Goal: Information Seeking & Learning: Check status

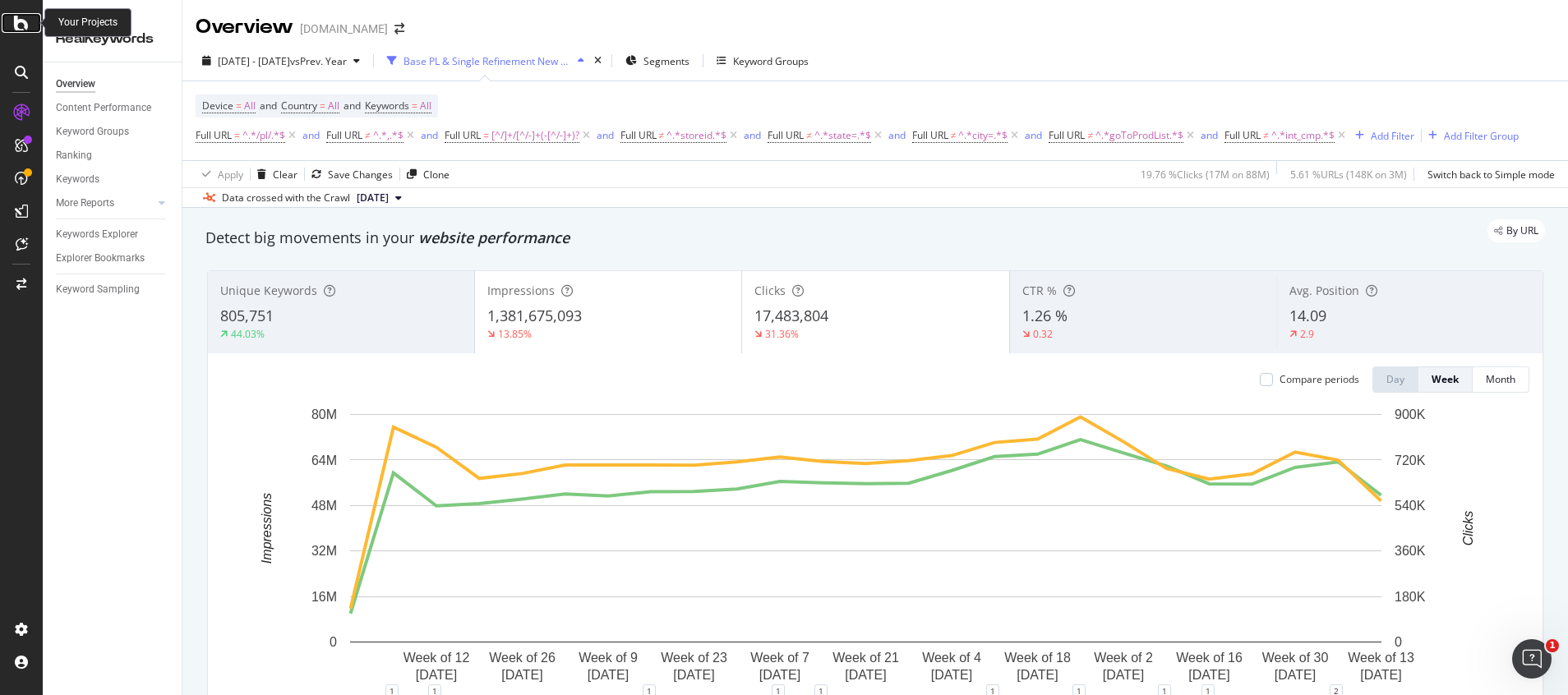
click at [20, 24] on icon at bounding box center [22, 23] width 14 height 20
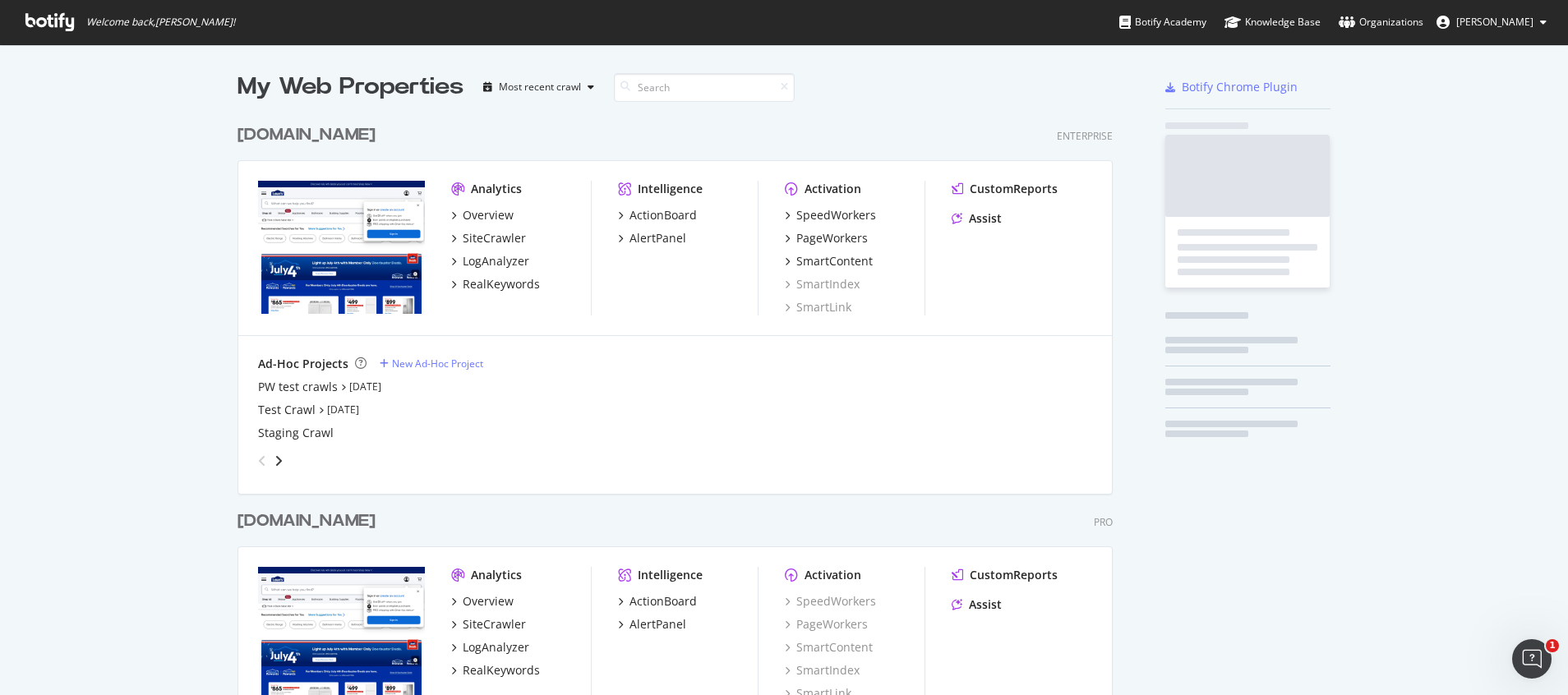
scroll to position [676, 1530]
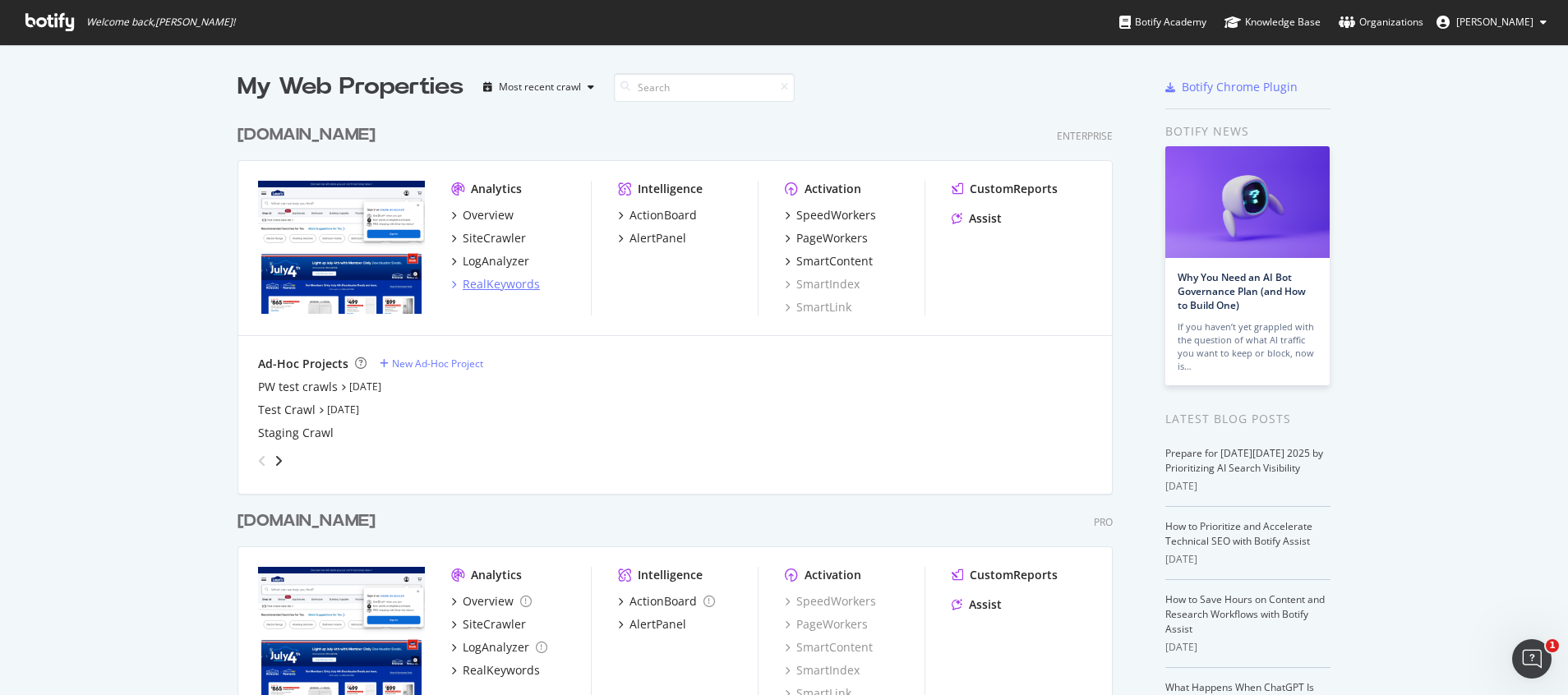
click at [499, 278] on div "RealKeywords" at bounding box center [501, 284] width 77 height 16
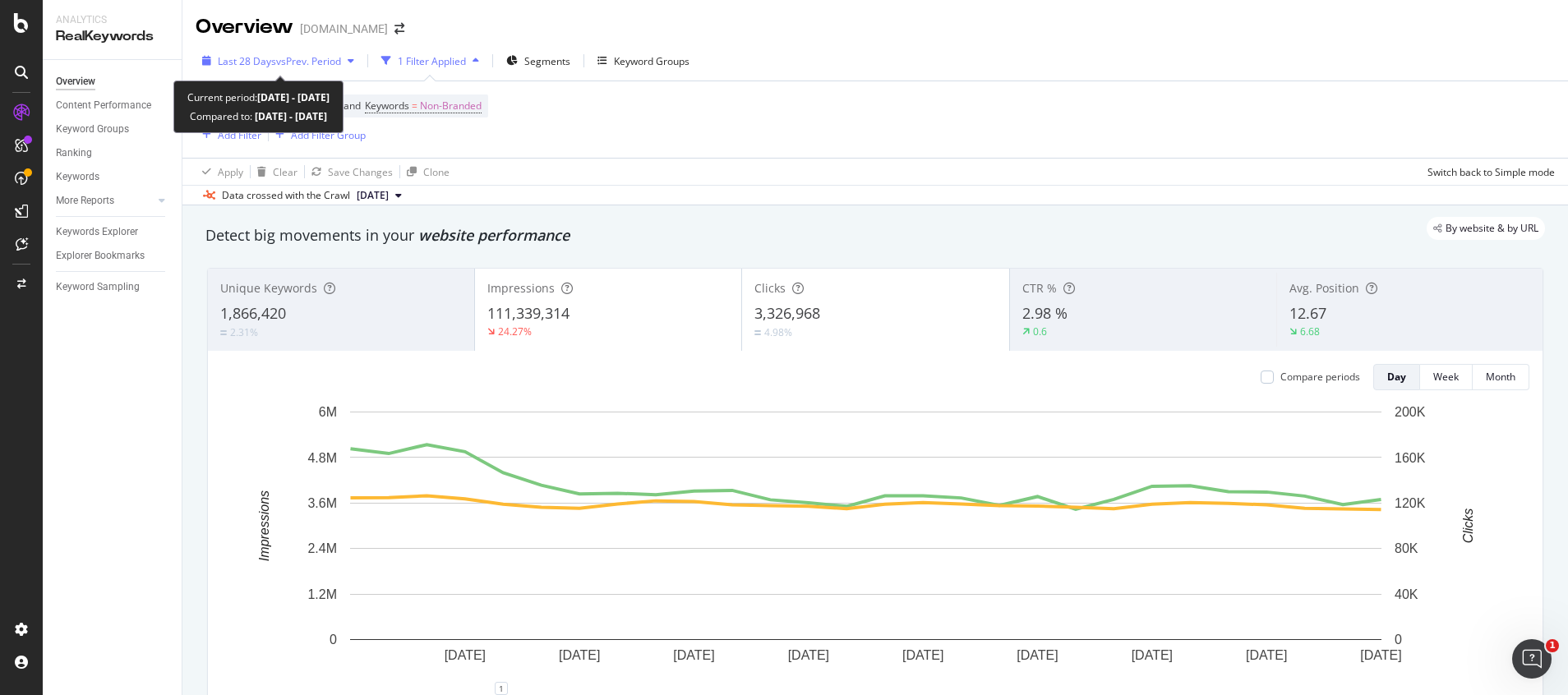
click at [333, 63] on span "vs Prev. Period" at bounding box center [309, 61] width 65 height 14
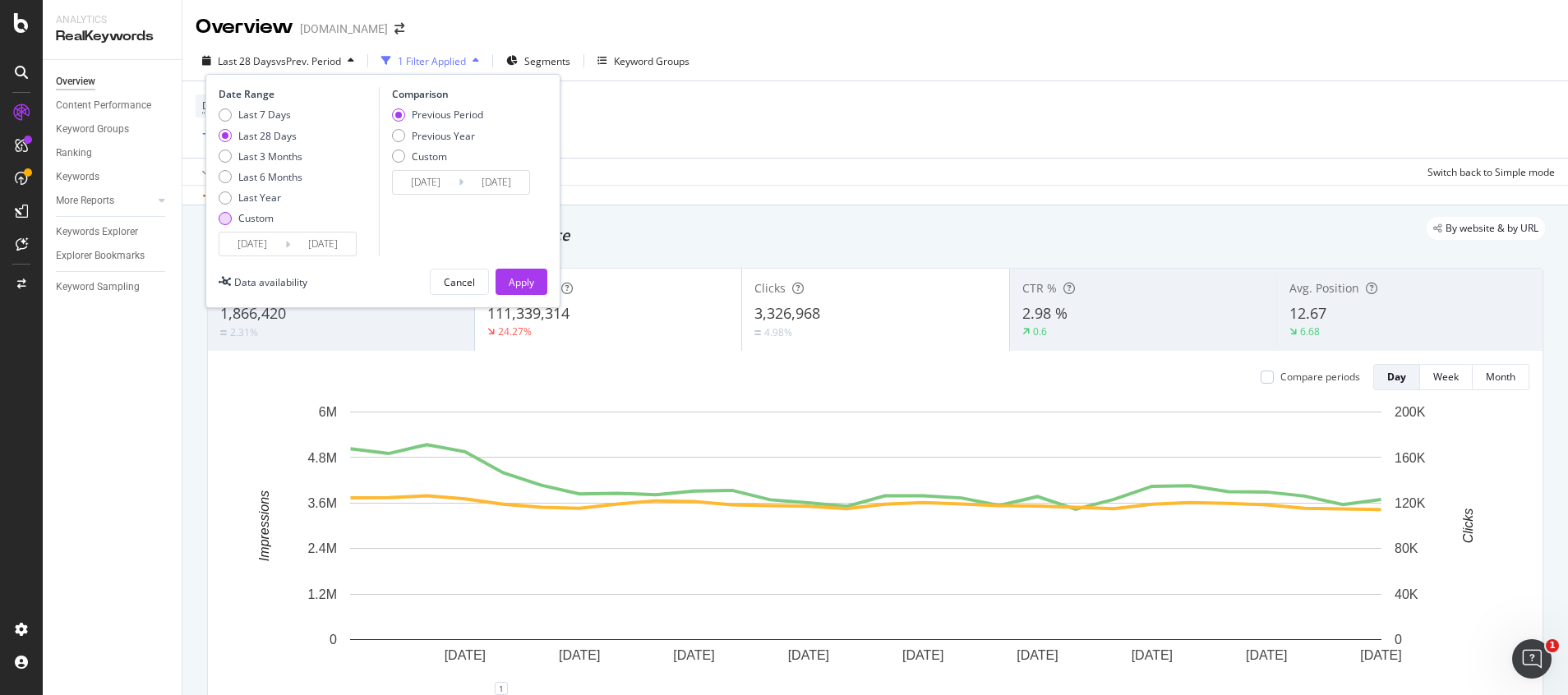
click at [233, 217] on div "Custom" at bounding box center [260, 218] width 83 height 14
click at [269, 250] on input "[DATE]" at bounding box center [252, 244] width 65 height 23
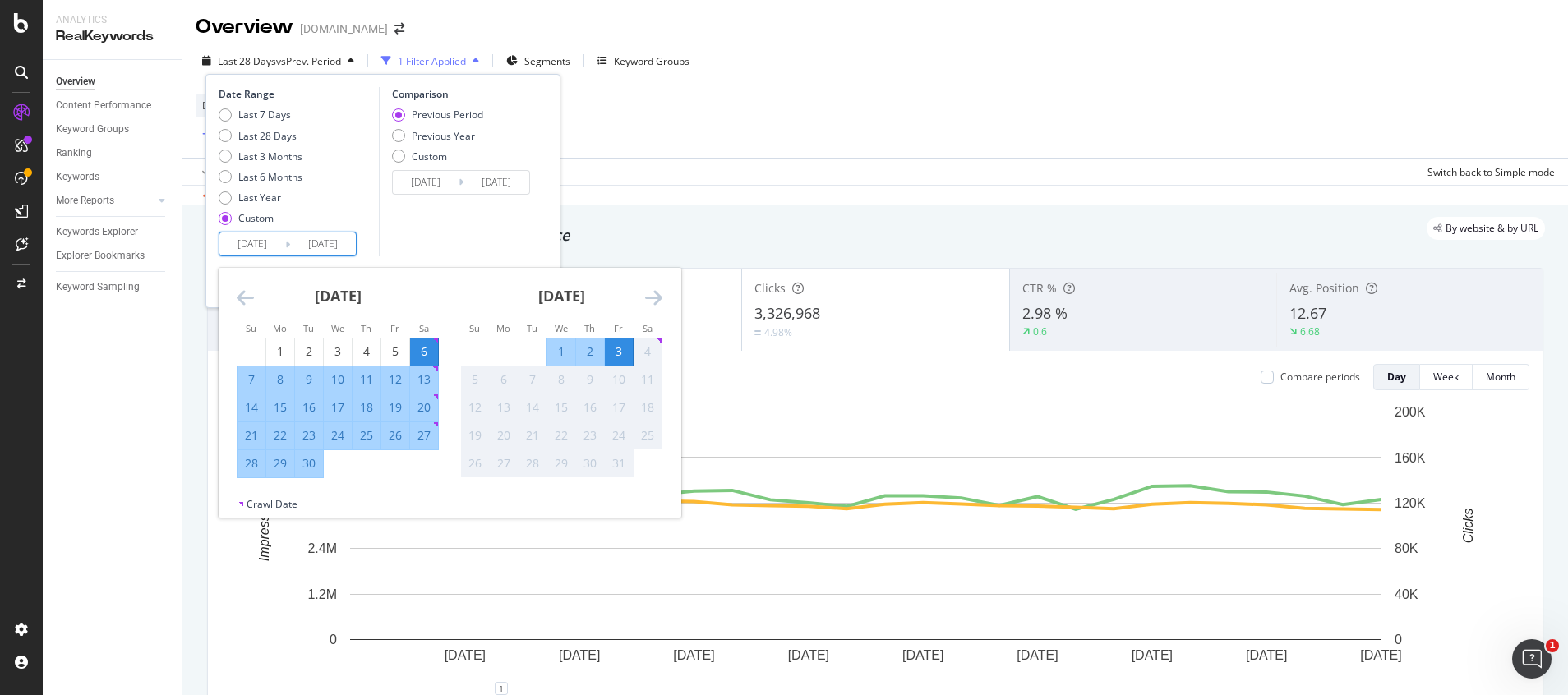
click at [237, 300] on div "[DATE] 1 2 3 4 5 6 7 8 9 10 11 12 13 14 15 16 17 18 19 20 21 22 23 24 25 26 27 …" at bounding box center [449, 383] width 462 height 230
click at [246, 293] on icon "Move backward to switch to the previous month." at bounding box center [245, 298] width 17 height 20
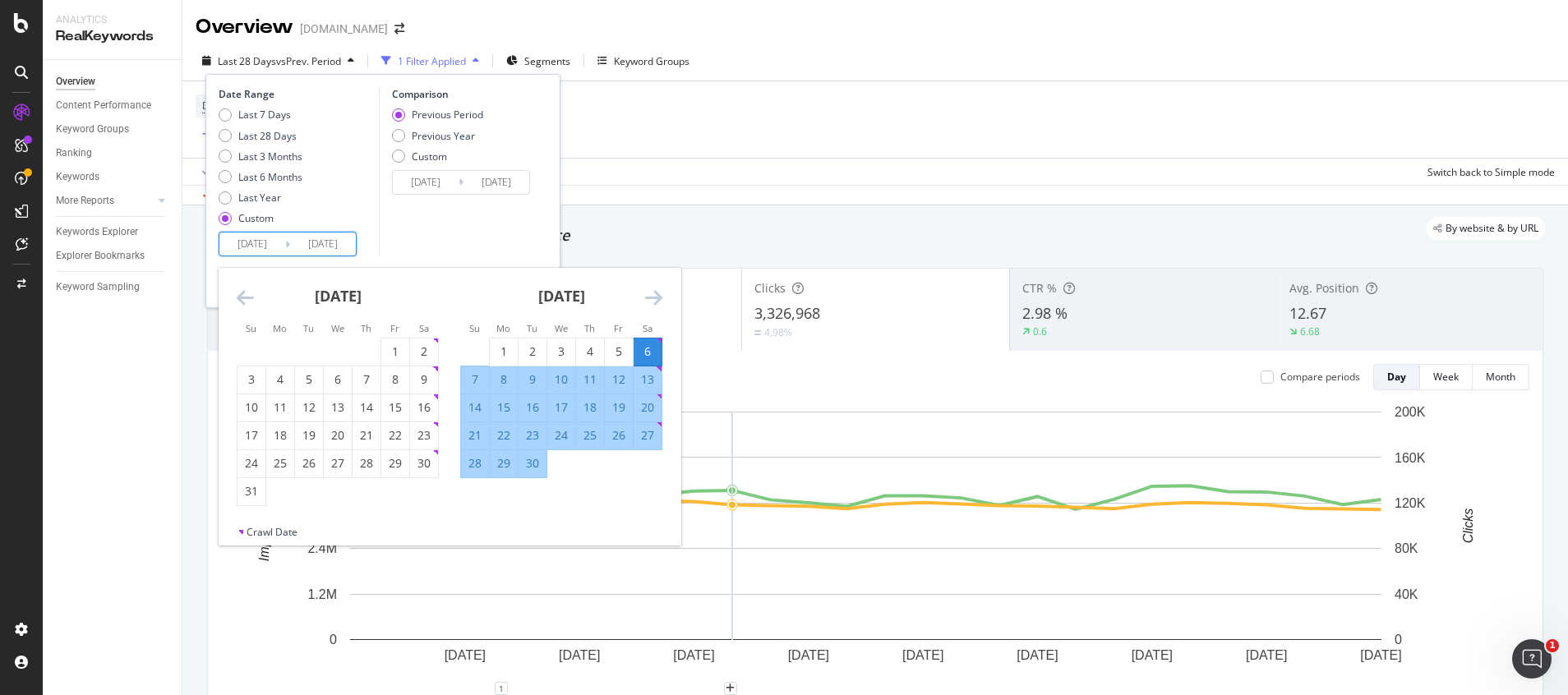
click at [653, 405] on div "20" at bounding box center [647, 407] width 28 height 16
type input "[DATE]"
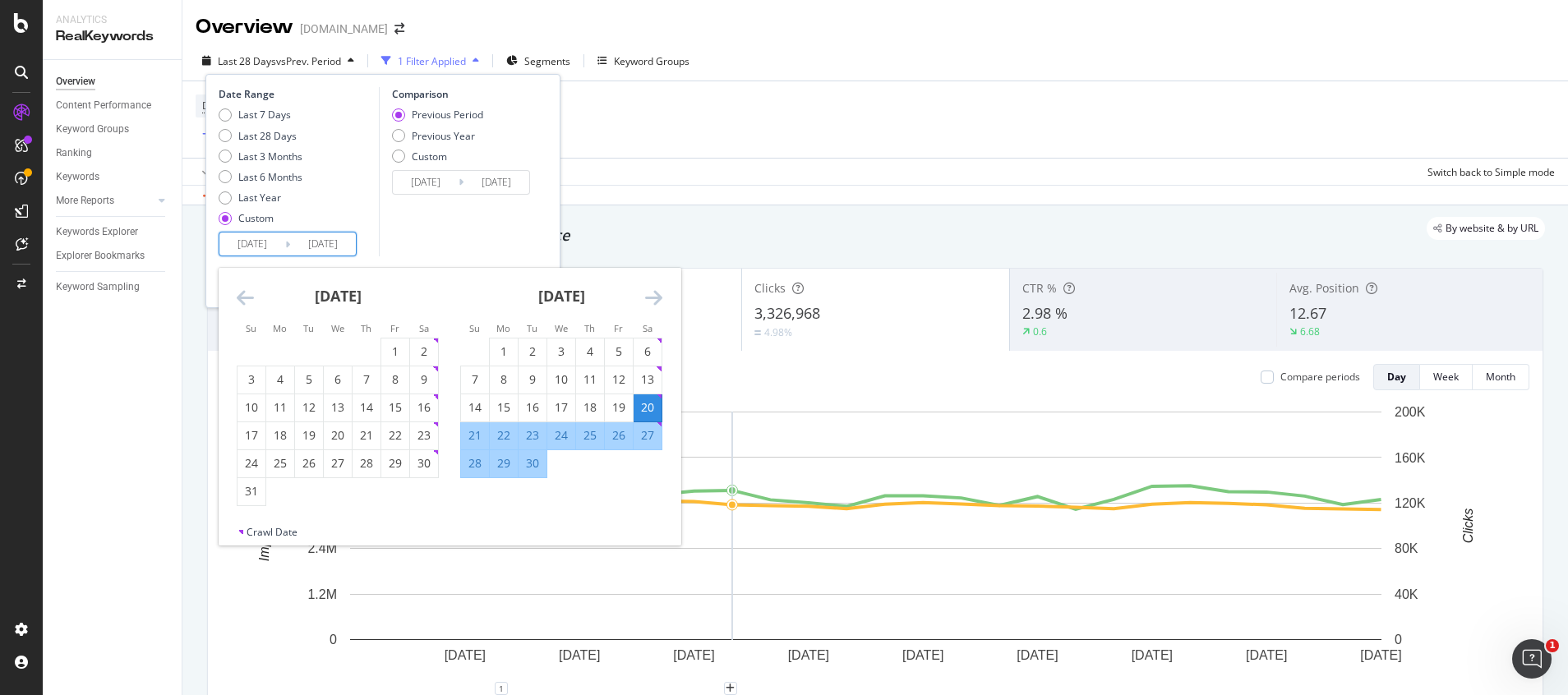
click at [618, 434] on div "26" at bounding box center [618, 435] width 28 height 16
type input "[DATE]"
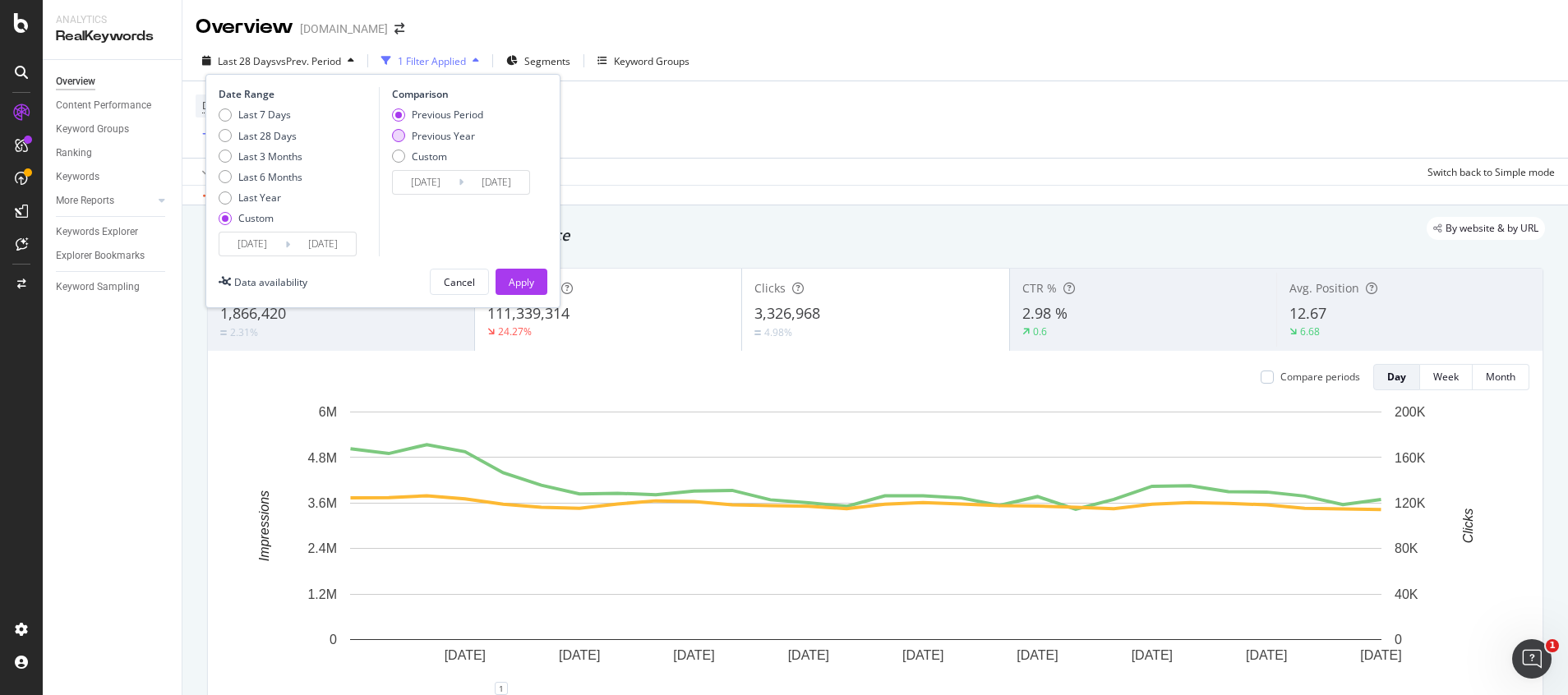
click at [444, 135] on div "Previous Year" at bounding box center [443, 136] width 64 height 14
type input "[DATE]"
click at [540, 275] on button "Apply" at bounding box center [521, 282] width 52 height 26
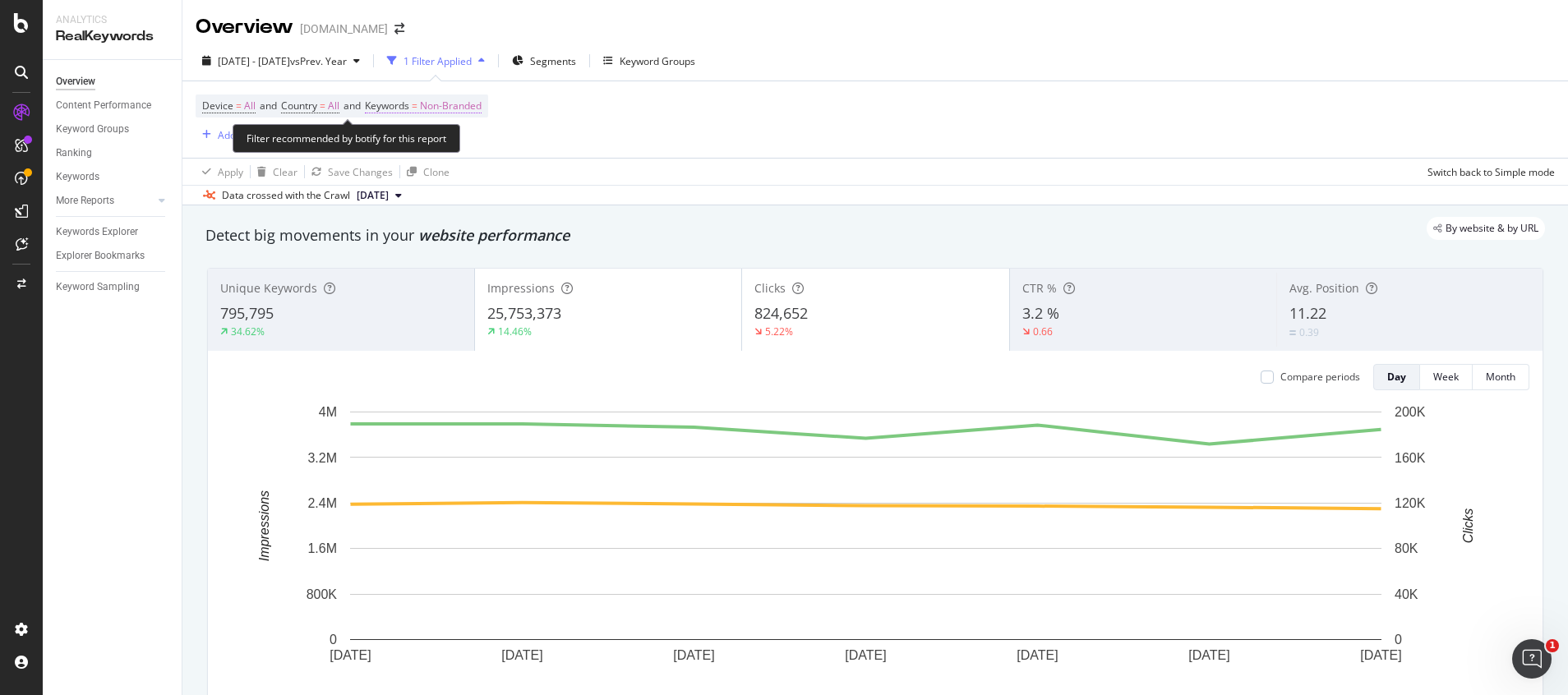
click at [455, 104] on span "Non-Branded" at bounding box center [450, 106] width 62 height 23
click at [468, 143] on icon "button" at bounding box center [466, 144] width 6 height 10
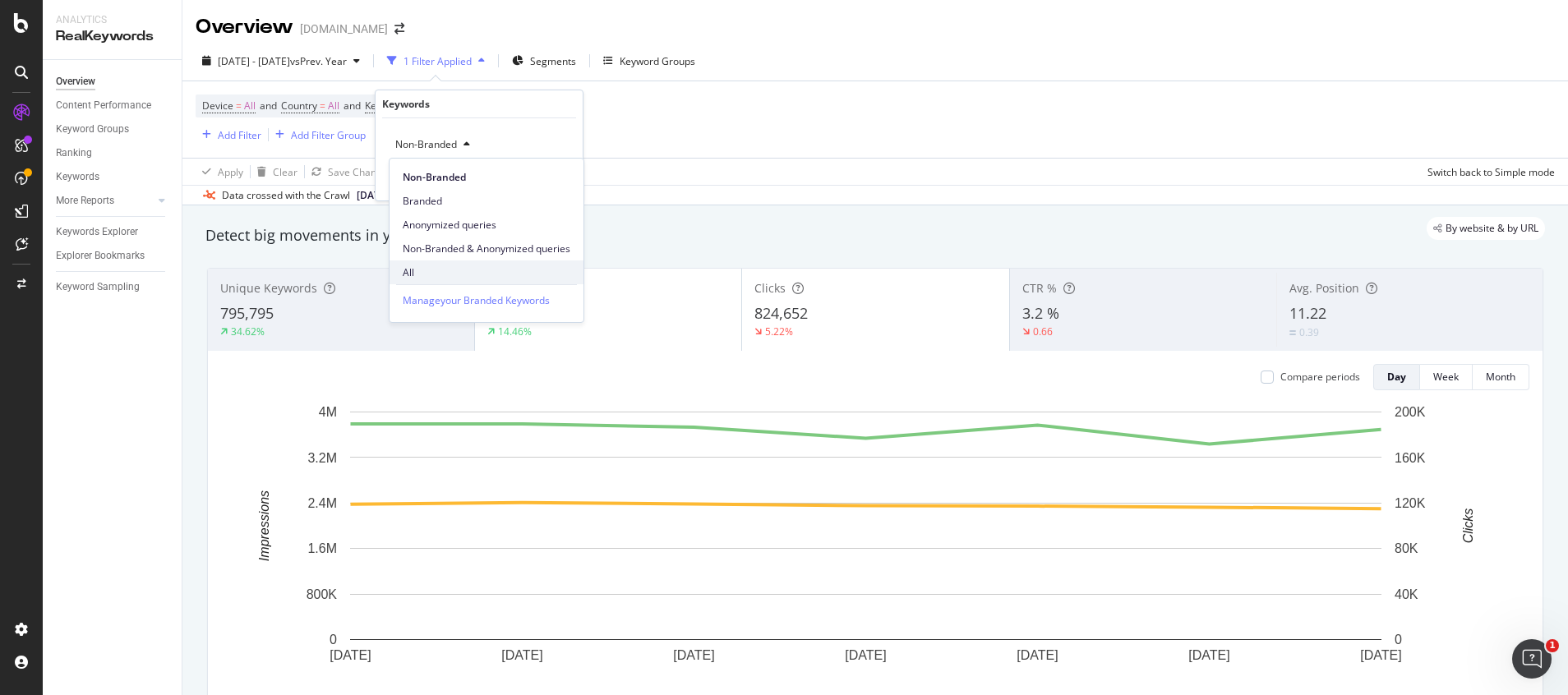
click at [426, 279] on span "All" at bounding box center [486, 273] width 168 height 14
click at [567, 179] on div "Apply" at bounding box center [556, 179] width 25 height 14
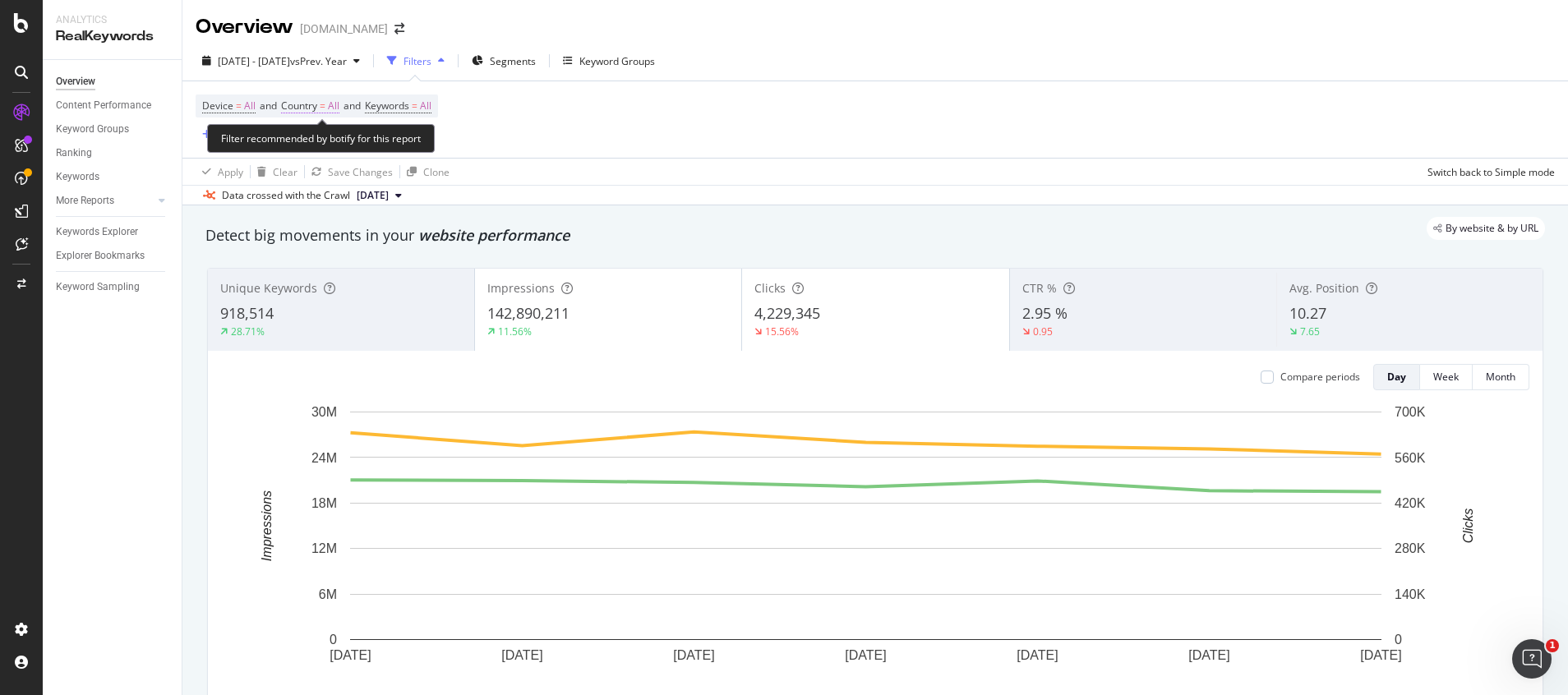
click at [338, 104] on span "All" at bounding box center [334, 106] width 12 height 23
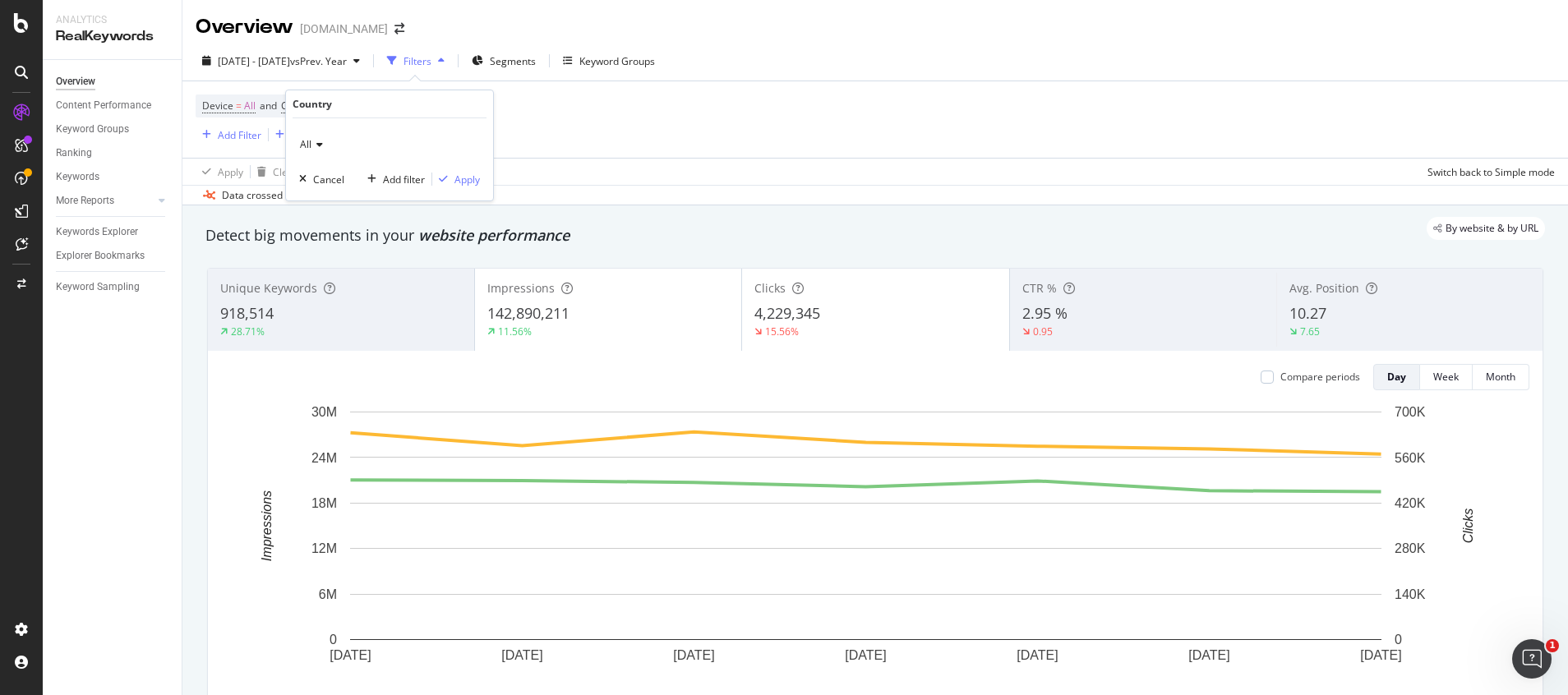
click at [309, 142] on span "All" at bounding box center [305, 144] width 12 height 14
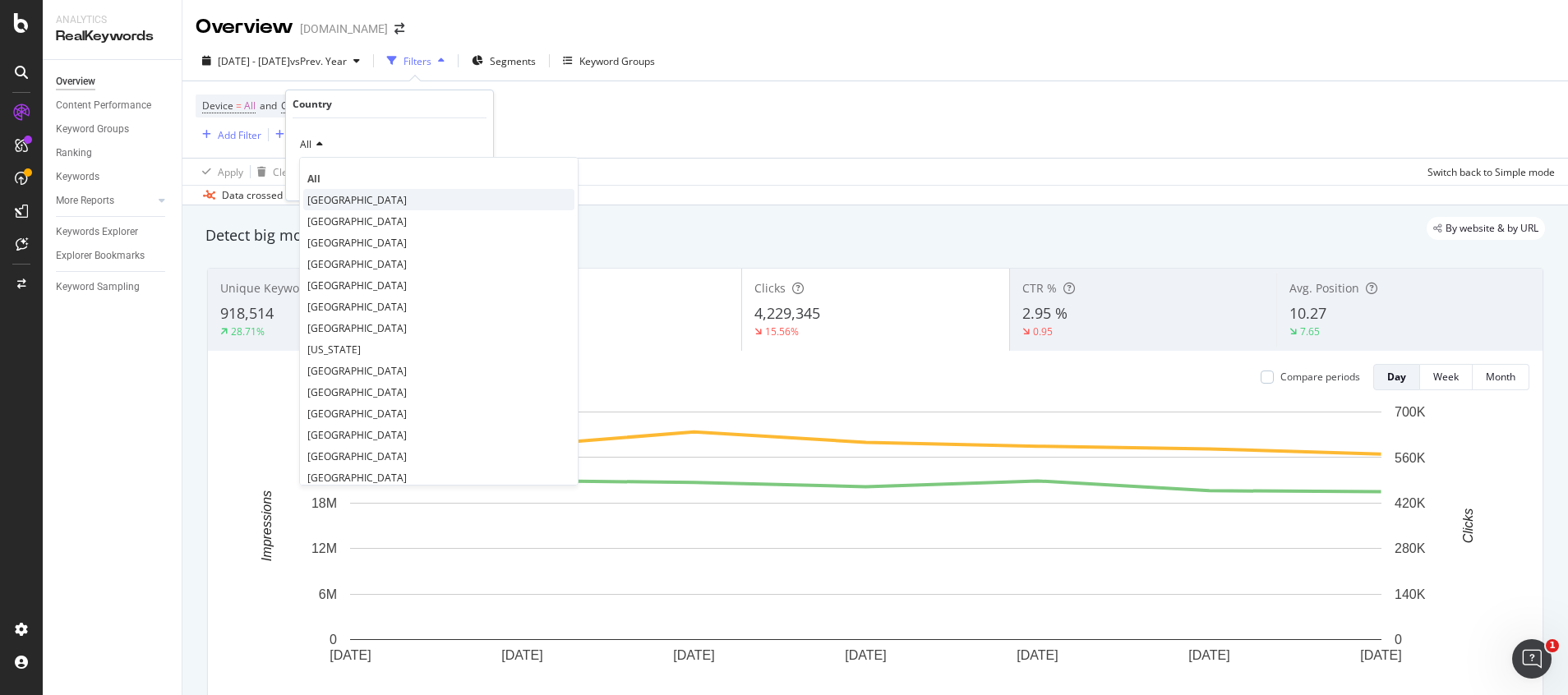
click at [352, 200] on span "[GEOGRAPHIC_DATA]" at bounding box center [357, 200] width 100 height 14
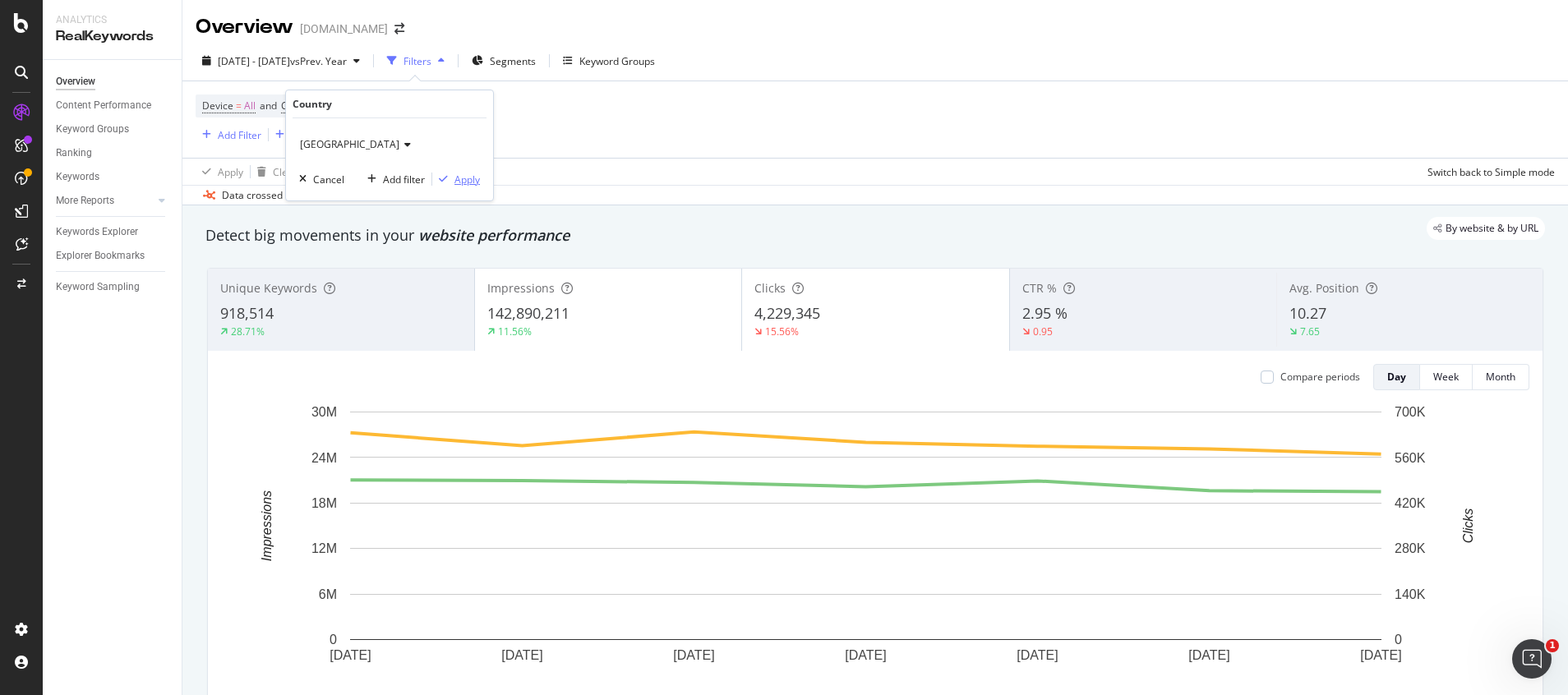
click at [467, 173] on div "Apply" at bounding box center [467, 179] width 25 height 14
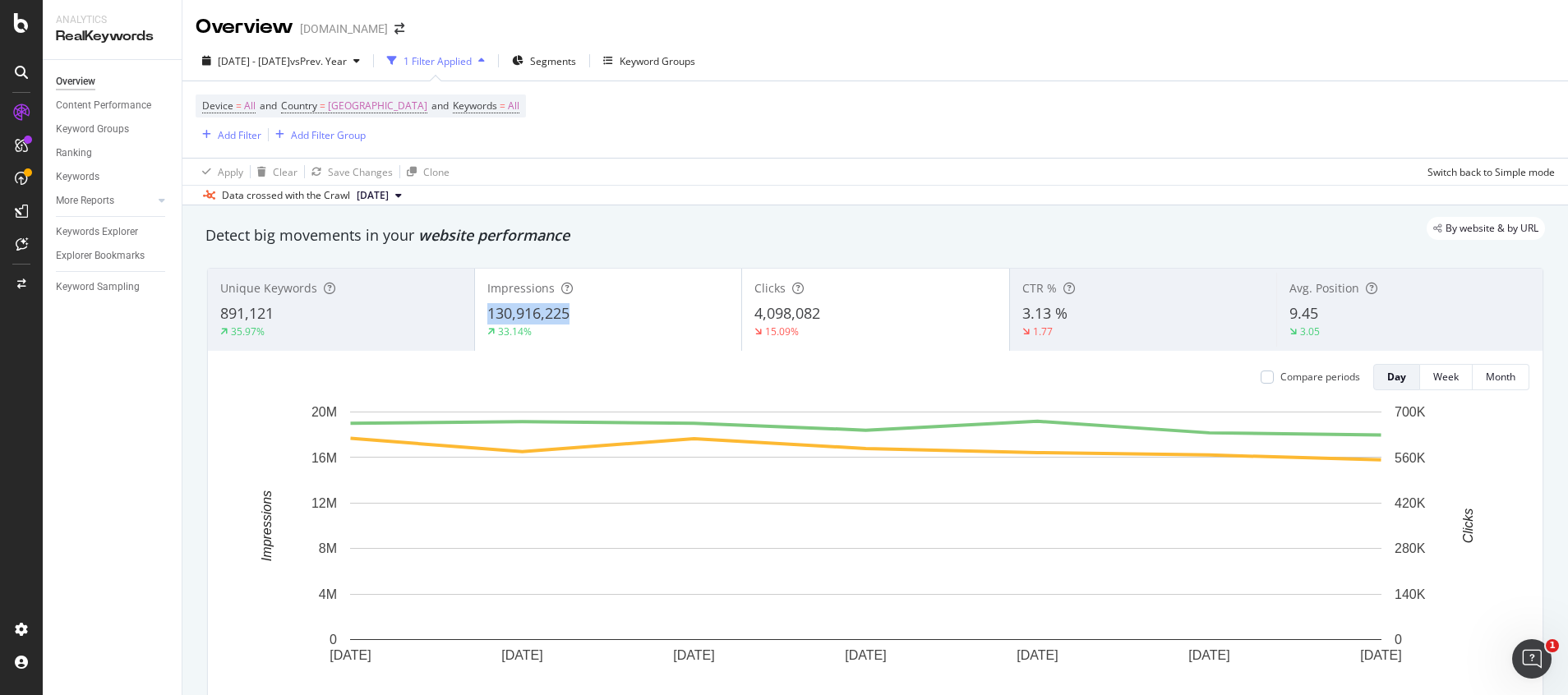
drag, startPoint x: 485, startPoint y: 313, endPoint x: 566, endPoint y: 312, distance: 81.0
click at [566, 312] on span "130,916,225" at bounding box center [528, 313] width 83 height 20
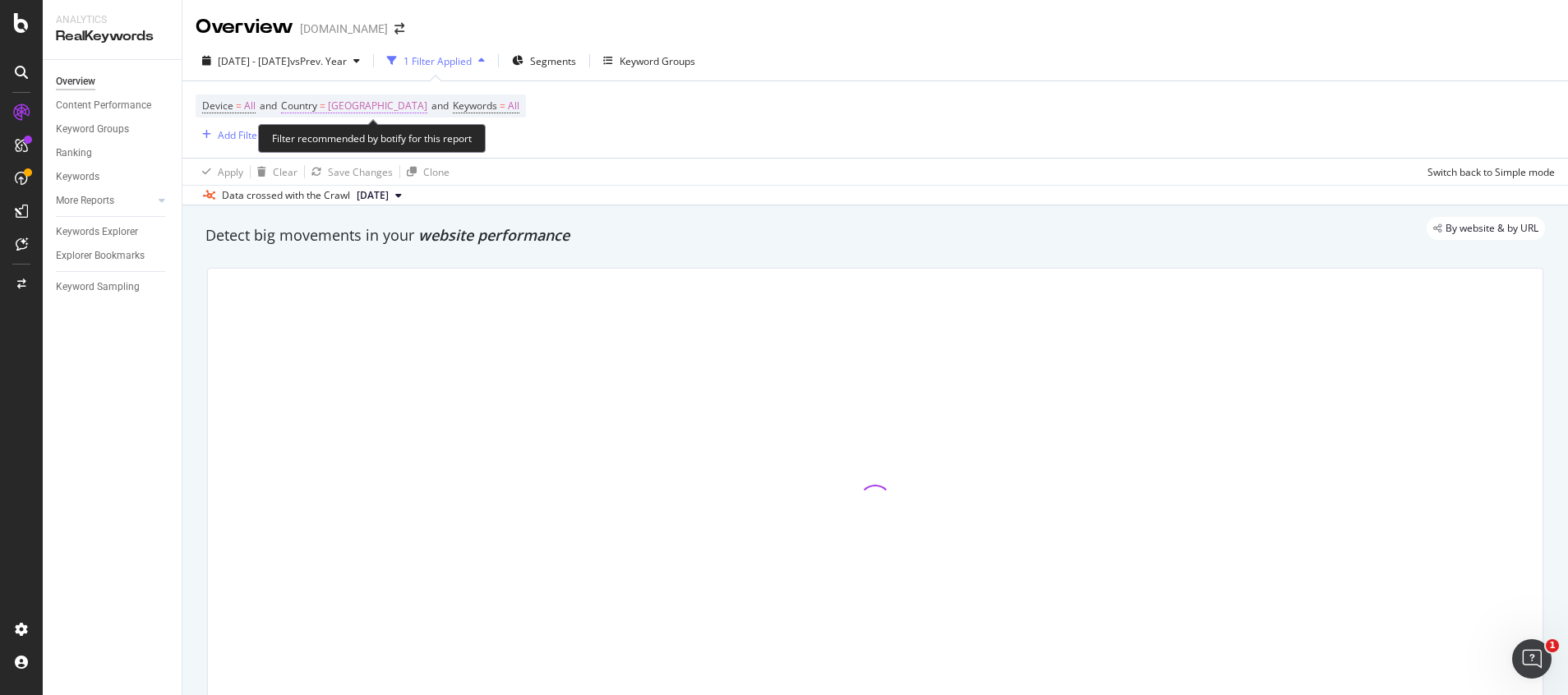
click at [412, 100] on span "[GEOGRAPHIC_DATA]" at bounding box center [378, 106] width 100 height 23
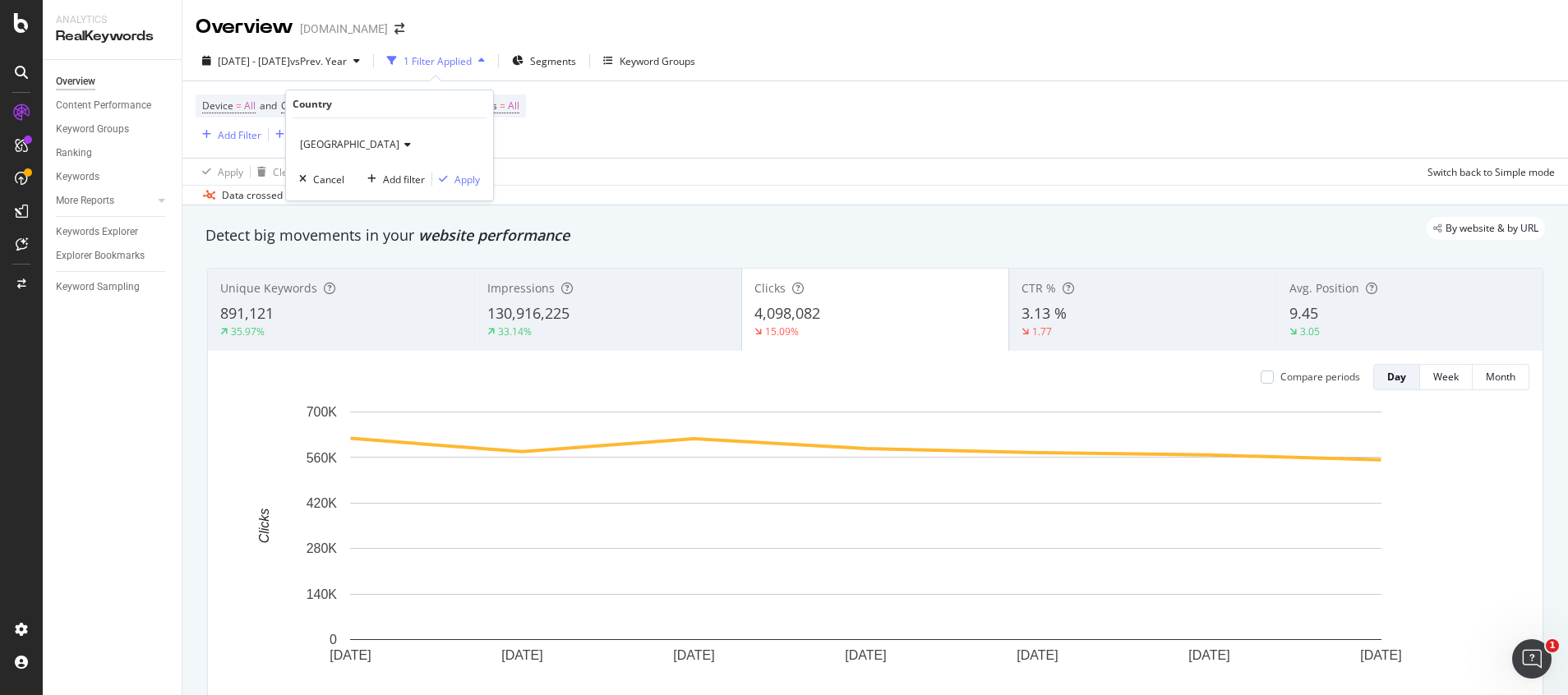
click at [399, 146] on span "[GEOGRAPHIC_DATA]" at bounding box center [349, 144] width 100 height 14
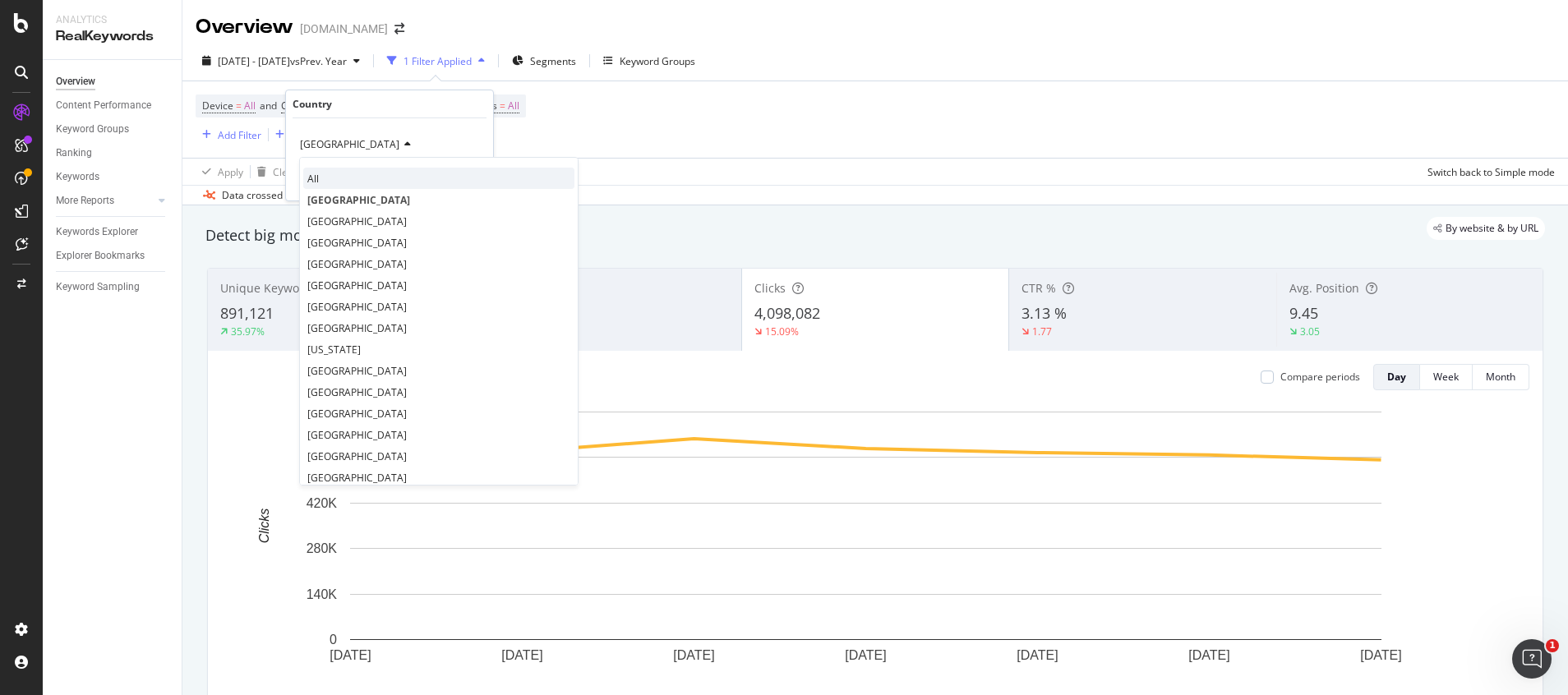
click at [344, 178] on div "All" at bounding box center [439, 178] width 271 height 22
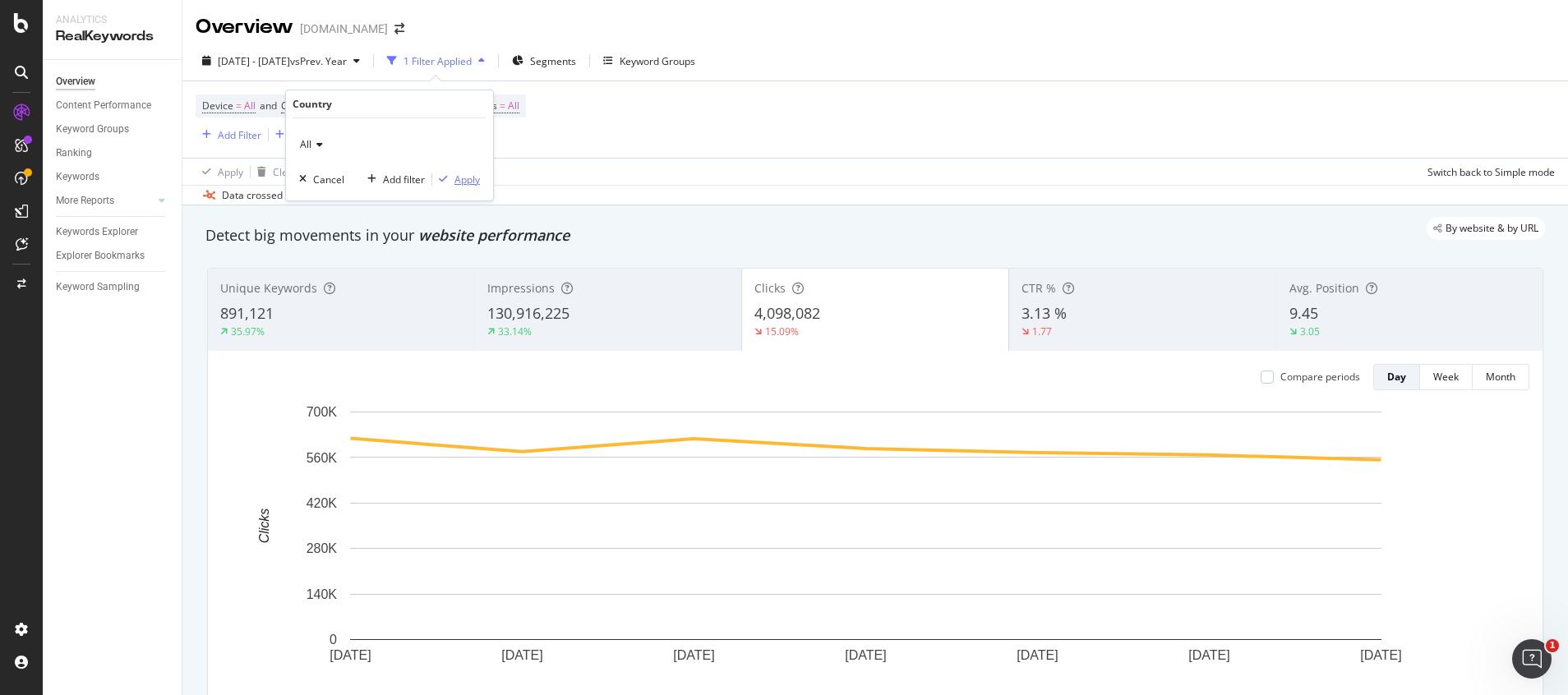
click at [475, 181] on div "Apply" at bounding box center [467, 179] width 25 height 14
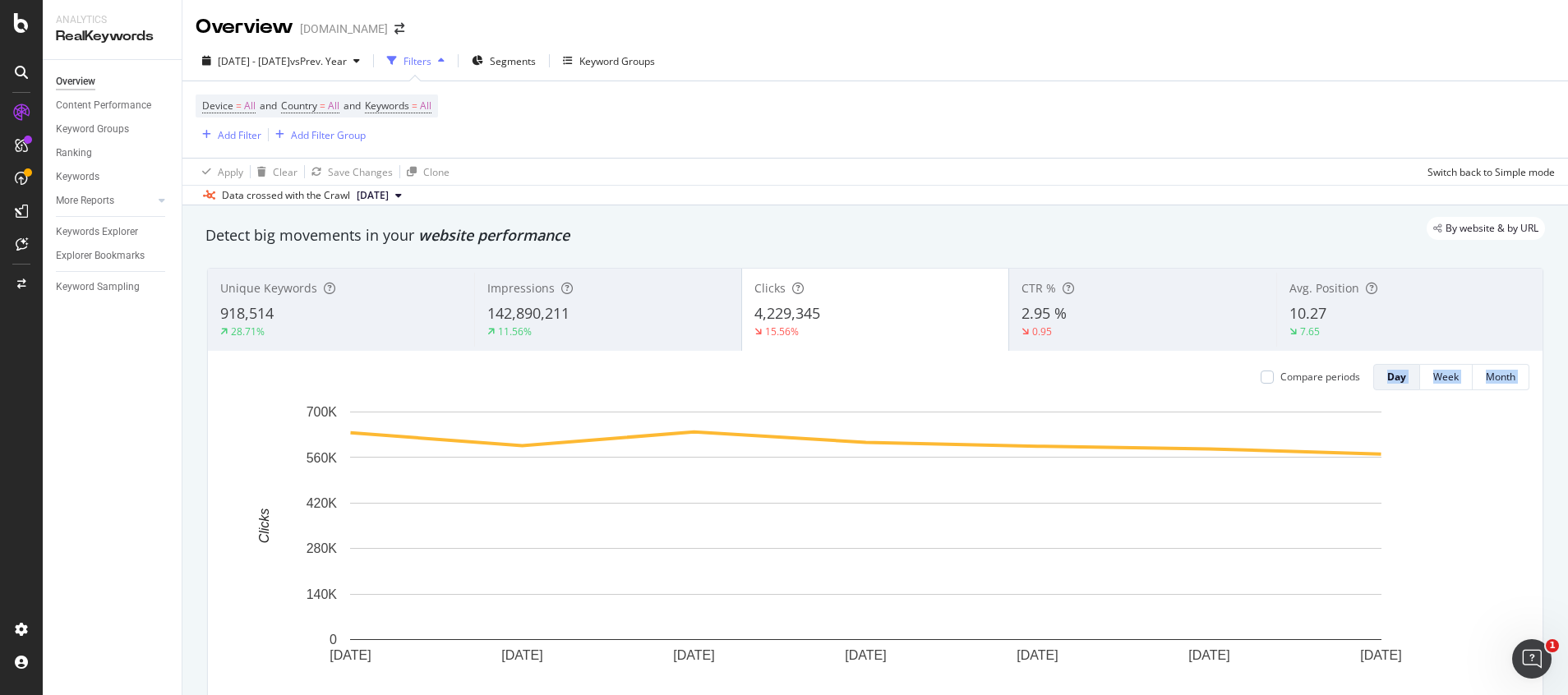
click at [607, 360] on div "Compare periods Day Week Month [DATE] [DATE] [DATE] [DATE] [DATE] [DATE] [DATE]…" at bounding box center [875, 542] width 1335 height 383
copy span "142,890,211"
drag, startPoint x: 479, startPoint y: 310, endPoint x: 853, endPoint y: 26, distance: 469.6
click at [578, 308] on div "Impressions 142,890,211 11.56%" at bounding box center [607, 309] width 266 height 74
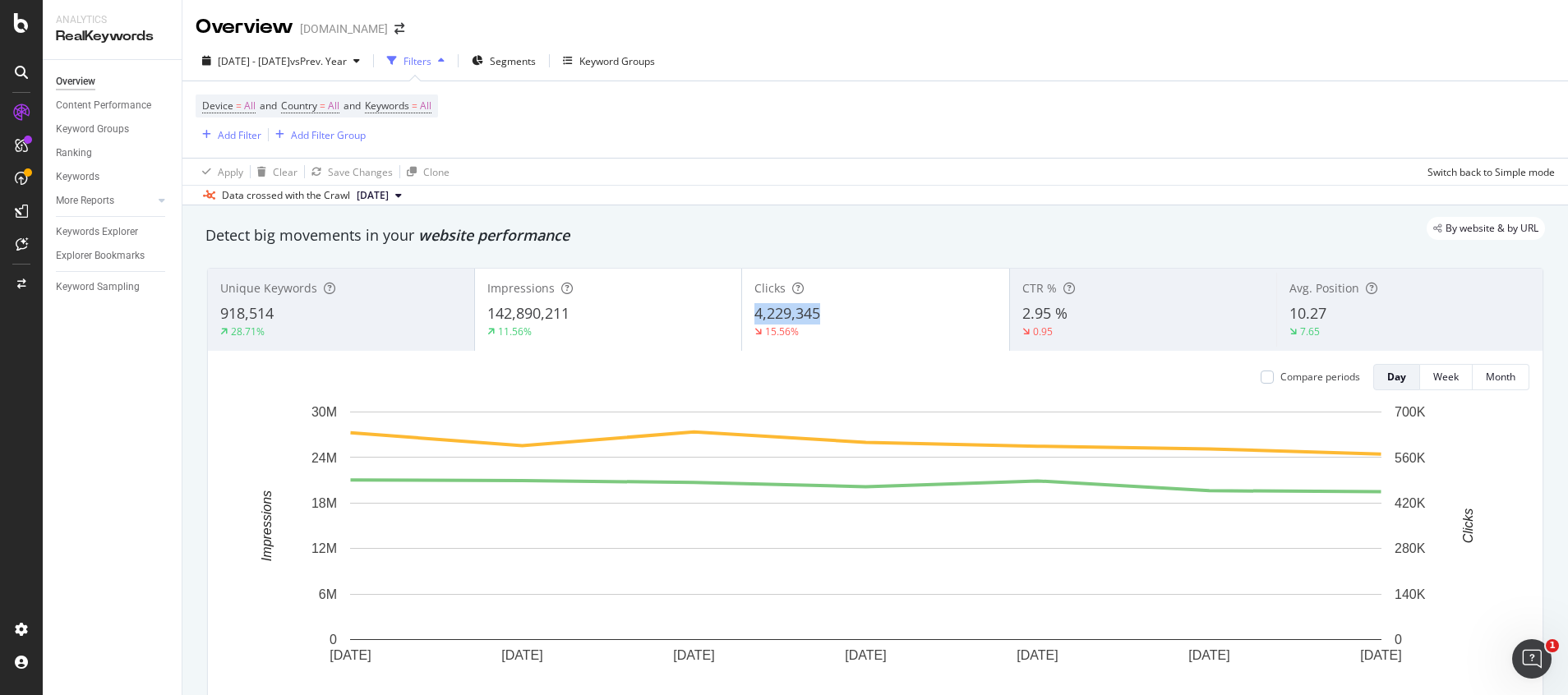
copy span "4,229,345"
drag, startPoint x: 741, startPoint y: 309, endPoint x: 997, endPoint y: 19, distance: 386.8
click at [814, 310] on div "Clicks 4,229,345 15.56%" at bounding box center [875, 309] width 266 height 74
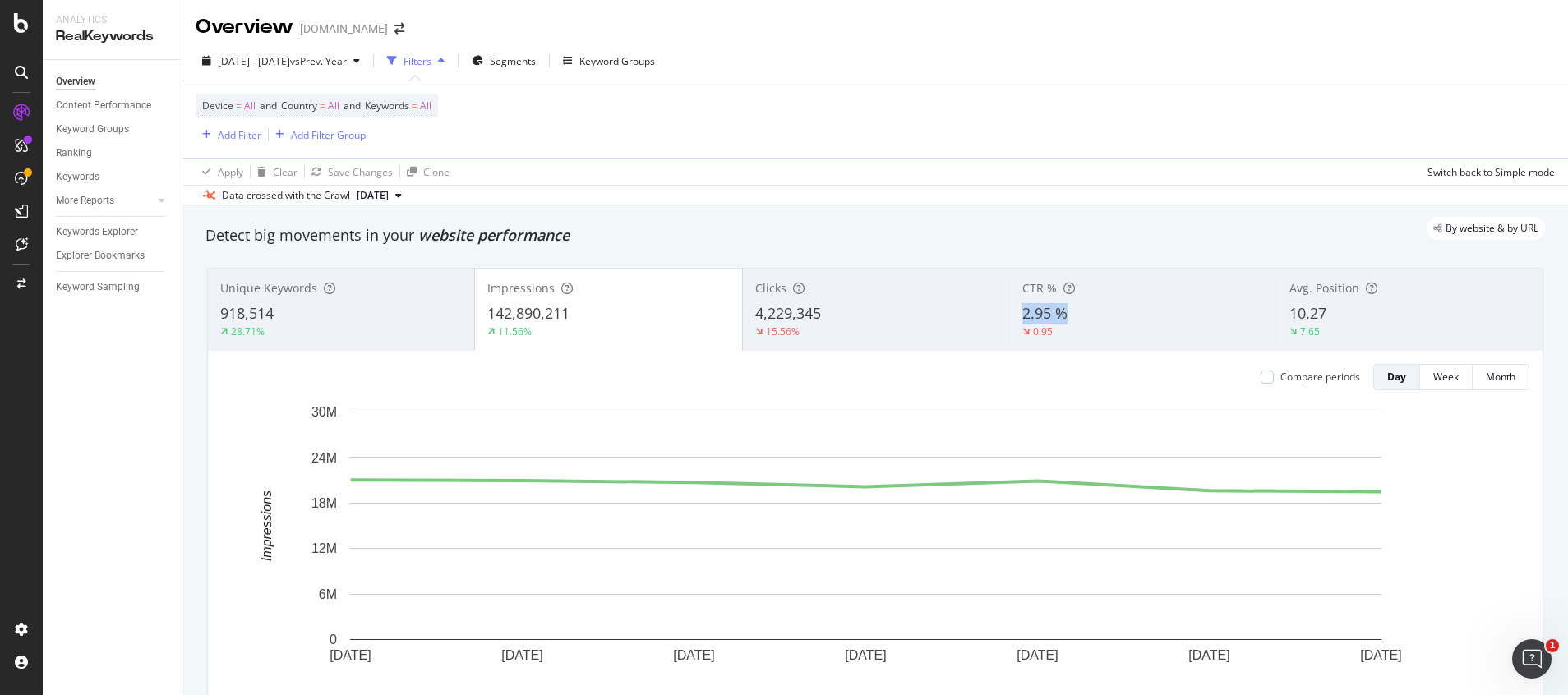
copy span "2.95 %"
drag, startPoint x: 1012, startPoint y: 319, endPoint x: 1087, endPoint y: 47, distance: 282.2
click at [1055, 313] on span "2.95 %" at bounding box center [1045, 313] width 45 height 20
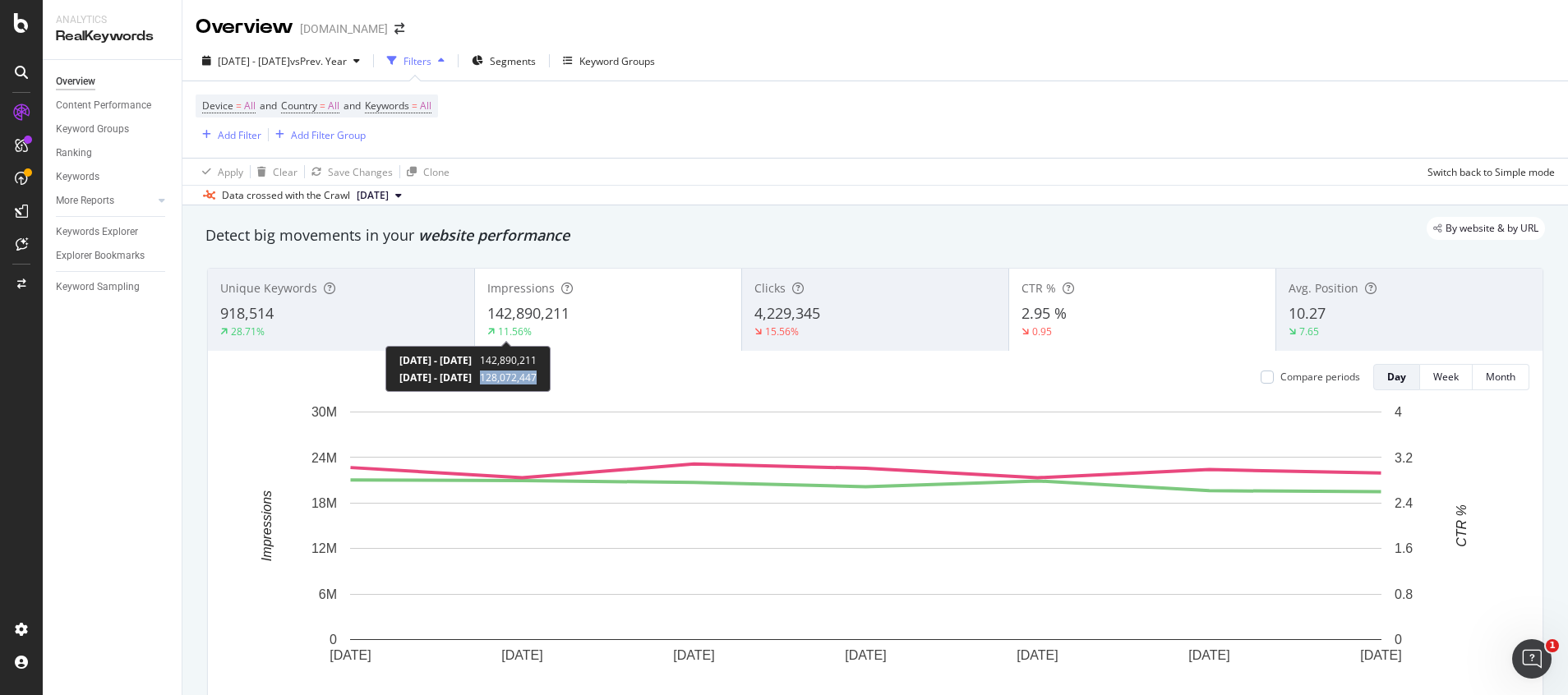
copy span "128,072,447"
drag, startPoint x: 558, startPoint y: 380, endPoint x: 616, endPoint y: 380, distance: 58.0
click at [551, 380] on div "[DATE] - [DATE] 142,890,211 [DATE] - [DATE] 128,072,447" at bounding box center [468, 369] width 165 height 46
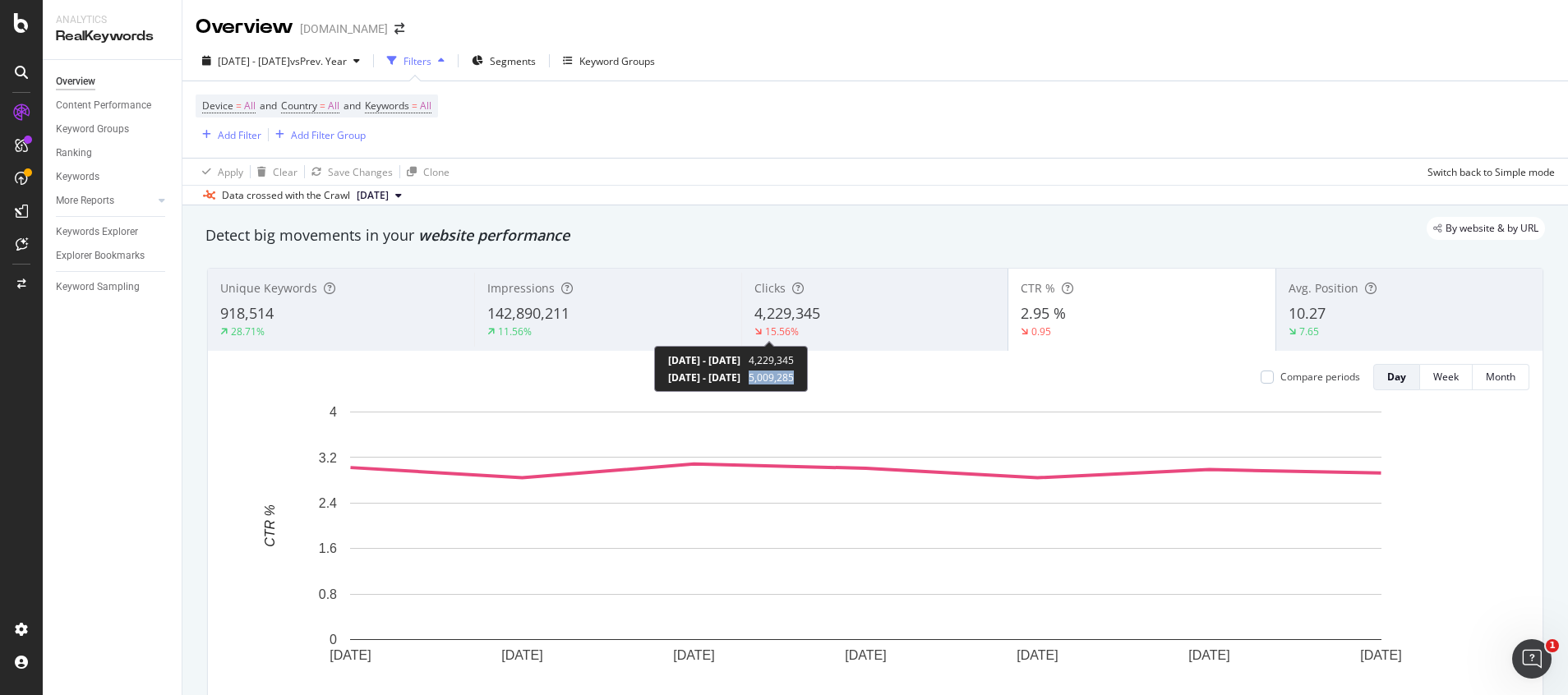
copy span "5,009,285"
drag, startPoint x: 860, startPoint y: 375, endPoint x: 946, endPoint y: 1, distance: 383.8
click at [808, 369] on div "[DATE] - [DATE] 4,229,345 [DATE] - [DATE] 5,009,285" at bounding box center [730, 369] width 153 height 46
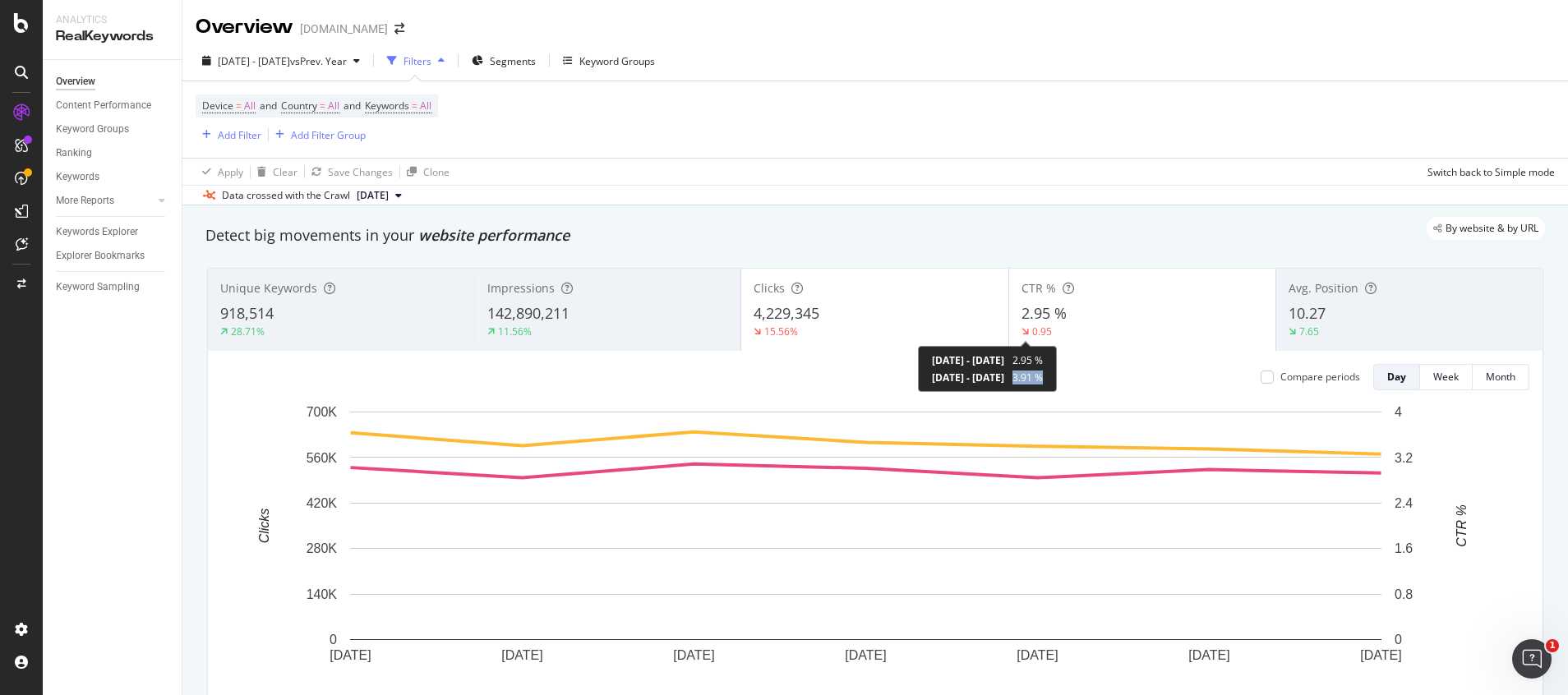
copy span "3.91 %"
drag, startPoint x: 1085, startPoint y: 380, endPoint x: 1119, endPoint y: 383, distance: 34.1
click at [1057, 383] on div "[DATE] - [DATE] 2.95 % [DATE] - [DATE] 3.91 %" at bounding box center [987, 369] width 139 height 46
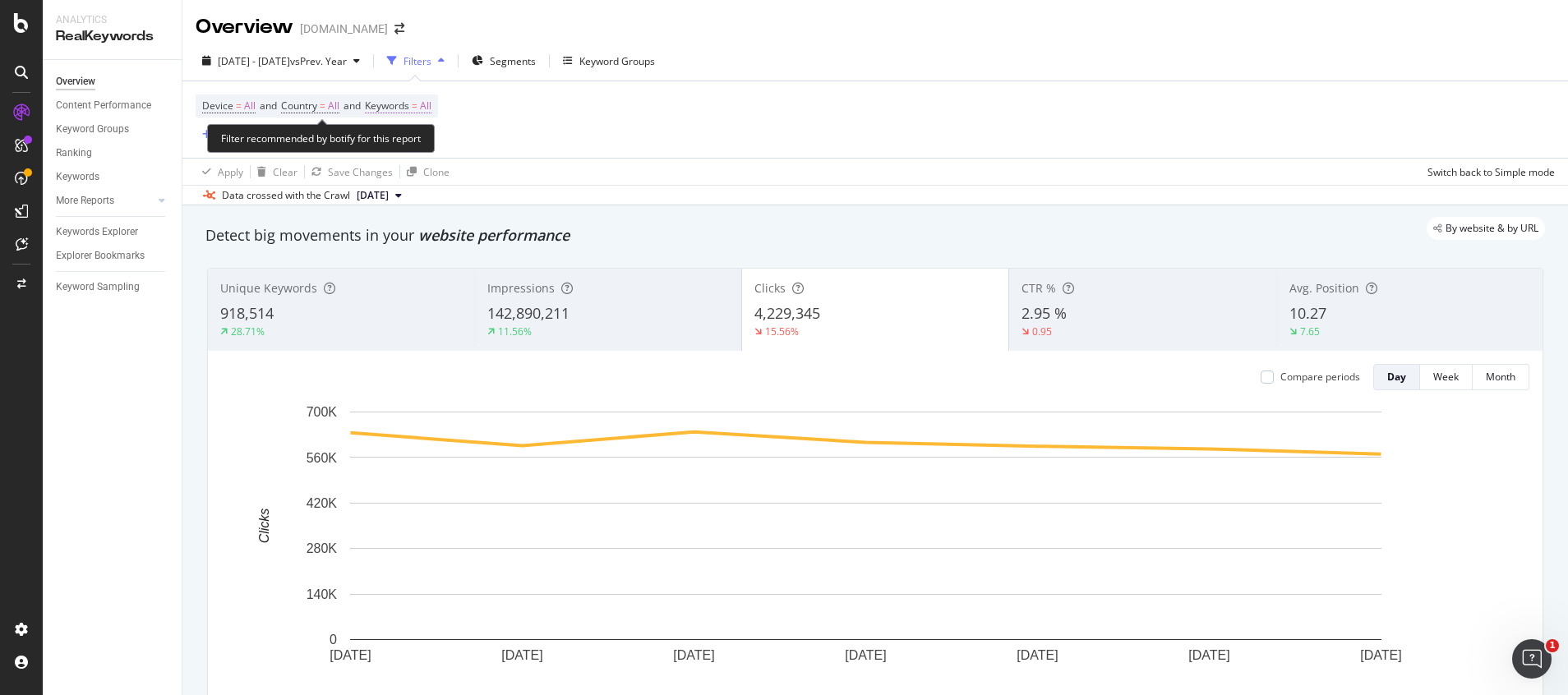
click at [417, 108] on span "=" at bounding box center [414, 106] width 5 height 14
click at [409, 143] on div "button" at bounding box center [416, 144] width 20 height 10
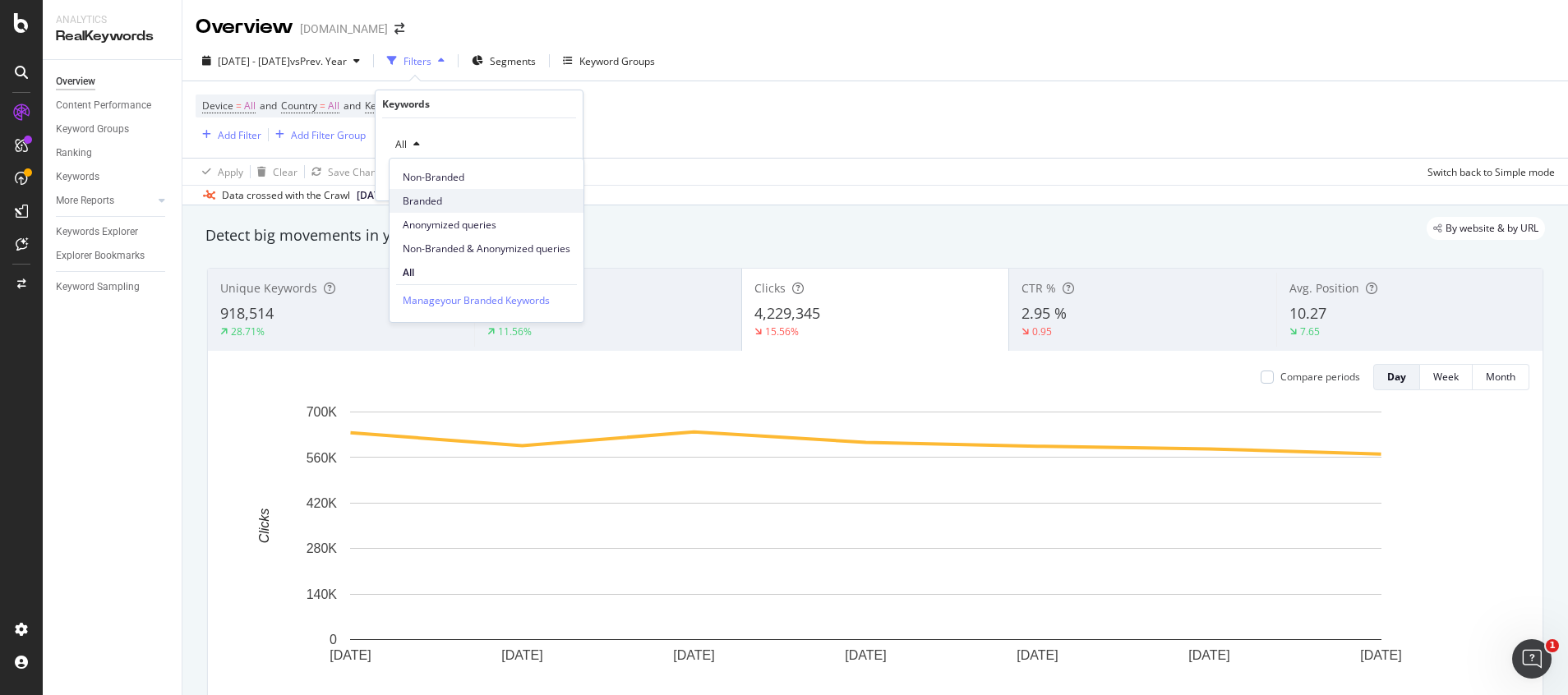
click at [439, 202] on span "Branded" at bounding box center [486, 201] width 168 height 14
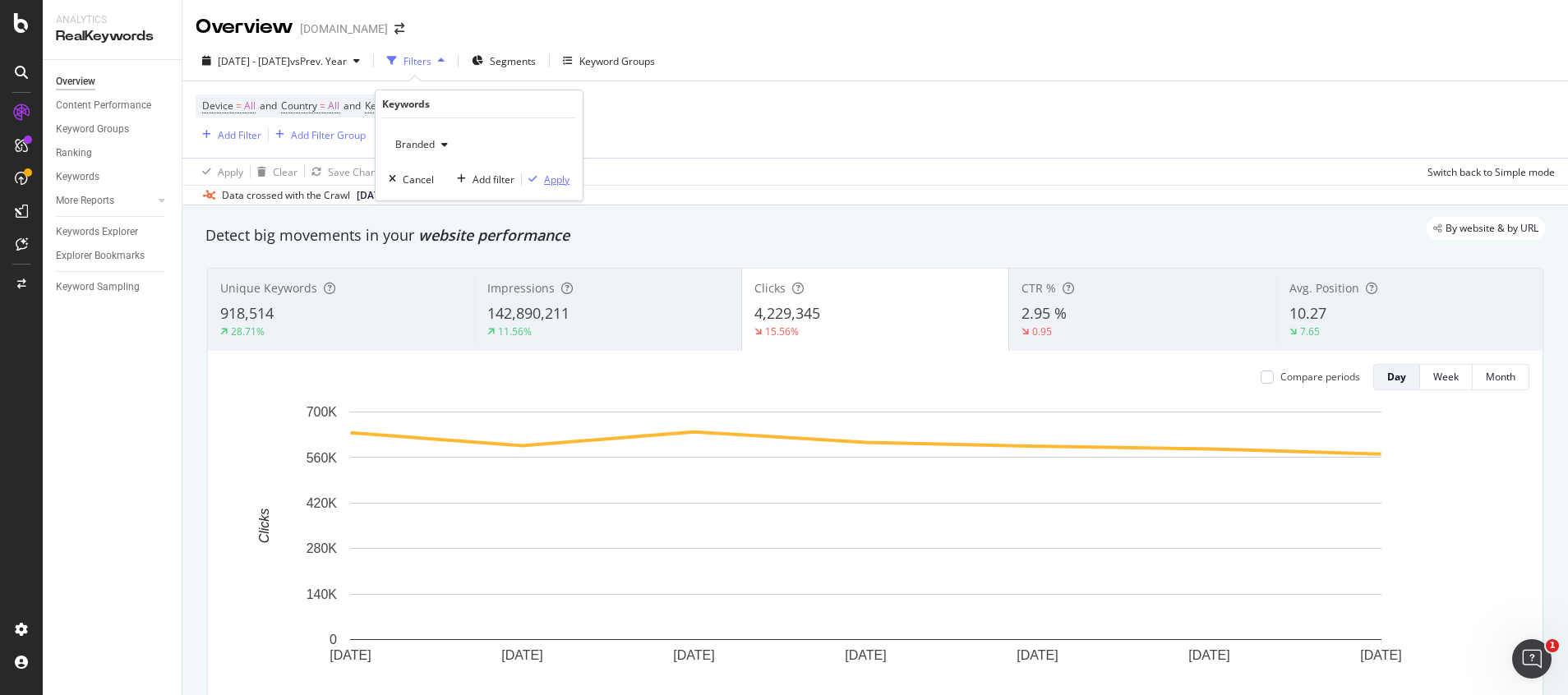
click at [549, 181] on div "Apply" at bounding box center [556, 179] width 25 height 14
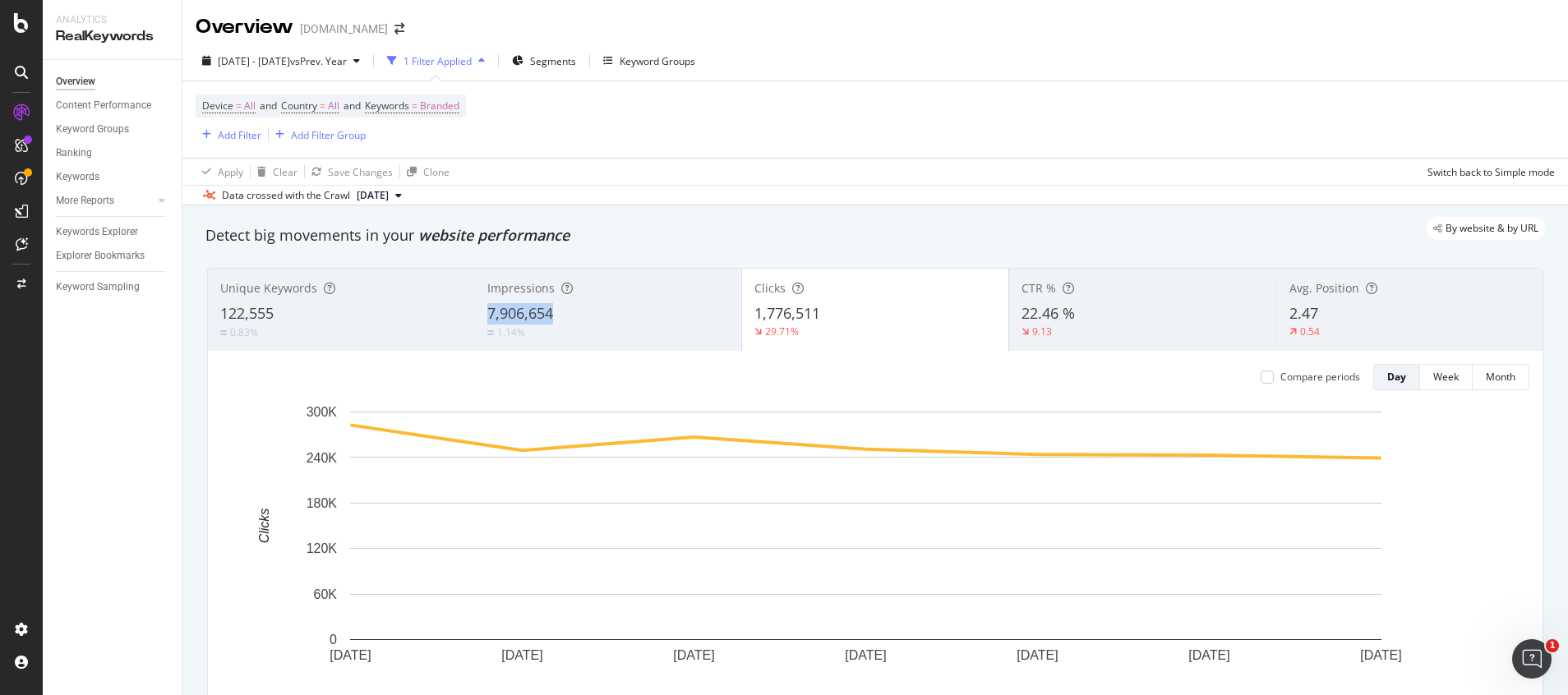
drag, startPoint x: 483, startPoint y: 311, endPoint x: 552, endPoint y: 314, distance: 69.1
click at [552, 314] on div "Impressions 7,906,654 1.14%" at bounding box center [607, 309] width 266 height 74
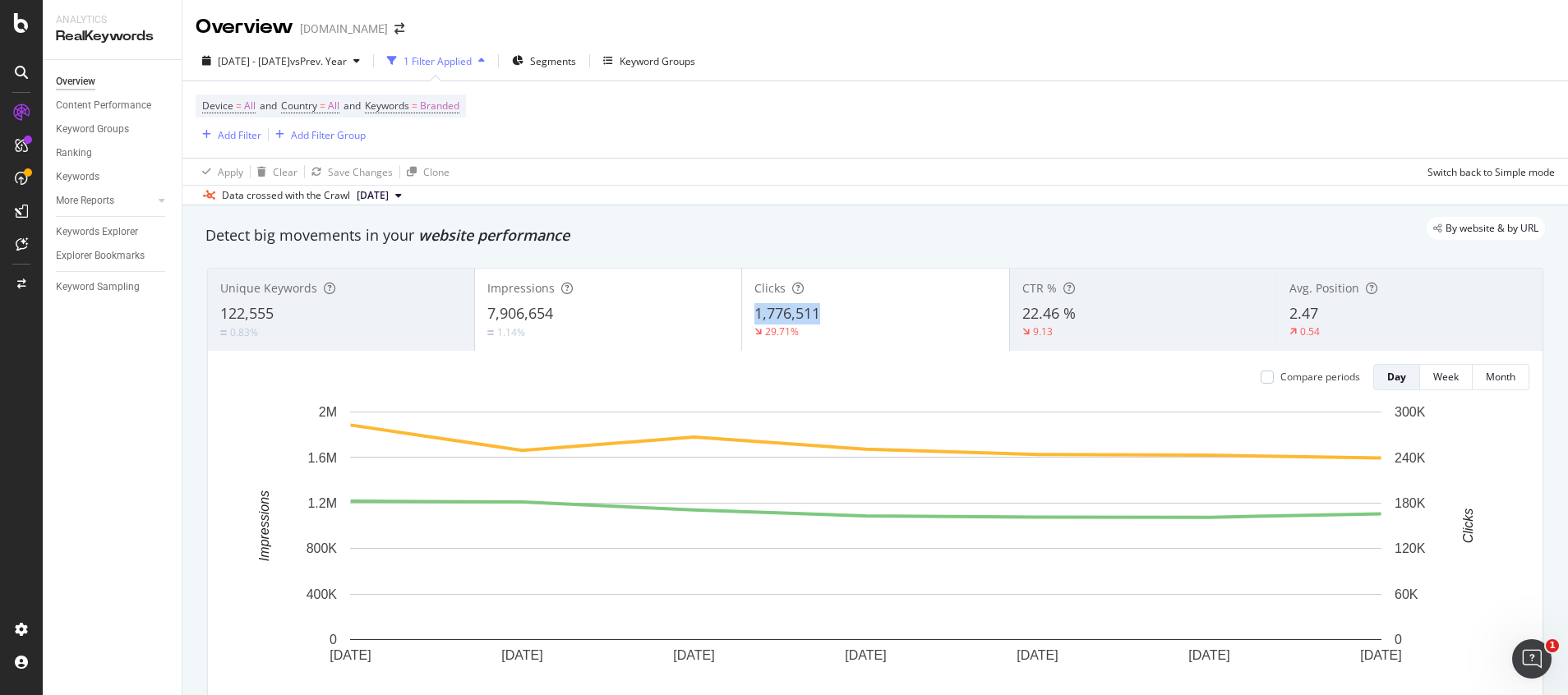
copy span "1,776,511"
drag, startPoint x: 740, startPoint y: 317, endPoint x: 916, endPoint y: 172, distance: 228.0
click at [841, 313] on div "Clicks 1,776,511 29.71%" at bounding box center [875, 309] width 266 height 74
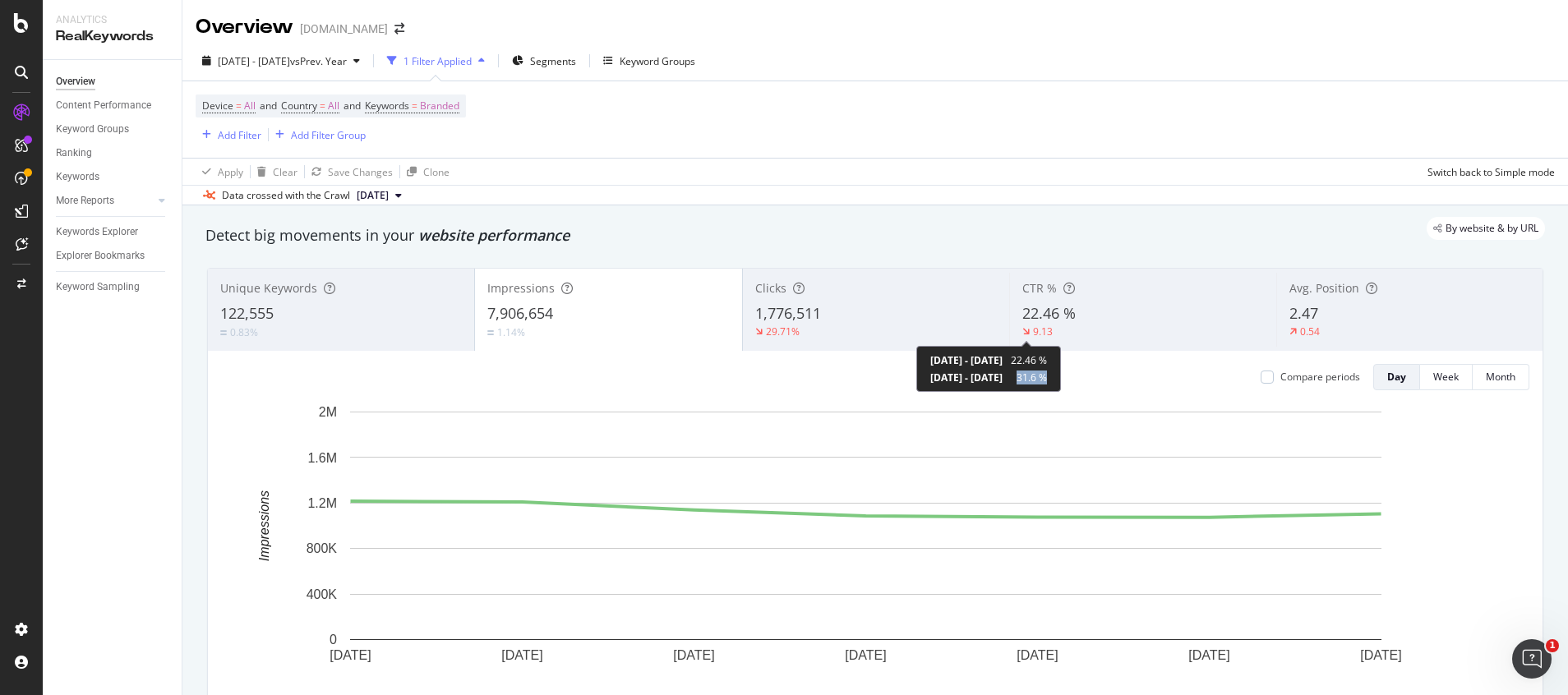
copy span "31.6 %"
drag, startPoint x: 1095, startPoint y: 378, endPoint x: 1124, endPoint y: 380, distance: 29.1
click at [1061, 380] on div "[DATE] - [DATE] 22.46 % [DATE] - [DATE] 31.6 %" at bounding box center [988, 369] width 144 height 46
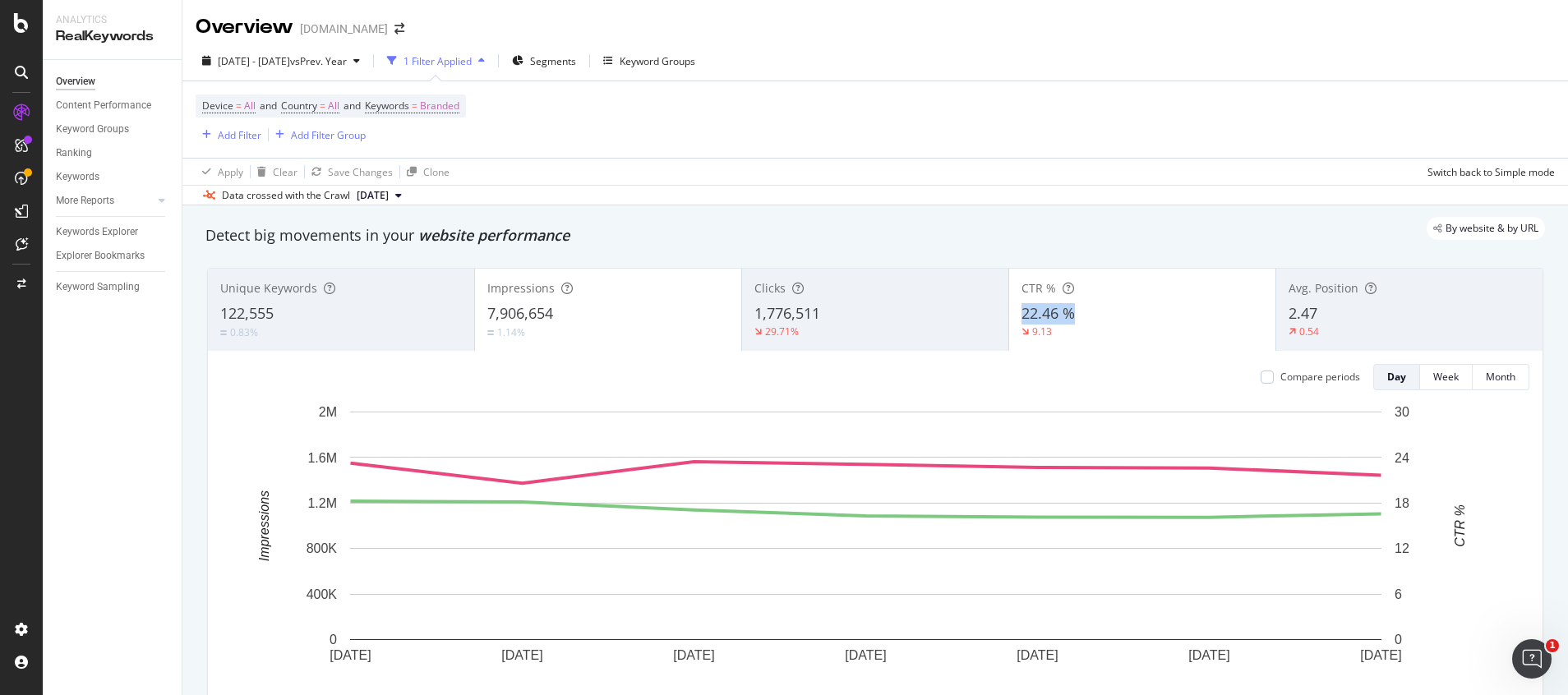
copy span "22.46 %"
drag, startPoint x: 1007, startPoint y: 316, endPoint x: 1073, endPoint y: 318, distance: 66.0
click at [1073, 318] on div "CTR % 22.46 % 9.13" at bounding box center [1142, 309] width 266 height 74
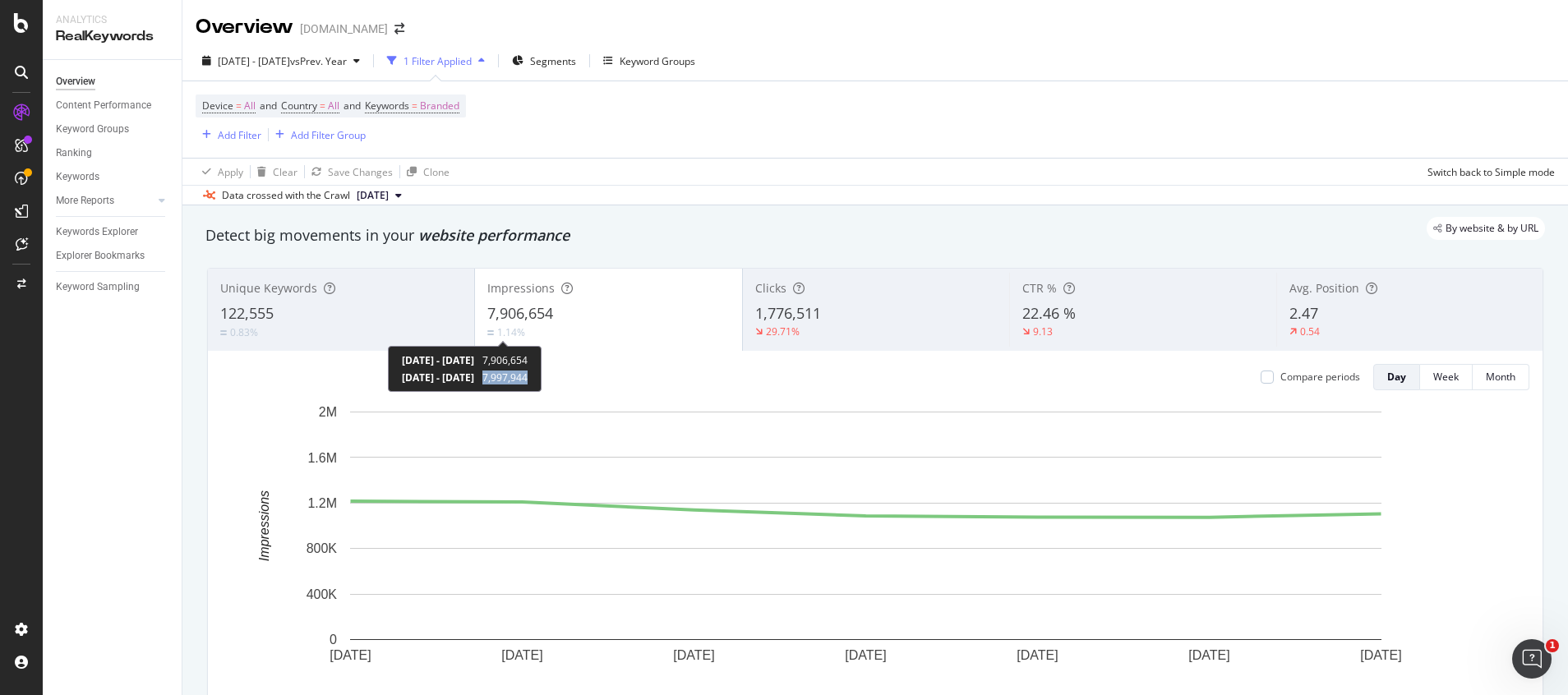
copy span "7,997,944"
drag, startPoint x: 554, startPoint y: 378, endPoint x: 612, endPoint y: 379, distance: 58.0
click at [542, 379] on div "[DATE] - [DATE] 7,906,654 [DATE] - [DATE] 7,997,944" at bounding box center [464, 369] width 153 height 46
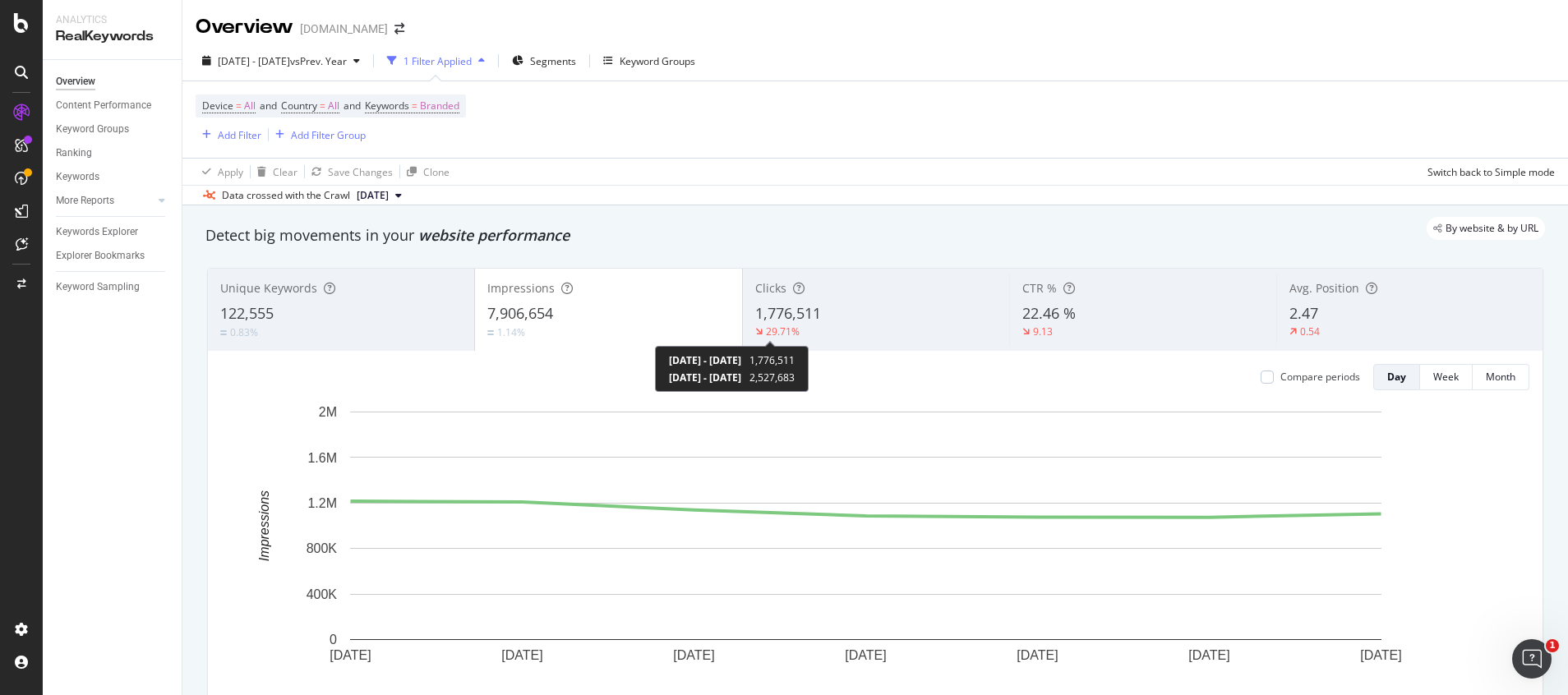
drag, startPoint x: 819, startPoint y: 374, endPoint x: 872, endPoint y: 381, distance: 53.5
click at [808, 381] on div "[DATE] - [DATE] 1,776,511 [DATE] - [DATE] 2,527,683" at bounding box center [731, 369] width 153 height 46
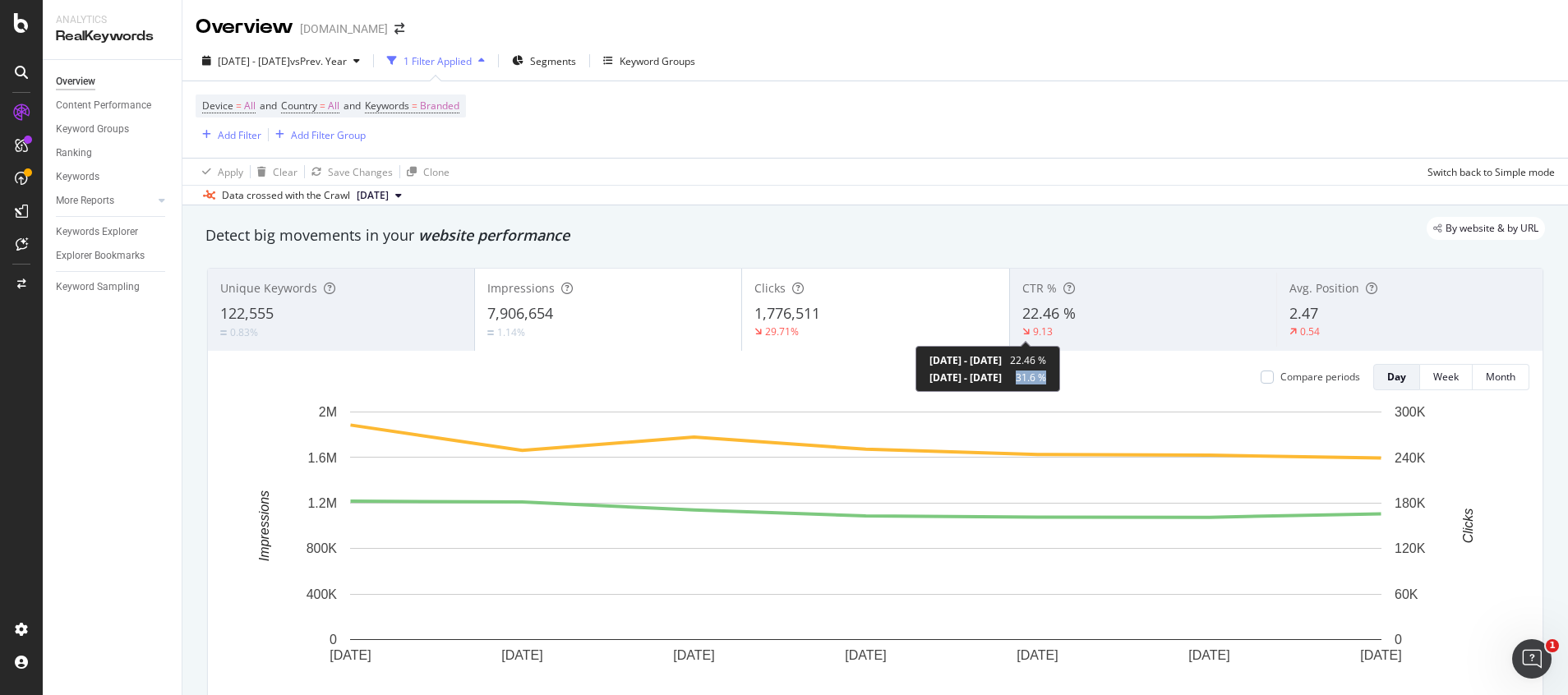
drag, startPoint x: 1088, startPoint y: 375, endPoint x: 1131, endPoint y: 379, distance: 43.2
click at [1060, 379] on div "[DATE] - [DATE] 22.46 % [DATE] - [DATE] 31.6 %" at bounding box center [988, 369] width 144 height 46
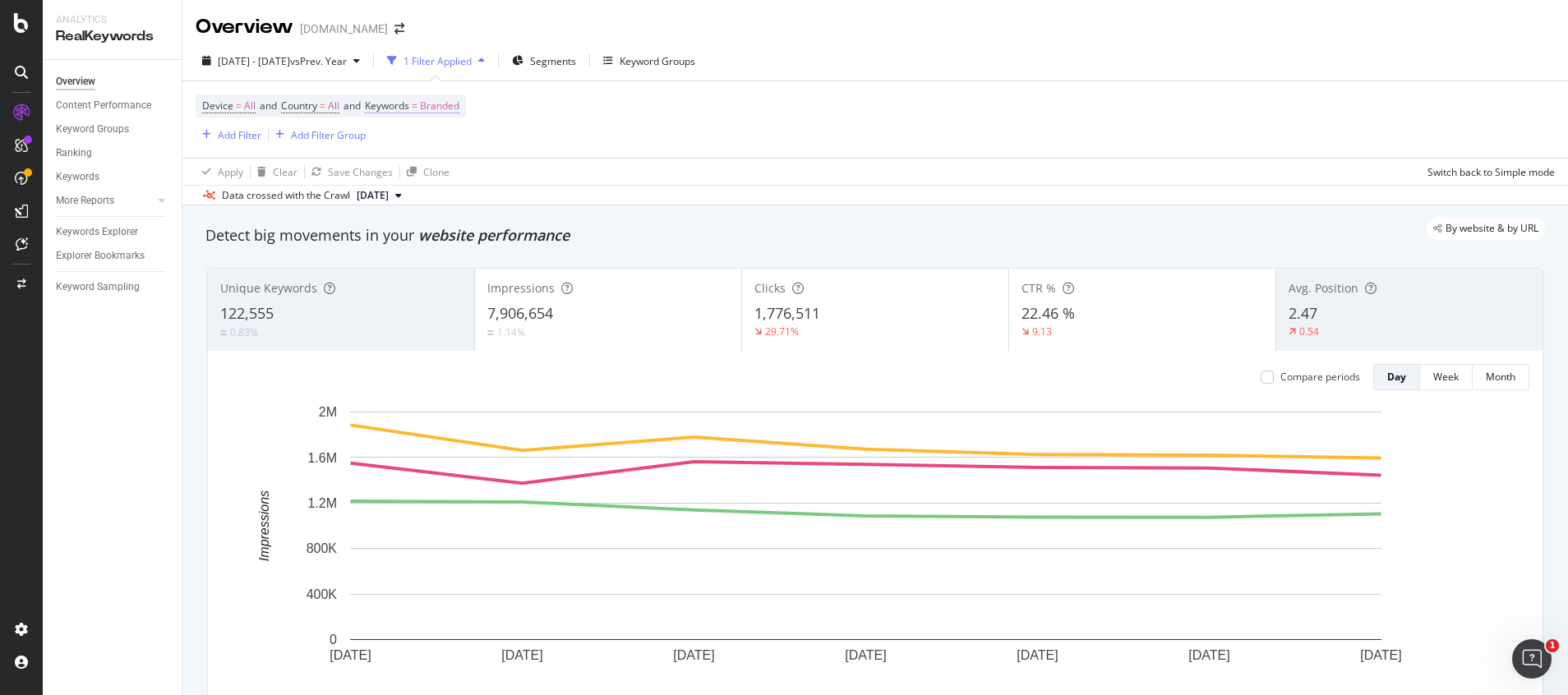
click at [456, 102] on span "Branded" at bounding box center [440, 106] width 39 height 23
click at [423, 152] on div "Branded" at bounding box center [421, 143] width 65 height 24
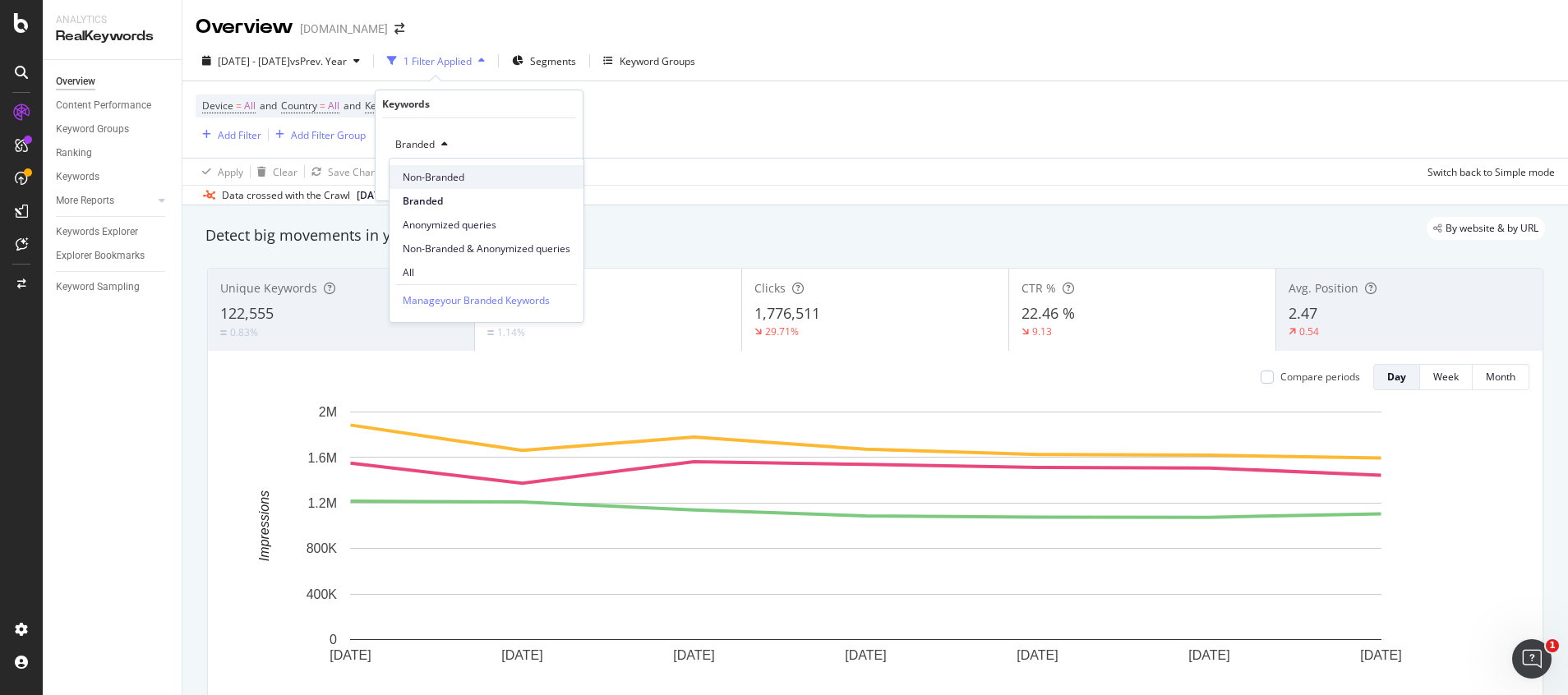
click at [437, 174] on span "Non-Branded" at bounding box center [486, 178] width 168 height 14
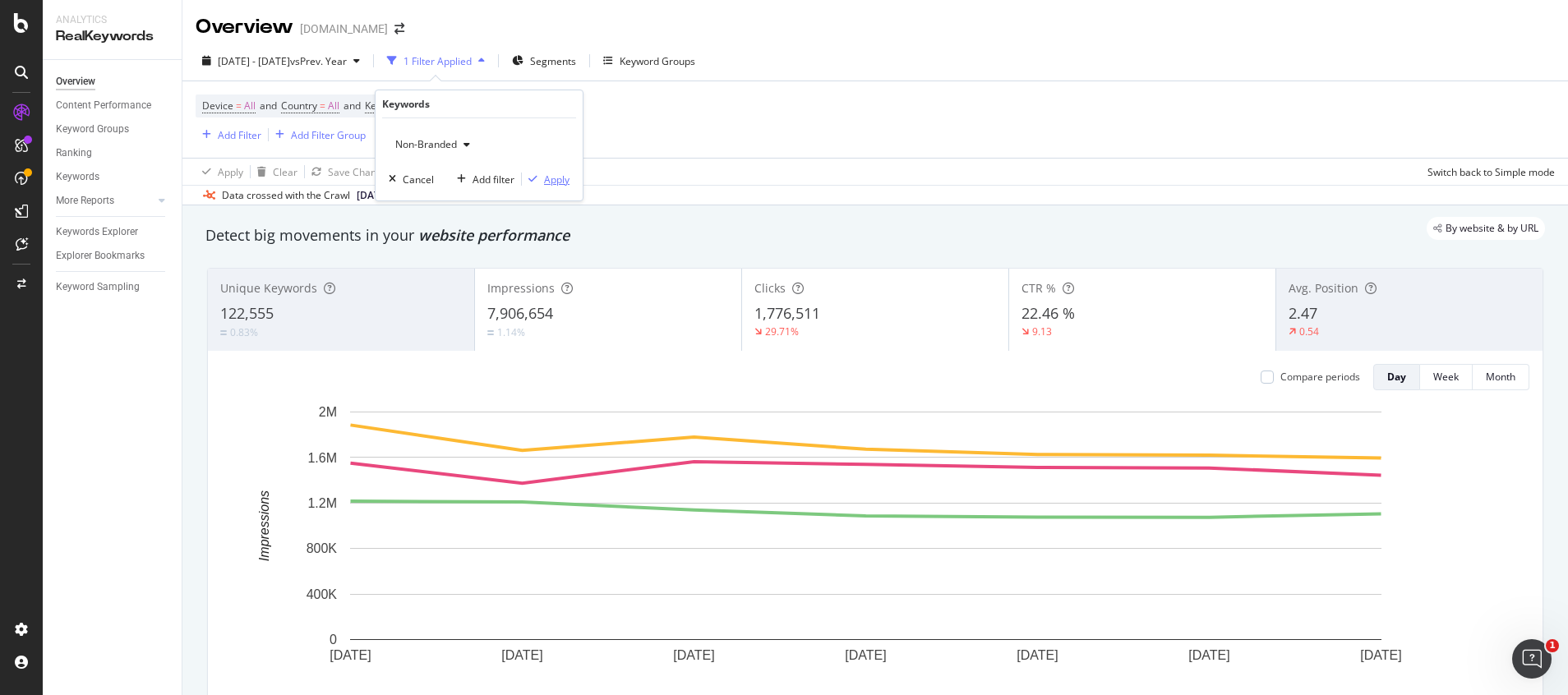
click at [562, 187] on div "Apply" at bounding box center [545, 178] width 48 height 14
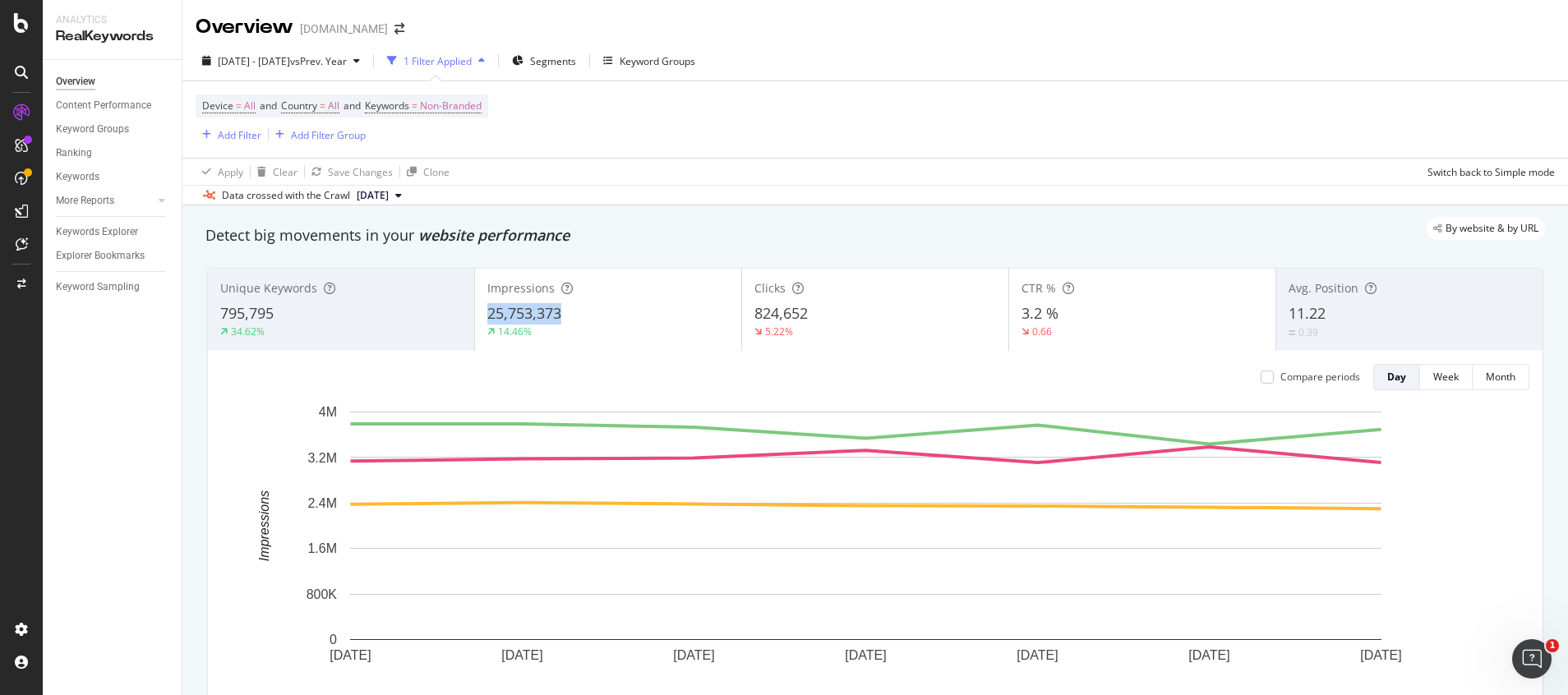
drag, startPoint x: 479, startPoint y: 317, endPoint x: 813, endPoint y: 33, distance: 438.4
click at [579, 308] on div "Impressions 25,753,373 14.46%" at bounding box center [608, 309] width 266 height 74
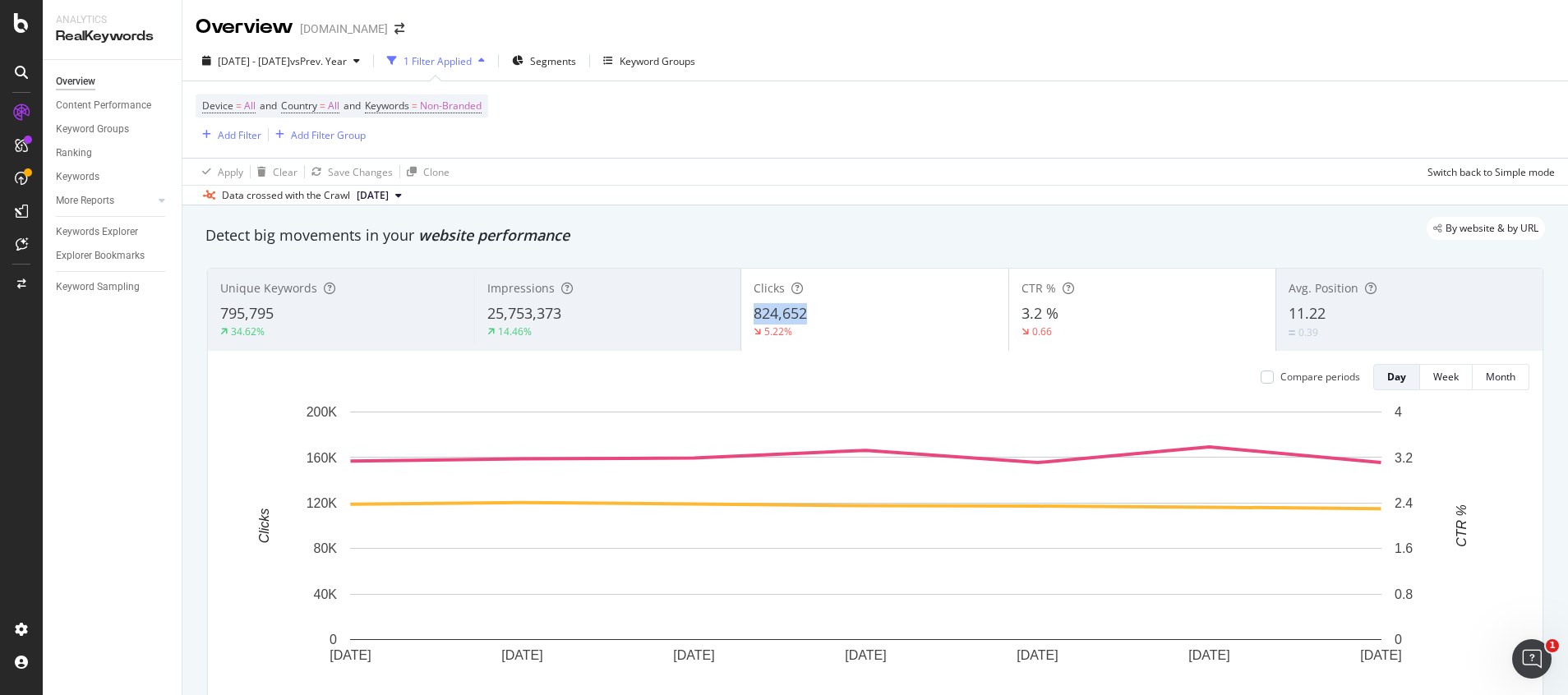
click at [806, 312] on div "Clicks 824,652 5.22%" at bounding box center [874, 309] width 266 height 74
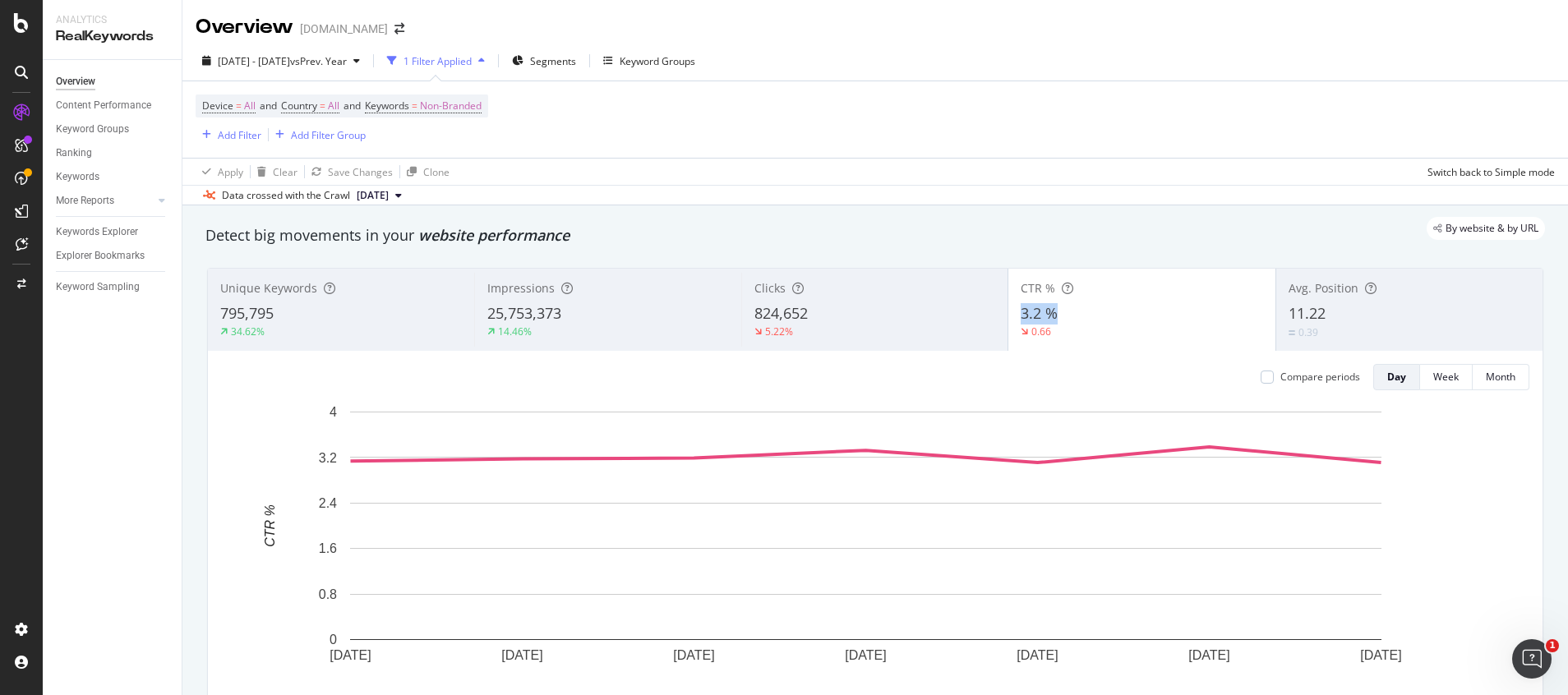
drag, startPoint x: 1006, startPoint y: 309, endPoint x: 1043, endPoint y: 309, distance: 37.0
click at [1043, 309] on div "CTR % 3.2 % 0.66" at bounding box center [1141, 309] width 266 height 74
drag, startPoint x: 558, startPoint y: 376, endPoint x: 945, endPoint y: 34, distance: 516.5
click at [548, 378] on div "[DATE] - [DATE] 25,753,373 [DATE] - [DATE] 22,498,340" at bounding box center [468, 369] width 160 height 46
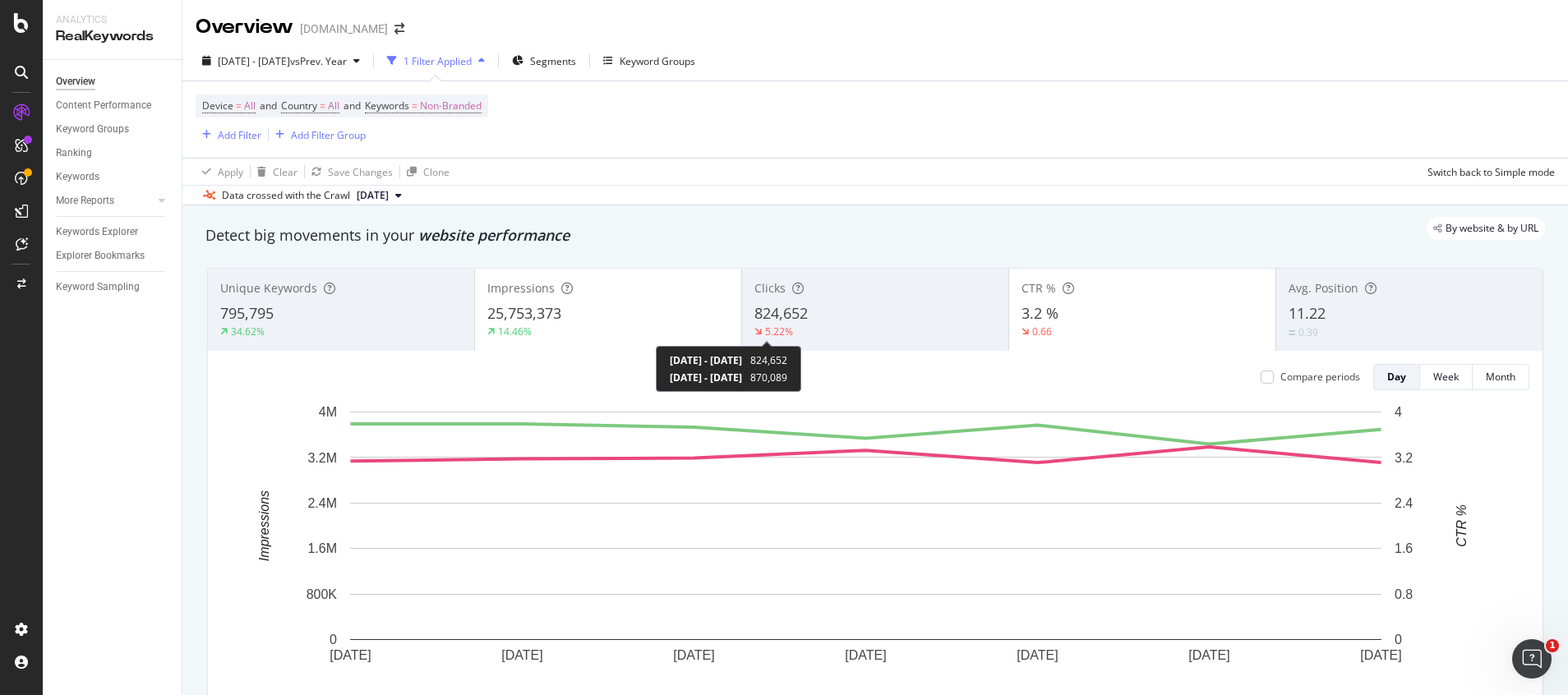
drag, startPoint x: 819, startPoint y: 381, endPoint x: 916, endPoint y: 235, distance: 175.3
click at [801, 378] on div "[DATE] - [DATE] 824,652 [DATE] - [DATE] 870,089" at bounding box center [728, 369] width 145 height 46
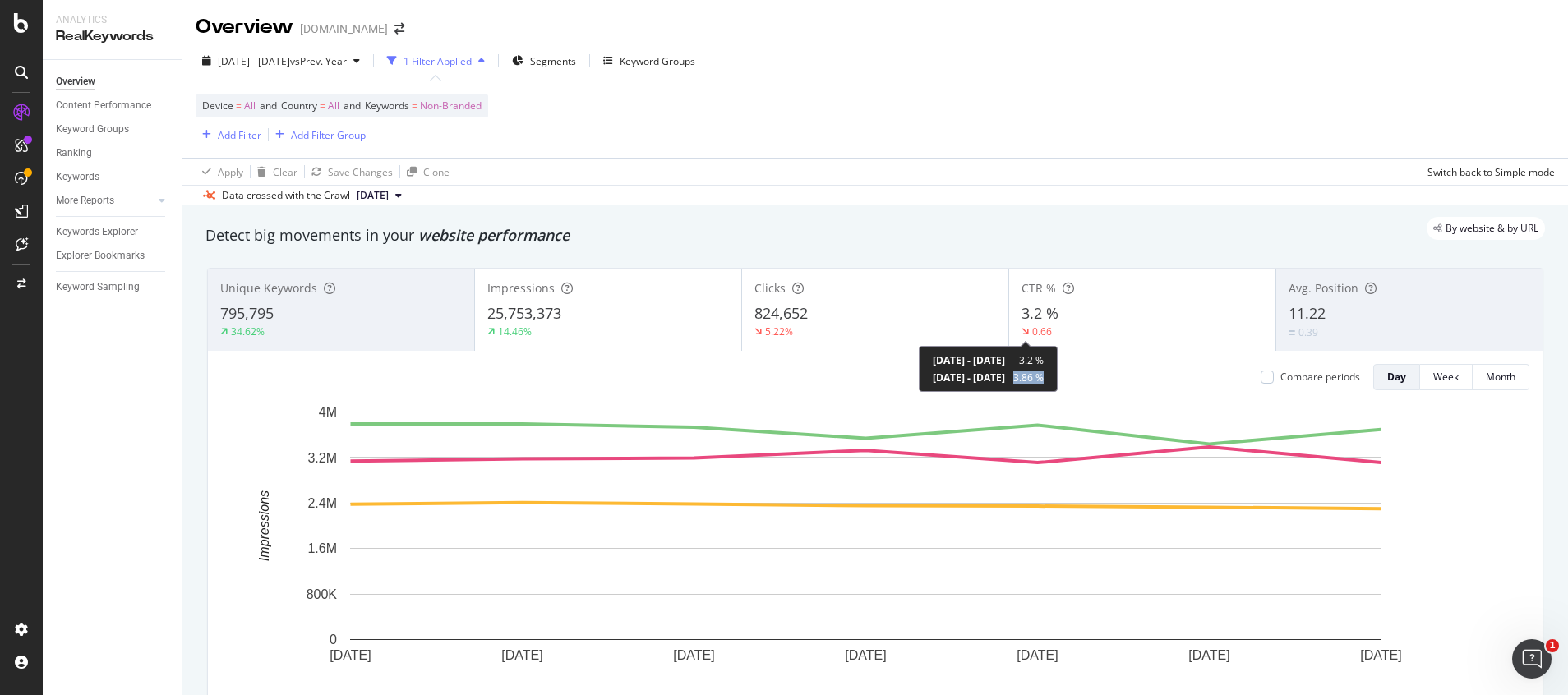
drag, startPoint x: 1084, startPoint y: 383, endPoint x: 1120, endPoint y: 382, distance: 36.0
click at [1058, 382] on div "[DATE] - [DATE] 3.2 % [DATE] - [DATE] 3.86 %" at bounding box center [988, 369] width 139 height 46
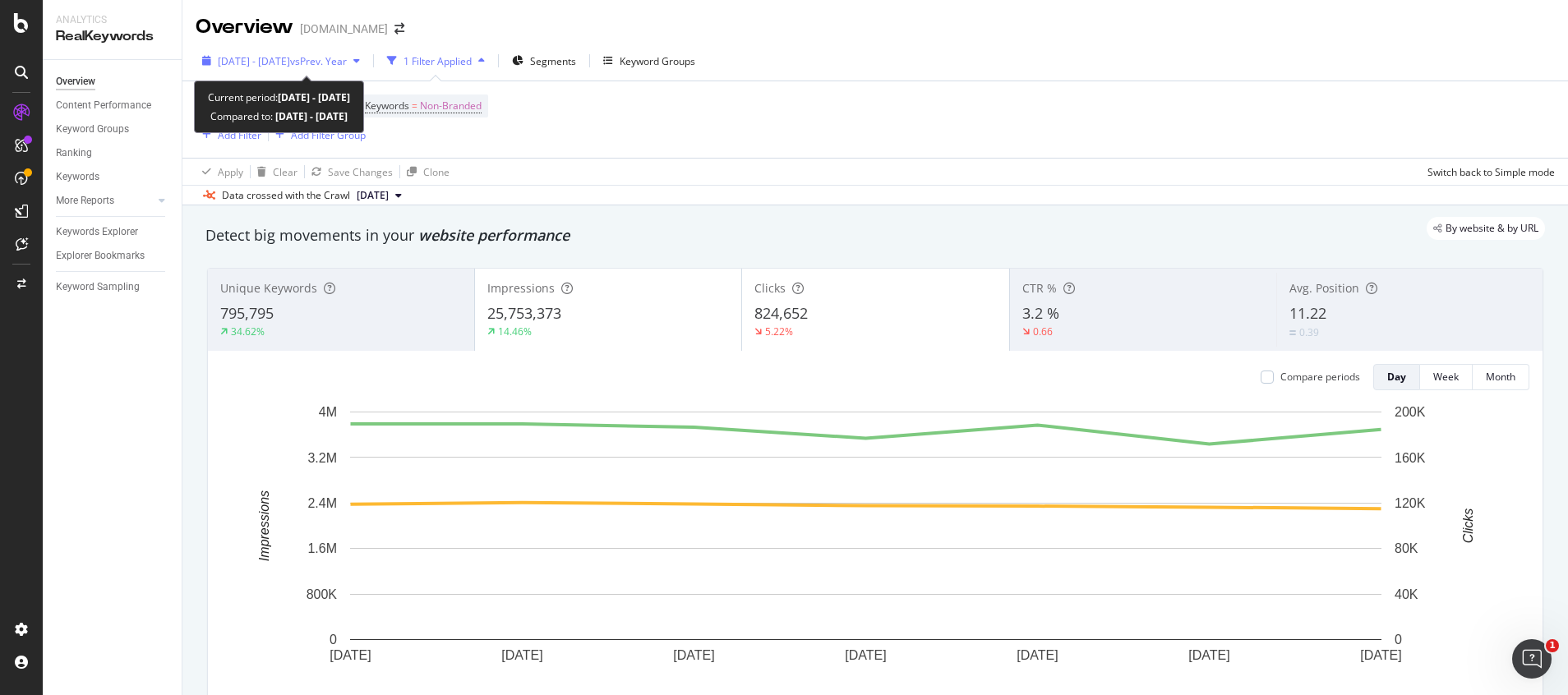
click at [337, 62] on span "vs Prev. Year" at bounding box center [318, 61] width 57 height 14
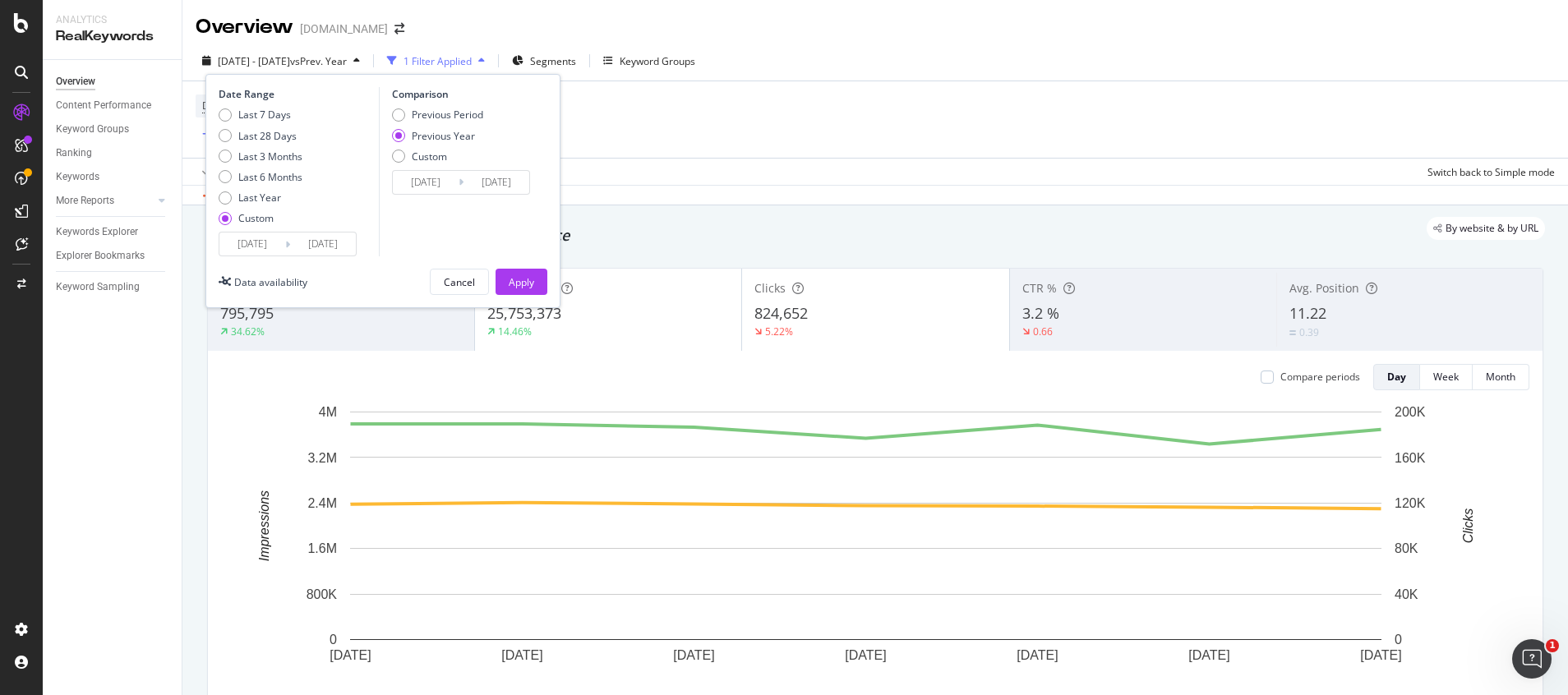
click at [248, 245] on input "[DATE]" at bounding box center [252, 244] width 65 height 23
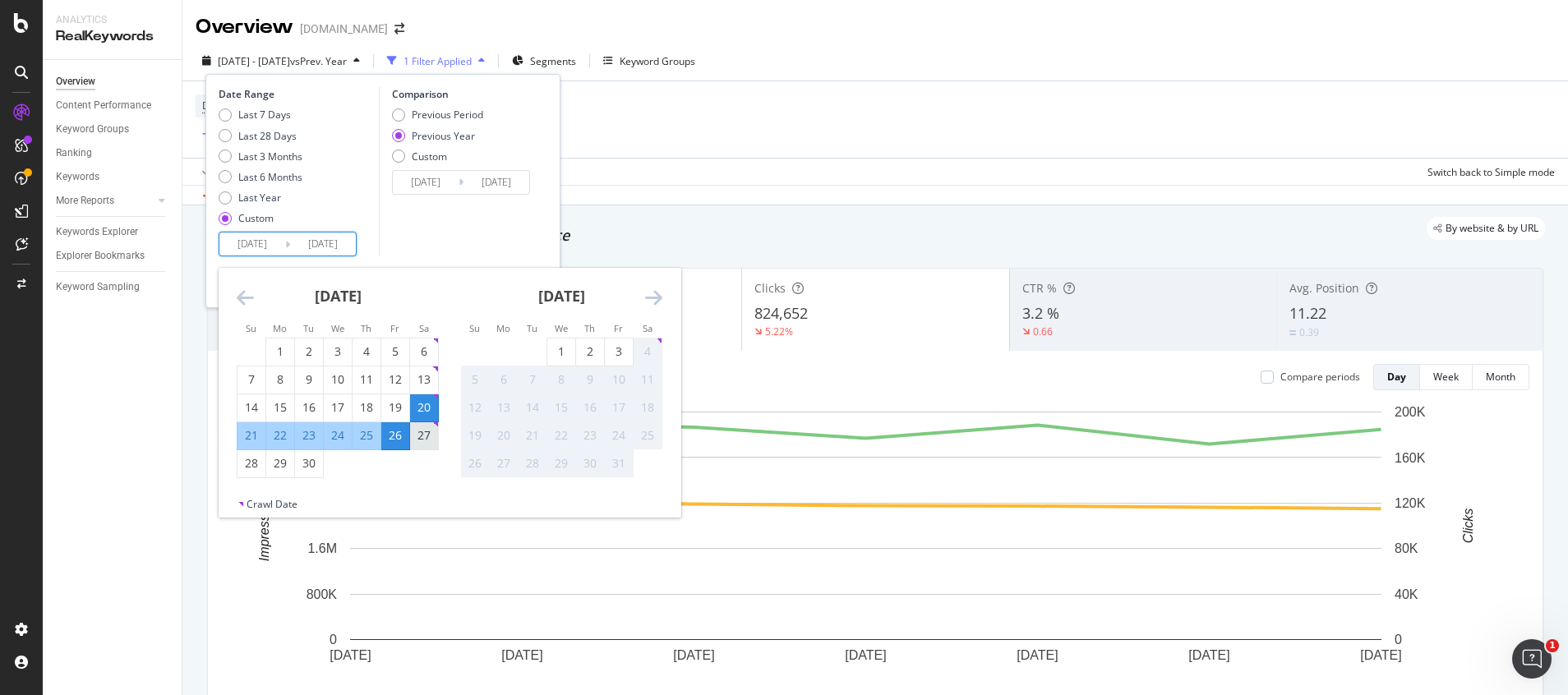
click at [431, 443] on div "27" at bounding box center [423, 435] width 28 height 16
type input "[DATE]"
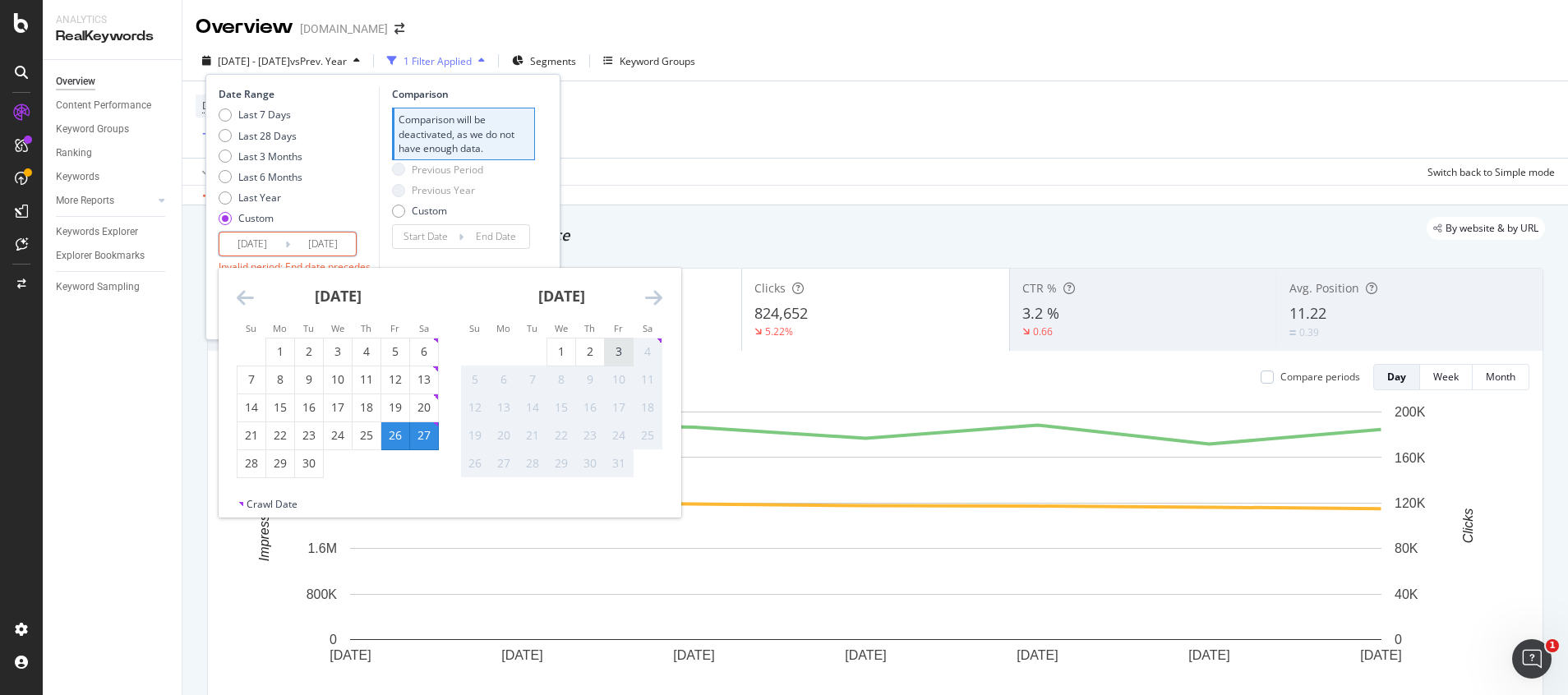
click at [621, 357] on div "3" at bounding box center [618, 352] width 28 height 16
type input "[DATE]"
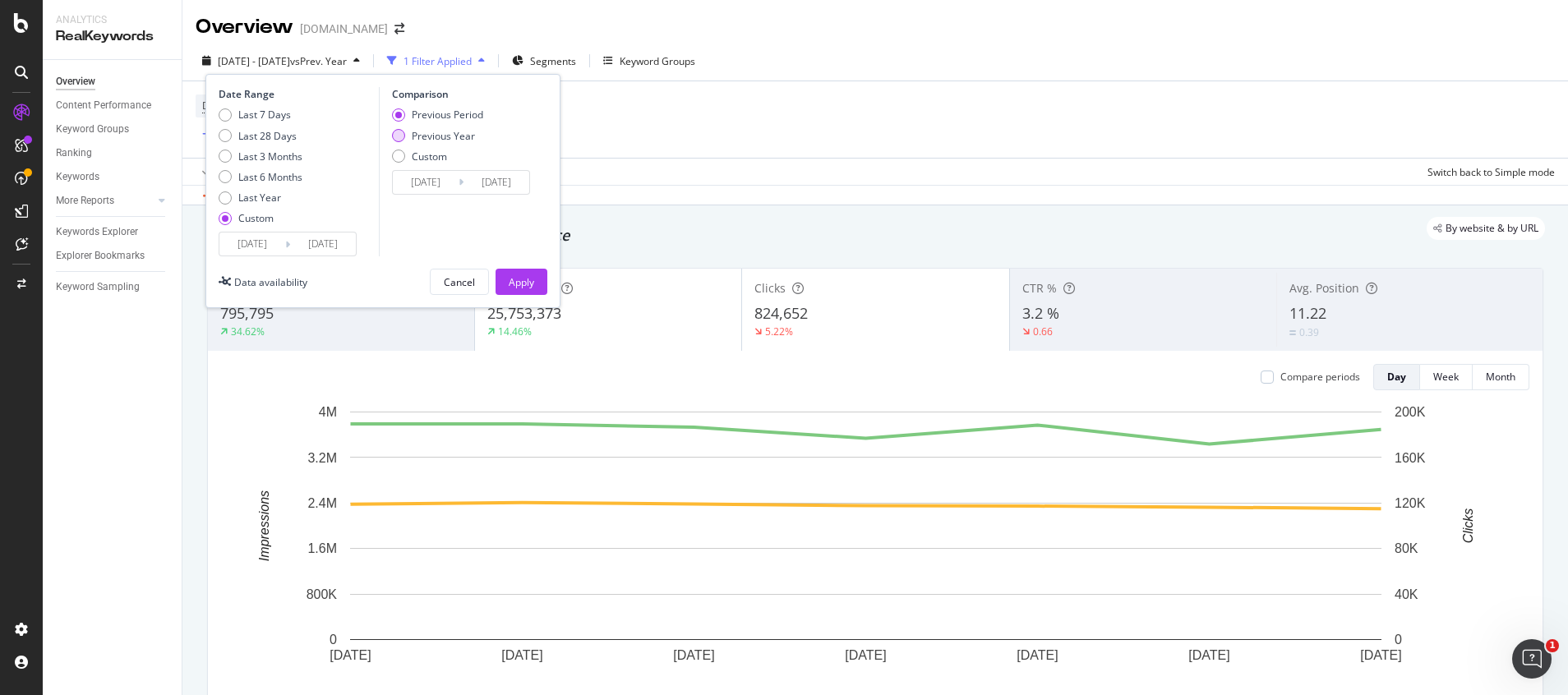
click at [466, 135] on div "Previous Year" at bounding box center [443, 136] width 64 height 14
type input "[DATE]"
click at [522, 285] on div "Apply" at bounding box center [521, 282] width 25 height 14
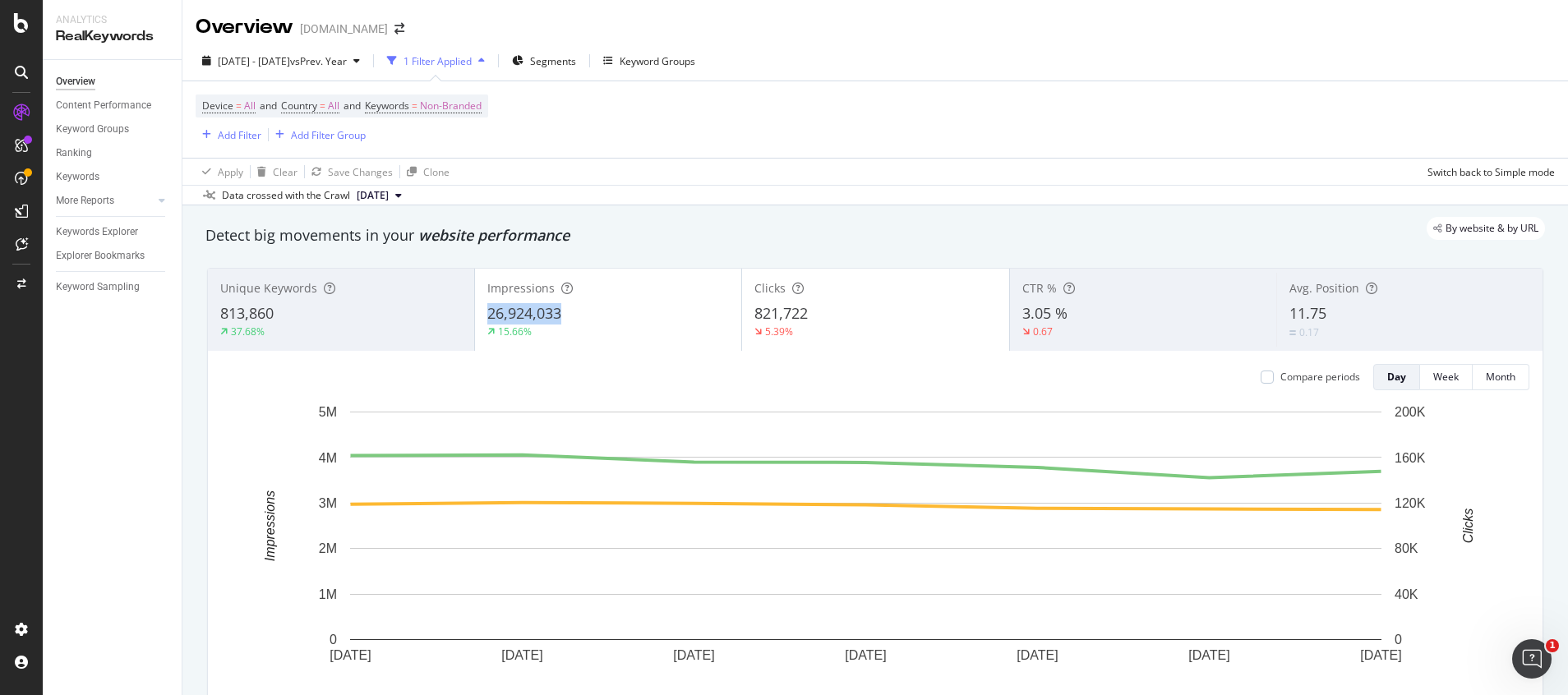
drag, startPoint x: 483, startPoint y: 321, endPoint x: 560, endPoint y: 318, distance: 77.1
click at [560, 318] on div "Impressions 26,924,033 15.66%" at bounding box center [608, 309] width 266 height 74
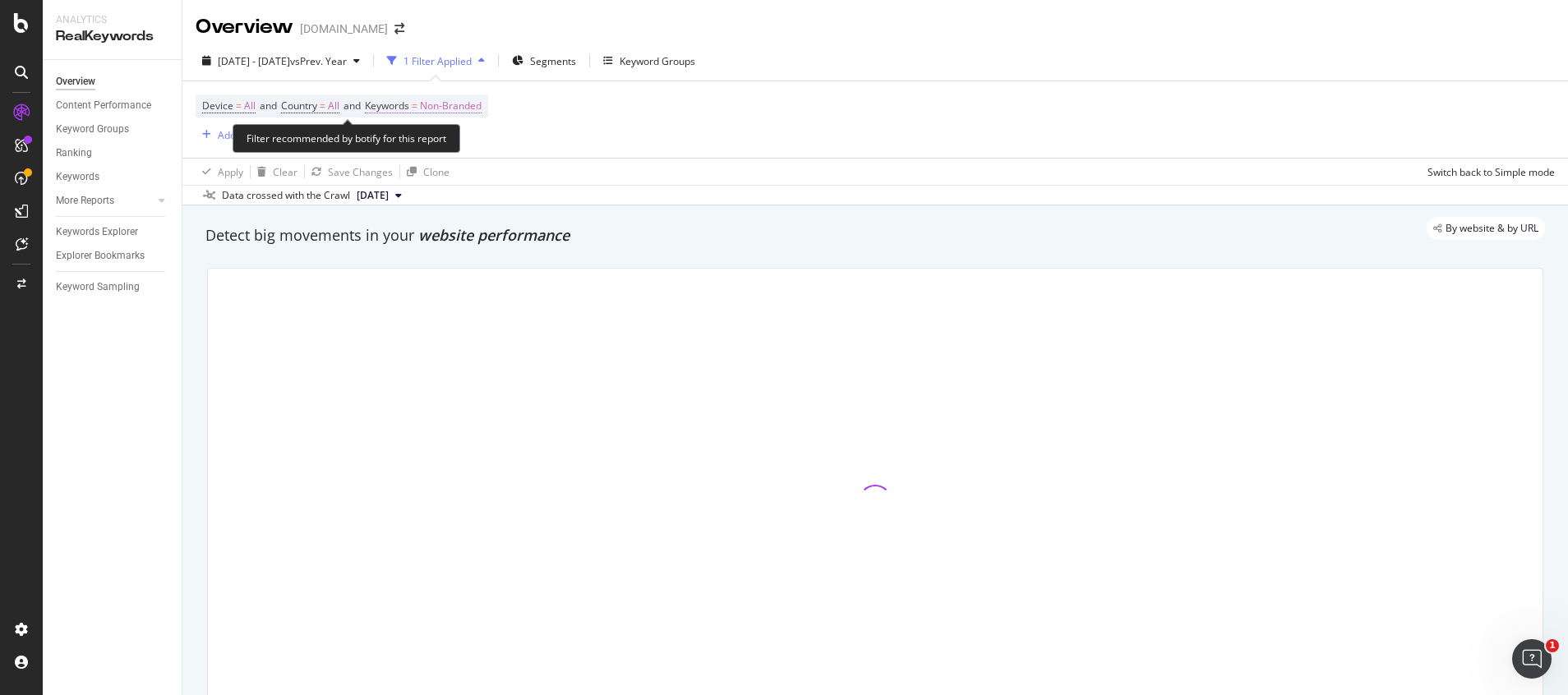
click at [470, 100] on span "Non-Branded" at bounding box center [450, 106] width 62 height 23
click at [446, 141] on span "Non-Branded" at bounding box center [422, 144] width 68 height 14
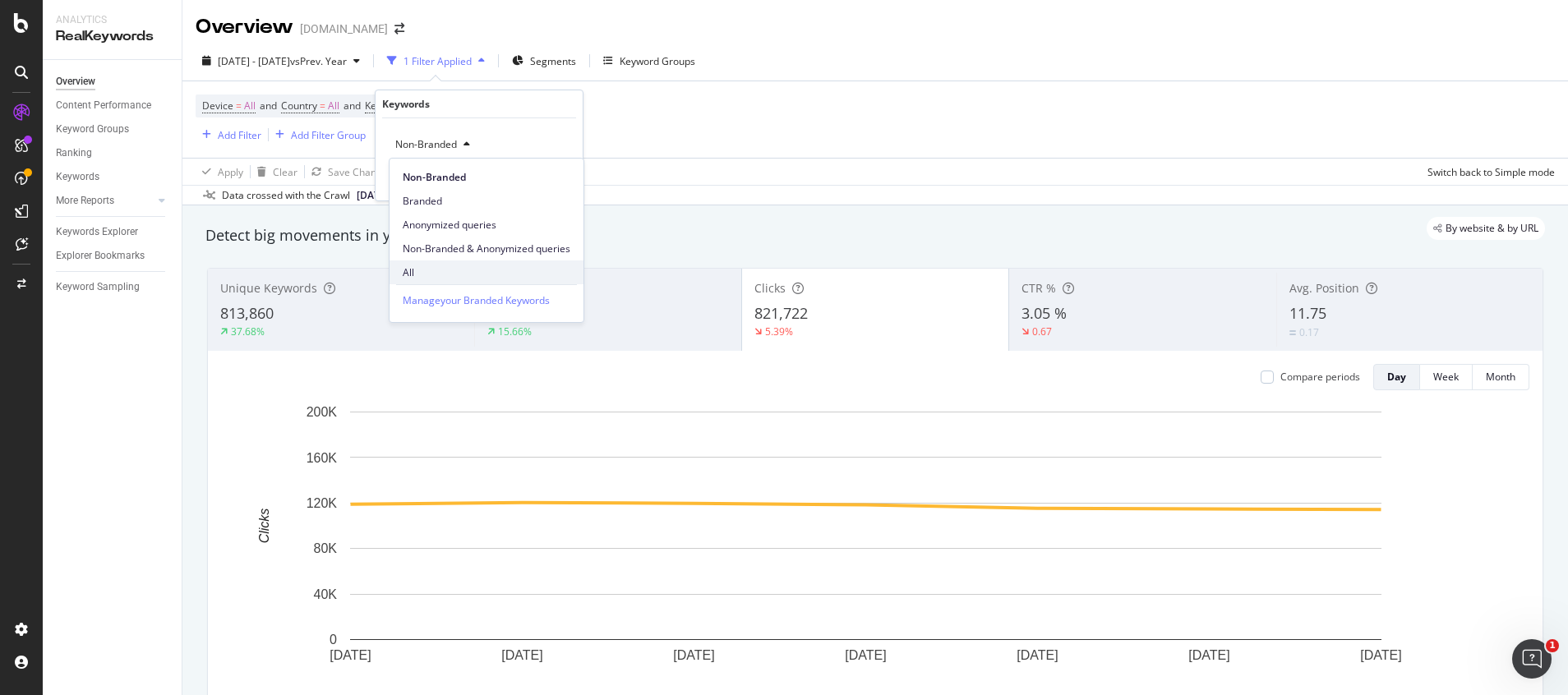
click at [416, 267] on span "All" at bounding box center [486, 273] width 168 height 14
click at [561, 177] on div "Apply" at bounding box center [556, 179] width 25 height 14
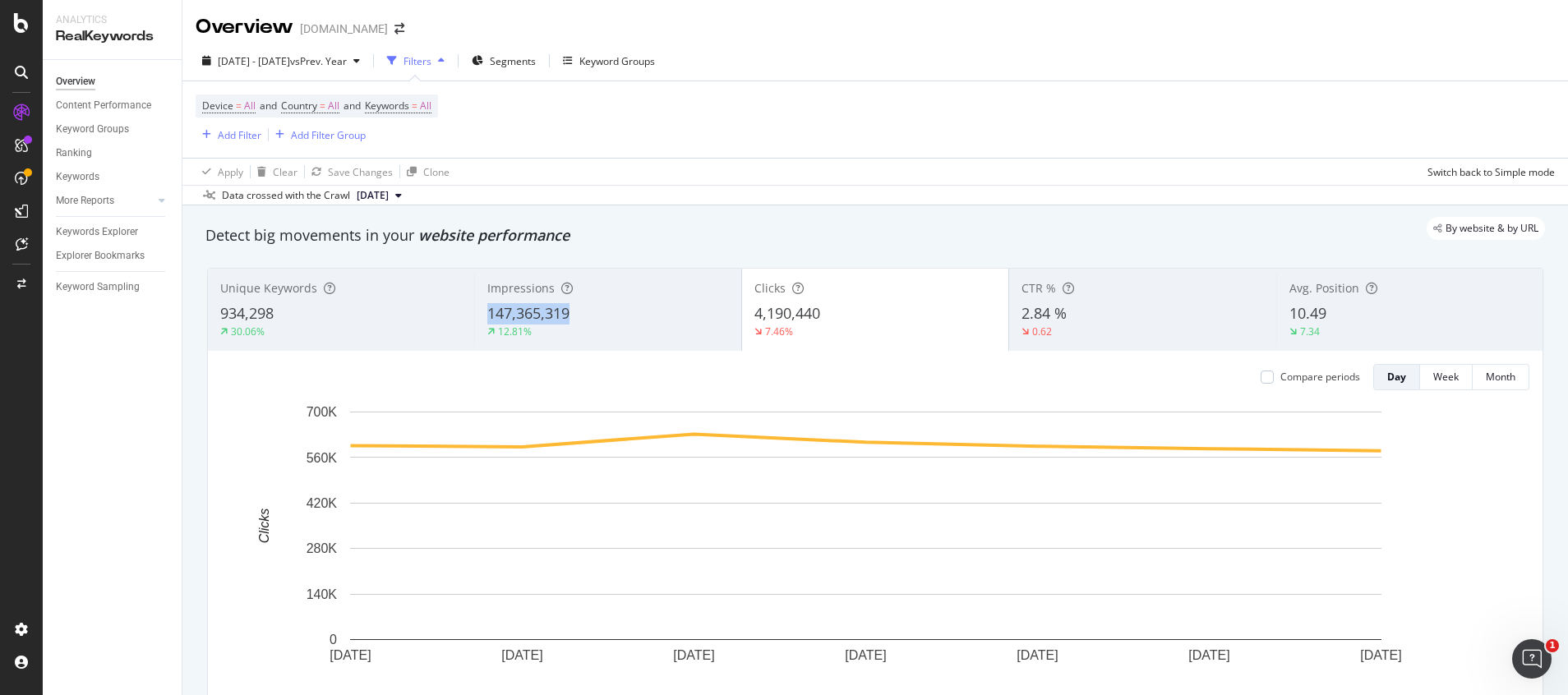
drag, startPoint x: 503, startPoint y: 313, endPoint x: 580, endPoint y: 313, distance: 77.0
click at [580, 313] on div "Impressions 147,365,319 12.81%" at bounding box center [607, 309] width 266 height 74
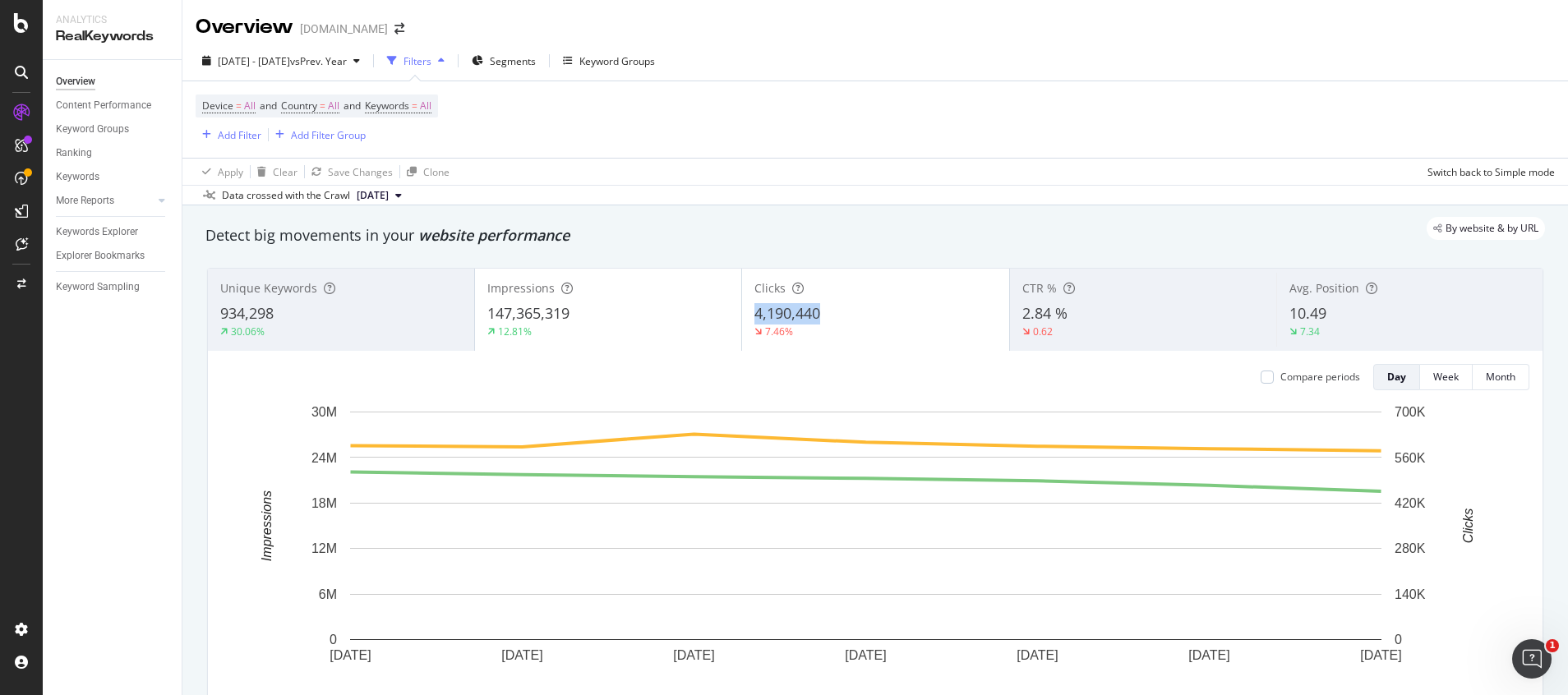
drag, startPoint x: 744, startPoint y: 309, endPoint x: 810, endPoint y: 313, distance: 66.1
click at [810, 313] on div "Clicks 4,190,440 7.46%" at bounding box center [875, 309] width 266 height 74
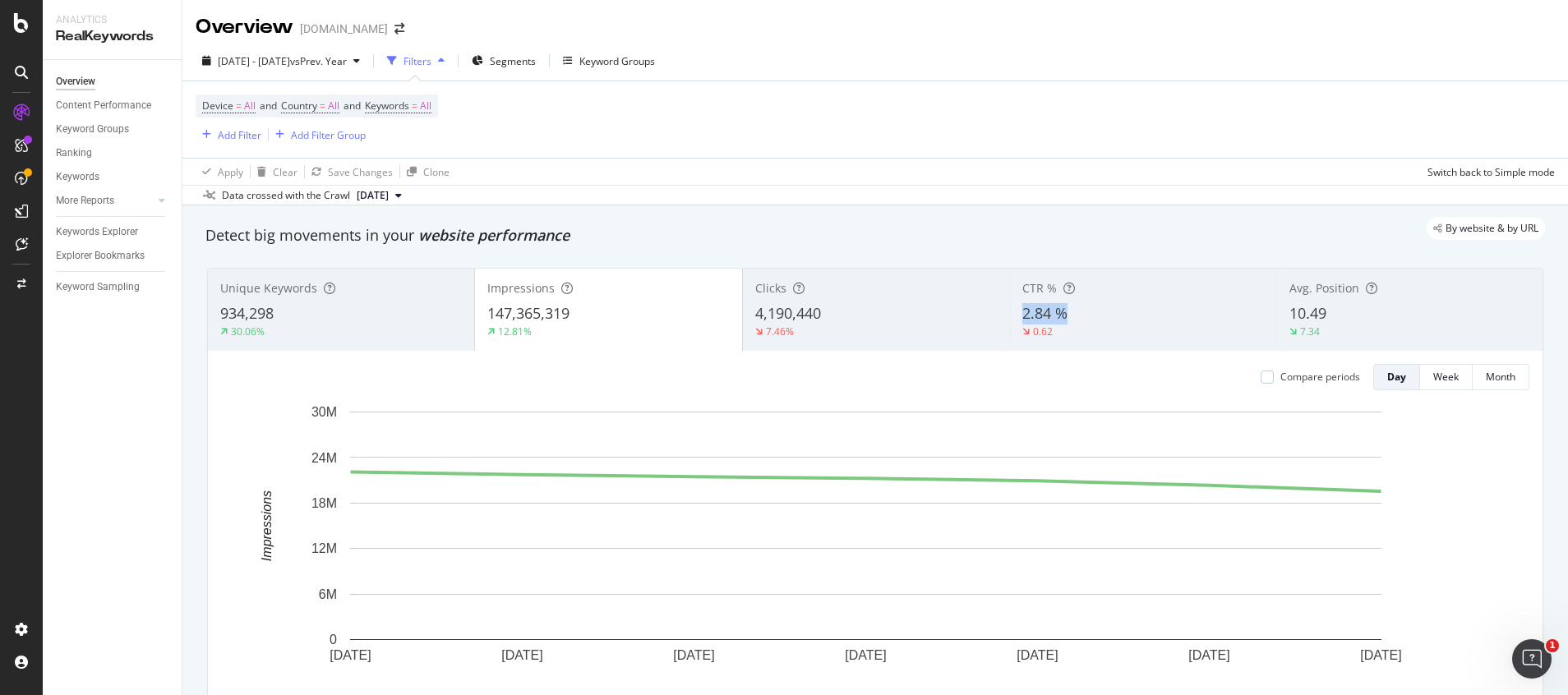
drag, startPoint x: 1024, startPoint y: 319, endPoint x: 987, endPoint y: 23, distance: 298.3
click at [1053, 315] on div "CTR % 2.84 % 0.62" at bounding box center [1142, 309] width 266 height 74
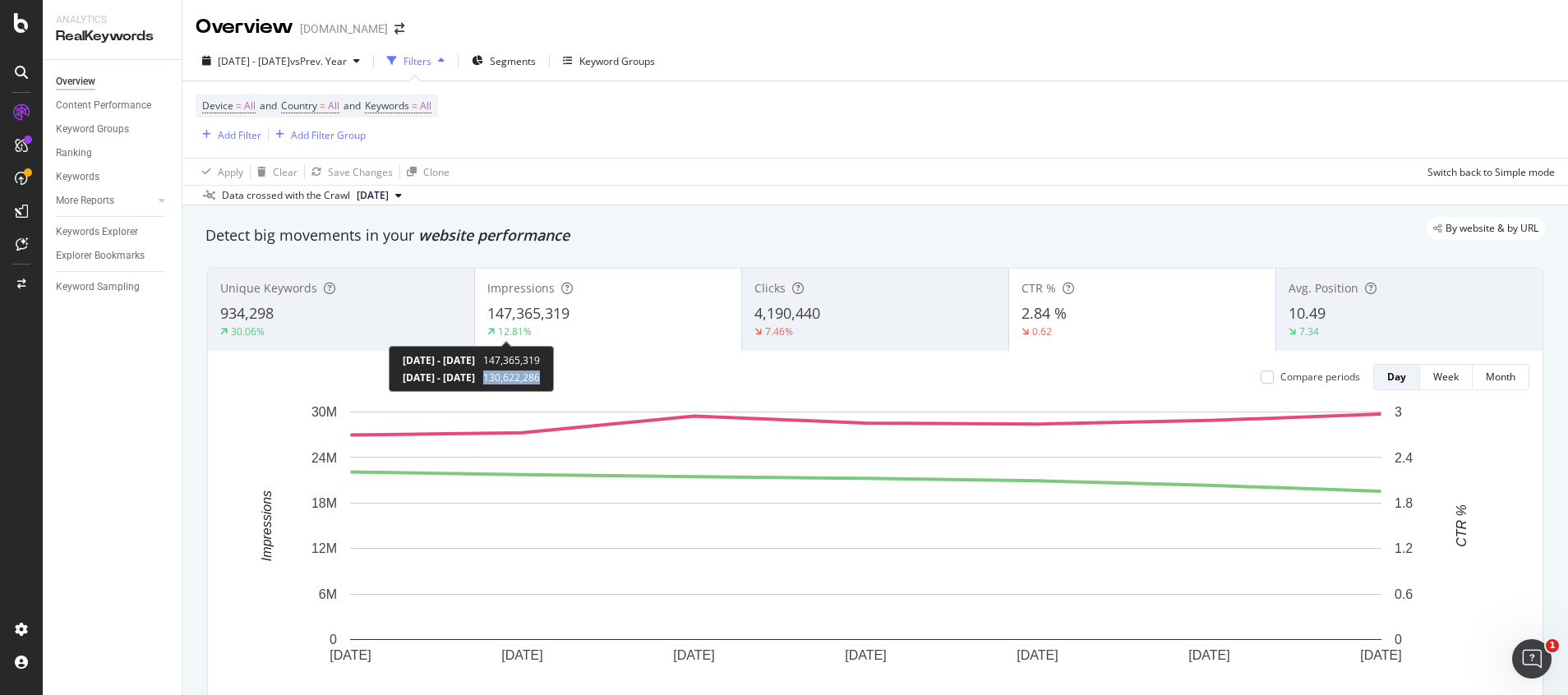
drag, startPoint x: 575, startPoint y: 378, endPoint x: 617, endPoint y: 381, distance: 42.1
click at [553, 381] on div "[DATE] - [DATE] 147,365,319 [DATE] - [DATE] 130,622,286" at bounding box center [471, 369] width 165 height 46
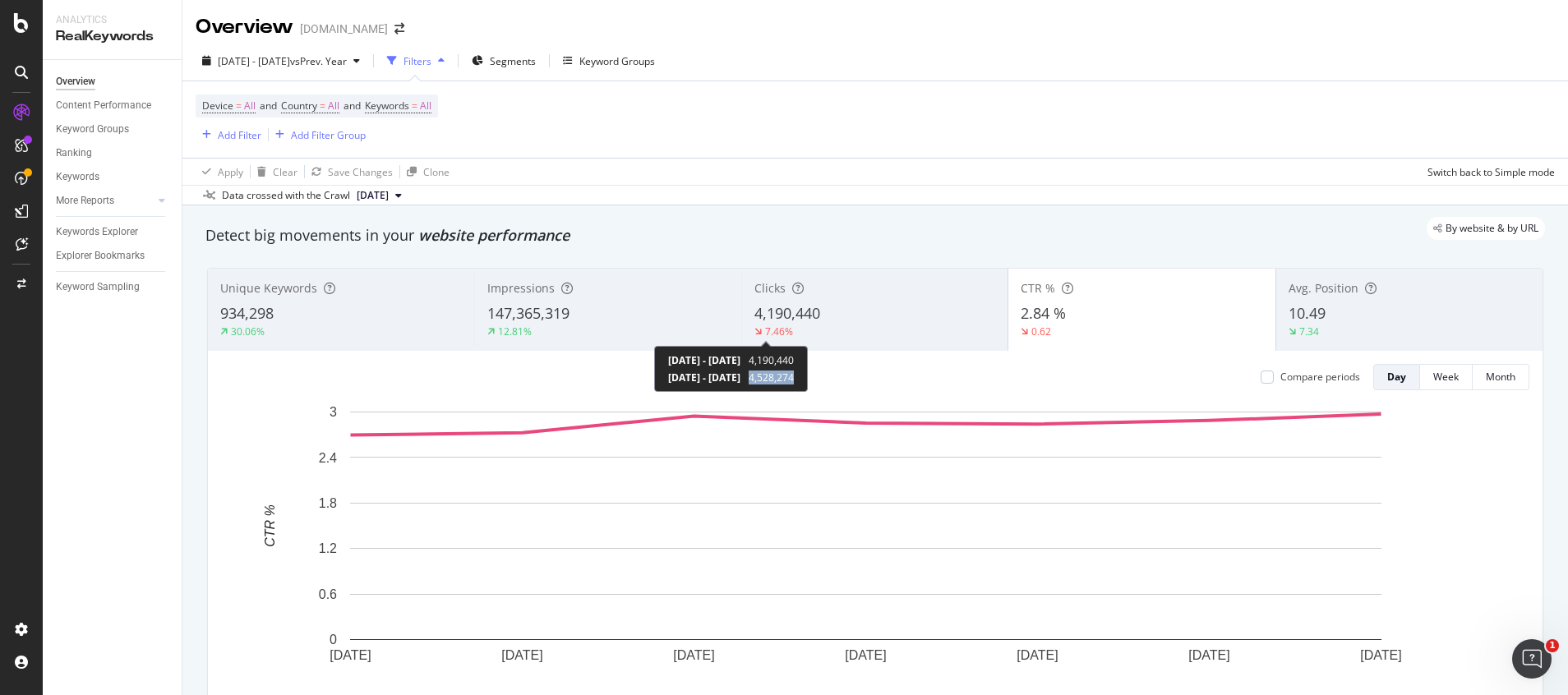
drag, startPoint x: 820, startPoint y: 378, endPoint x: 972, endPoint y: 16, distance: 392.6
click at [808, 375] on div "[DATE] - [DATE] 4,190,440 [DATE] - [DATE] 4,528,274" at bounding box center [730, 369] width 153 height 46
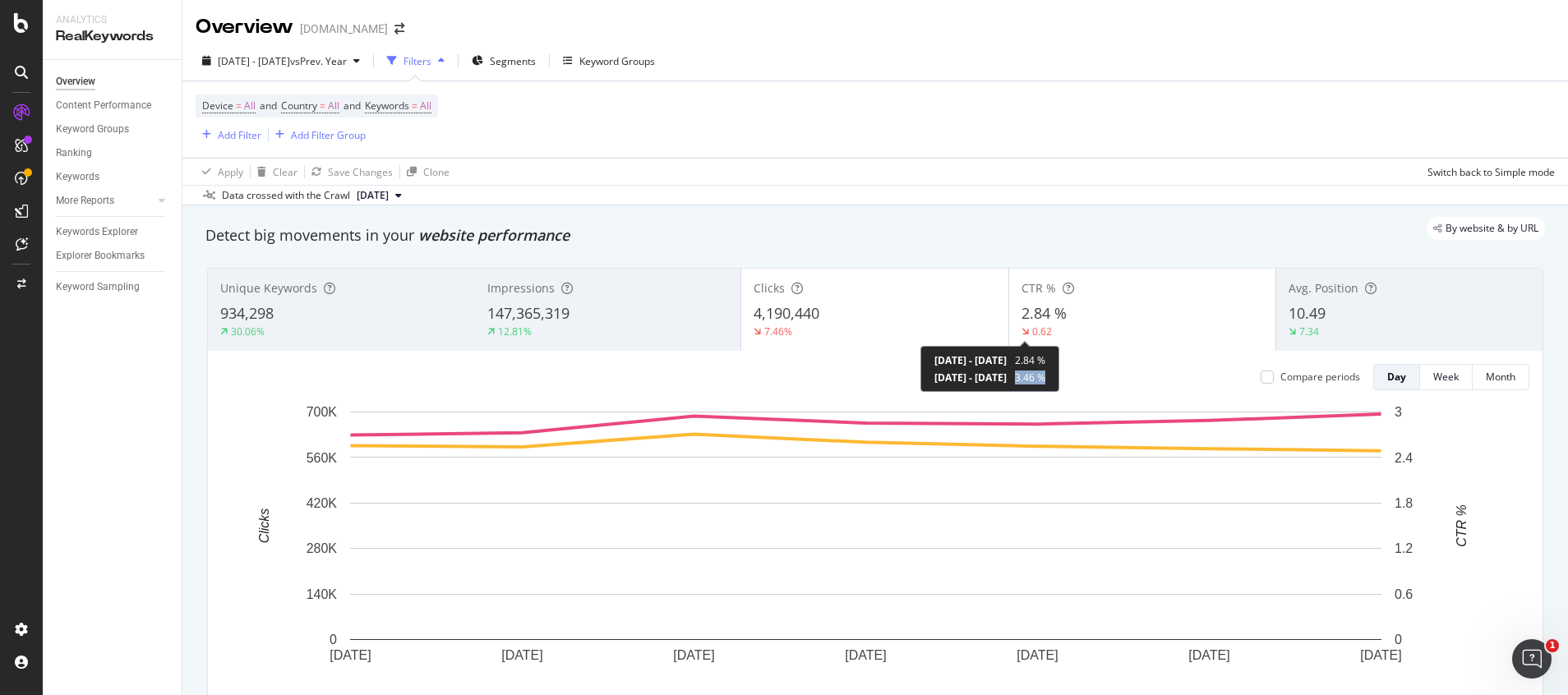
drag, startPoint x: 1081, startPoint y: 378, endPoint x: 1083, endPoint y: 34, distance: 344.0
click at [1059, 368] on div "[DATE] - [DATE] 2.84 % [DATE] - [DATE] 3.46 %" at bounding box center [989, 369] width 139 height 46
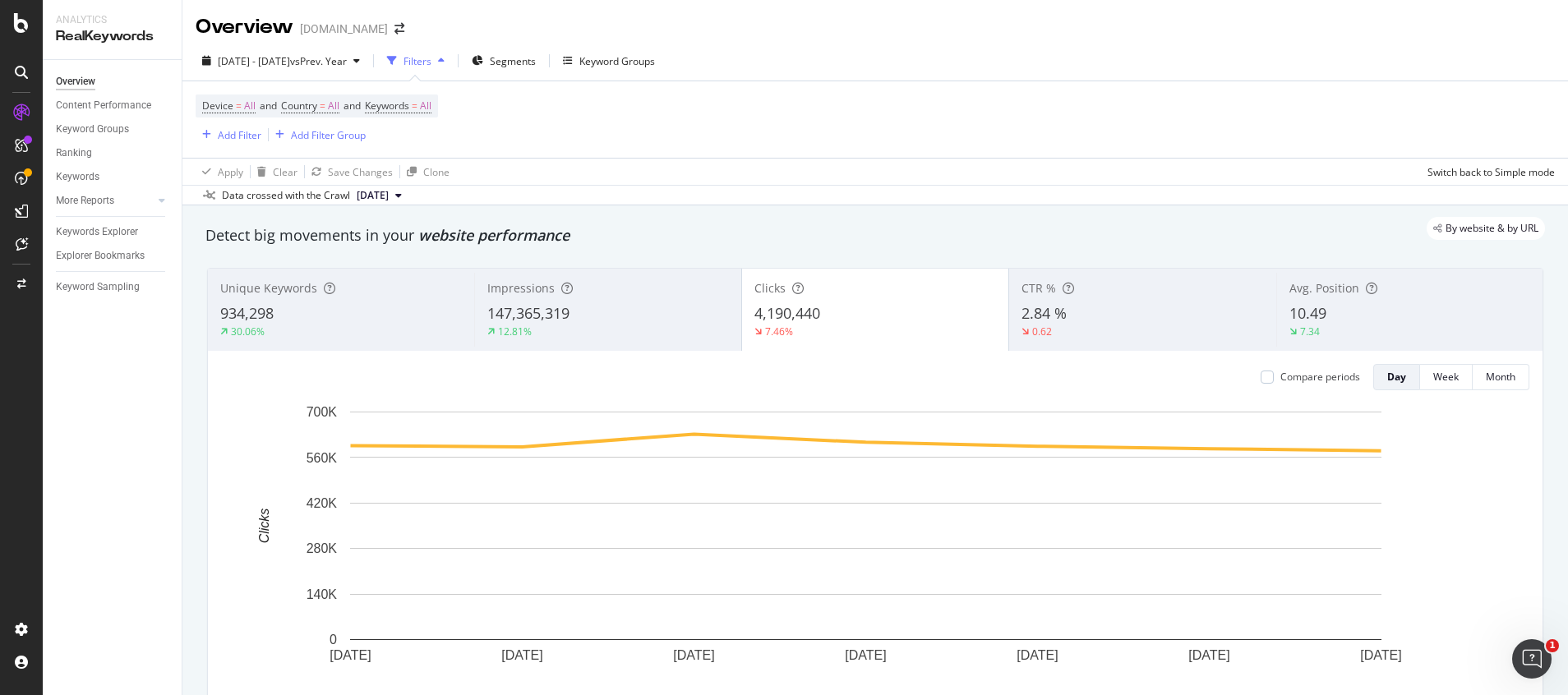
click at [430, 117] on span "Device = All and Country = All and Keywords = All" at bounding box center [317, 106] width 230 height 23
click at [430, 113] on span "Keywords = All" at bounding box center [398, 106] width 66 height 14
click at [416, 143] on icon "button" at bounding box center [416, 144] width 6 height 10
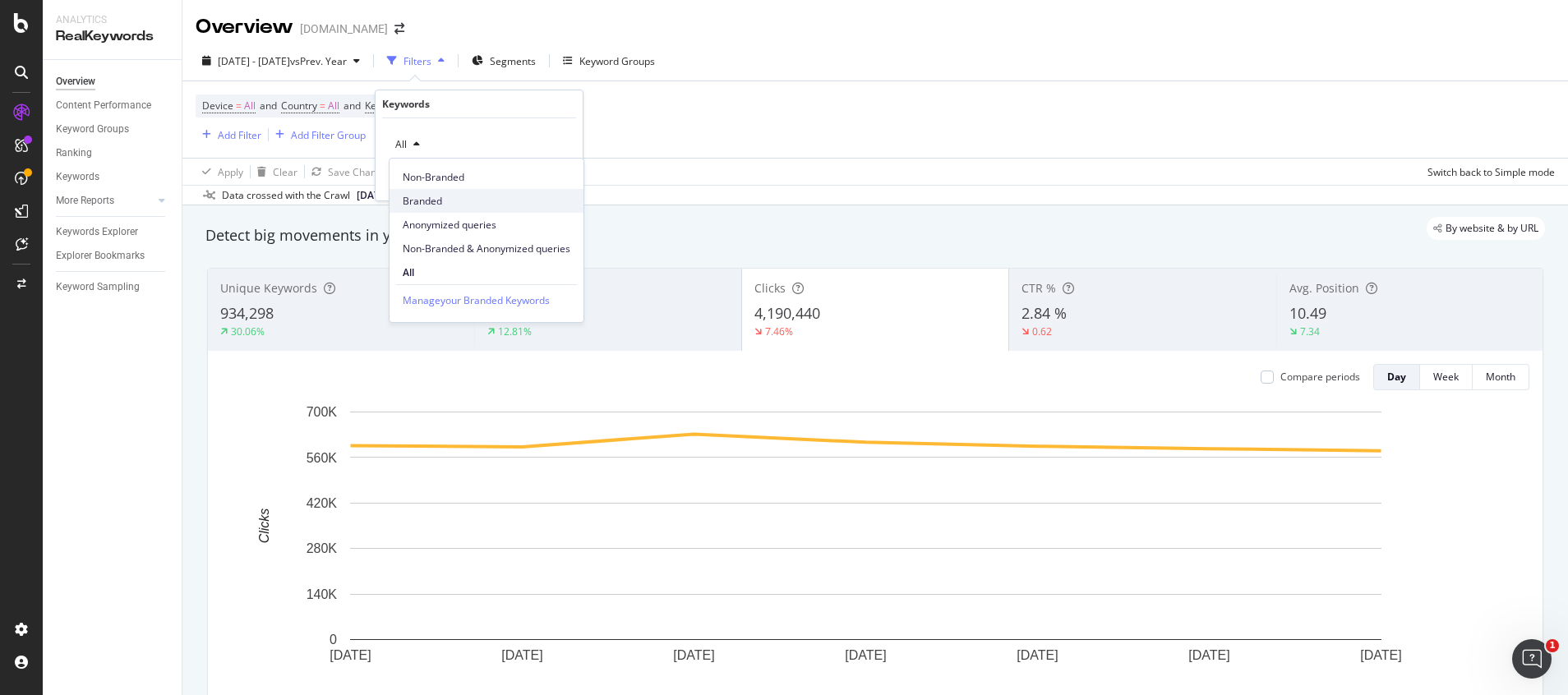
click at [434, 195] on span "Branded" at bounding box center [486, 201] width 168 height 14
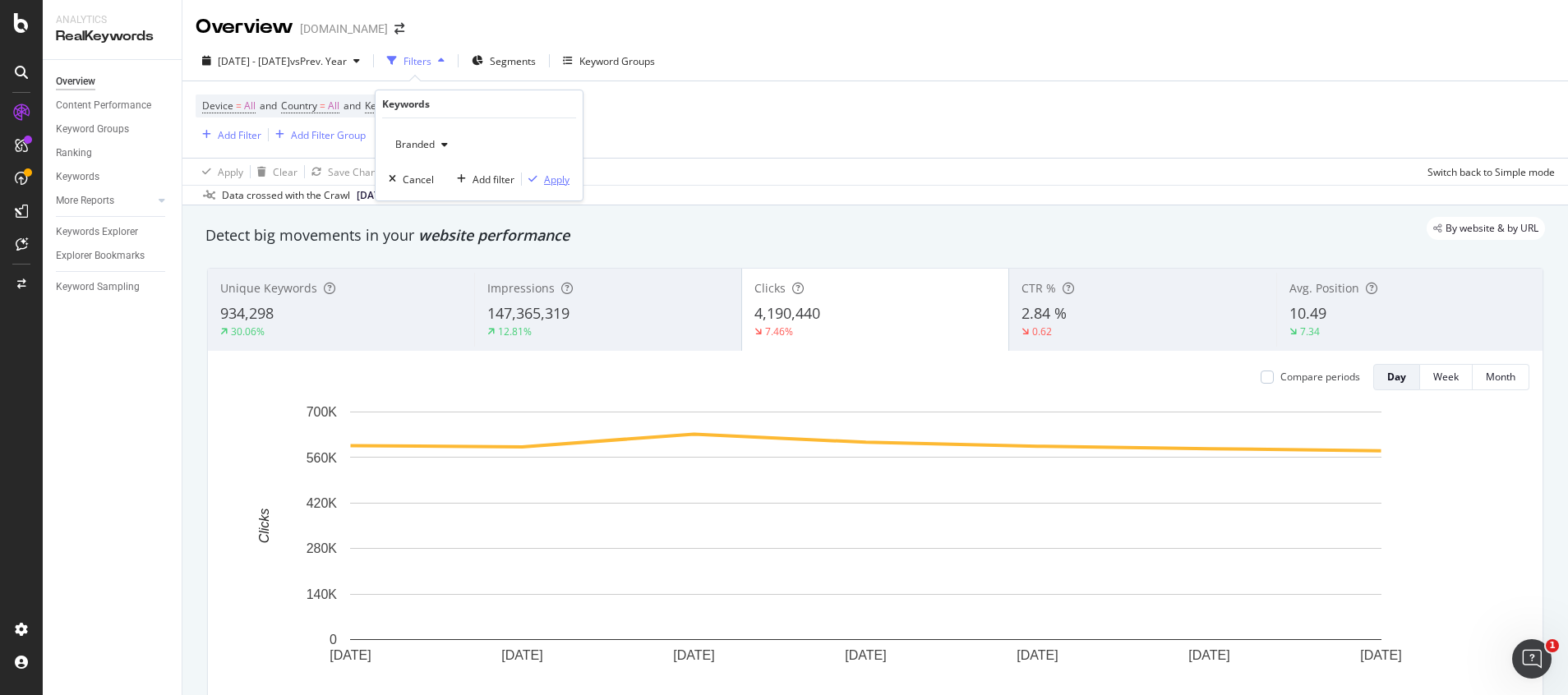
click at [565, 179] on div "Apply" at bounding box center [556, 179] width 25 height 14
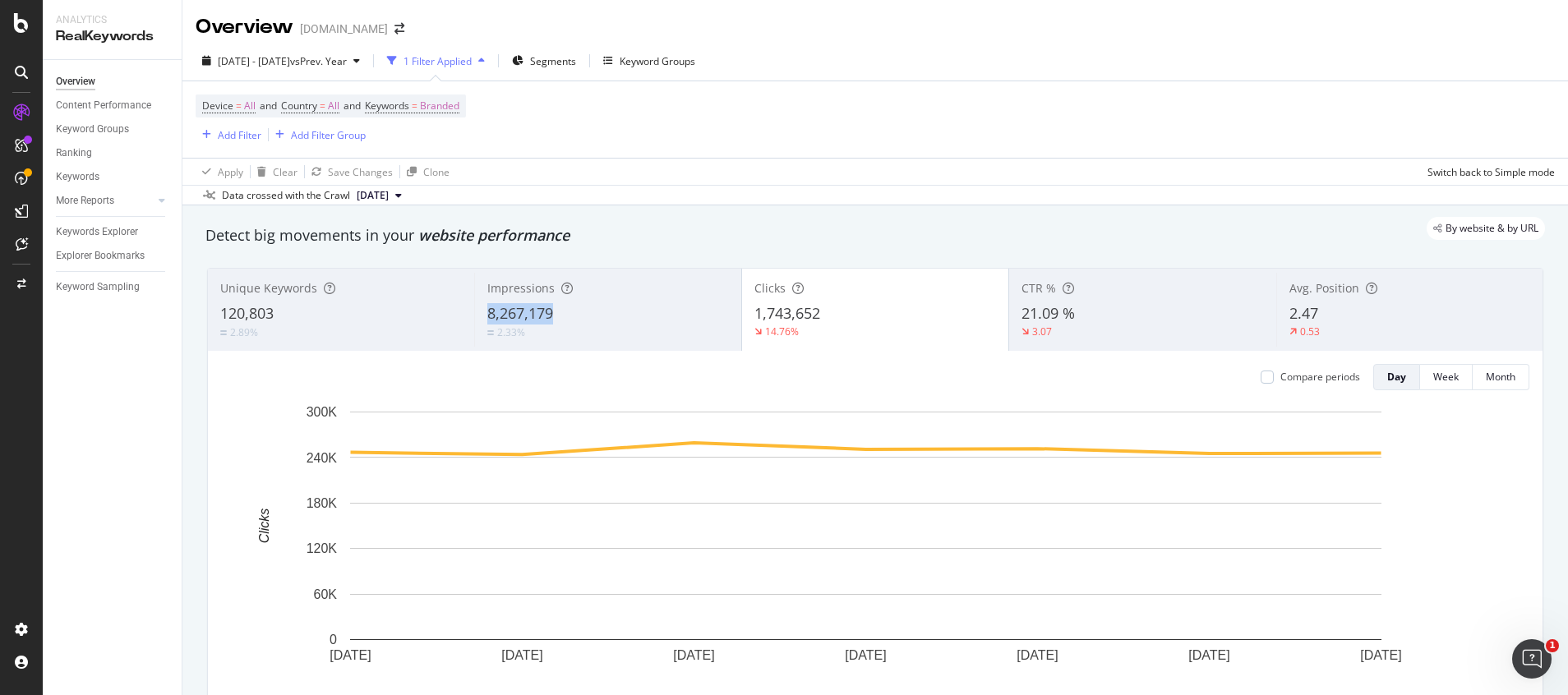
drag, startPoint x: 477, startPoint y: 311, endPoint x: 556, endPoint y: 311, distance: 79.0
click at [556, 311] on div "Impressions 8,267,179 2.33%" at bounding box center [607, 309] width 266 height 74
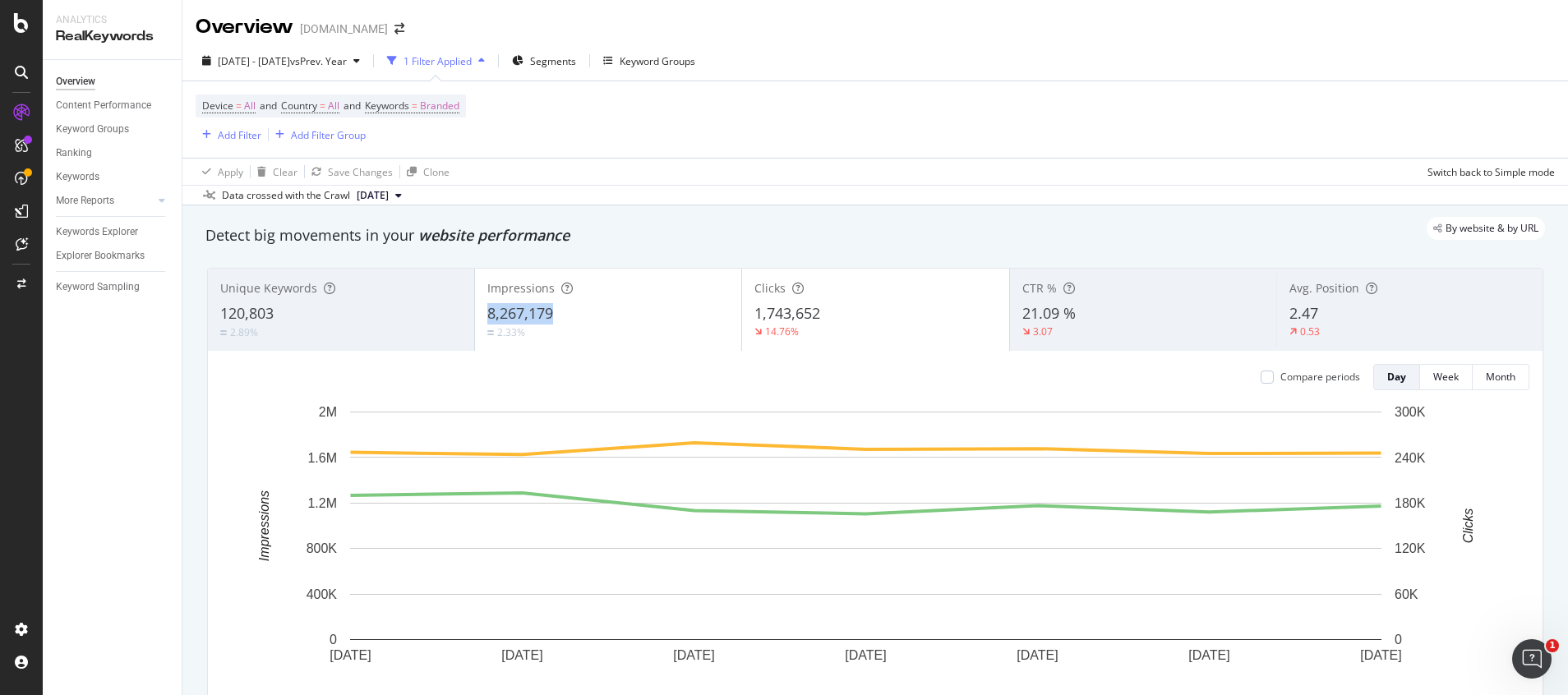
drag, startPoint x: 483, startPoint y: 315, endPoint x: 833, endPoint y: 19, distance: 458.4
click at [583, 302] on div "Impressions 8,267,179 2.33%" at bounding box center [608, 309] width 266 height 74
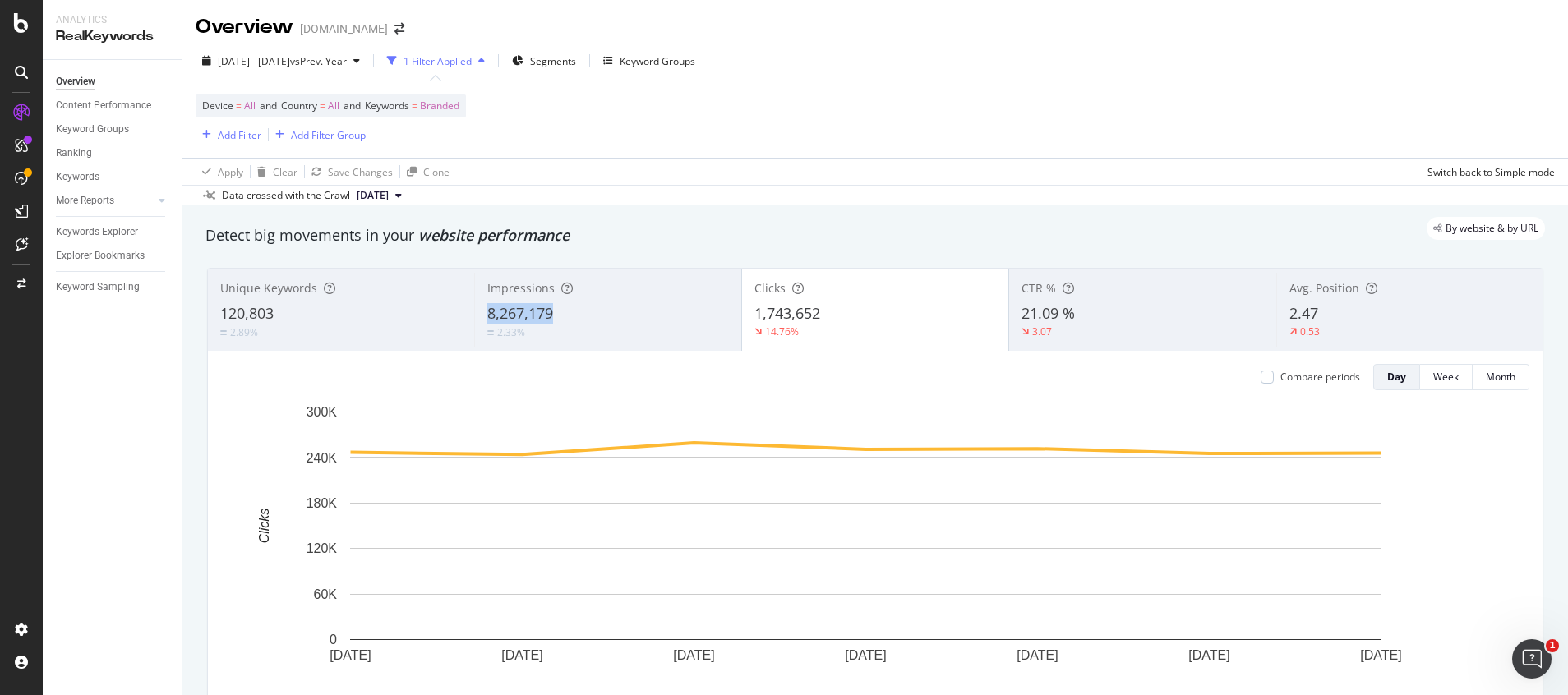
drag, startPoint x: 482, startPoint y: 317, endPoint x: 863, endPoint y: 25, distance: 480.0
click at [571, 308] on div "Impressions 8,267,179 2.33%" at bounding box center [607, 309] width 266 height 74
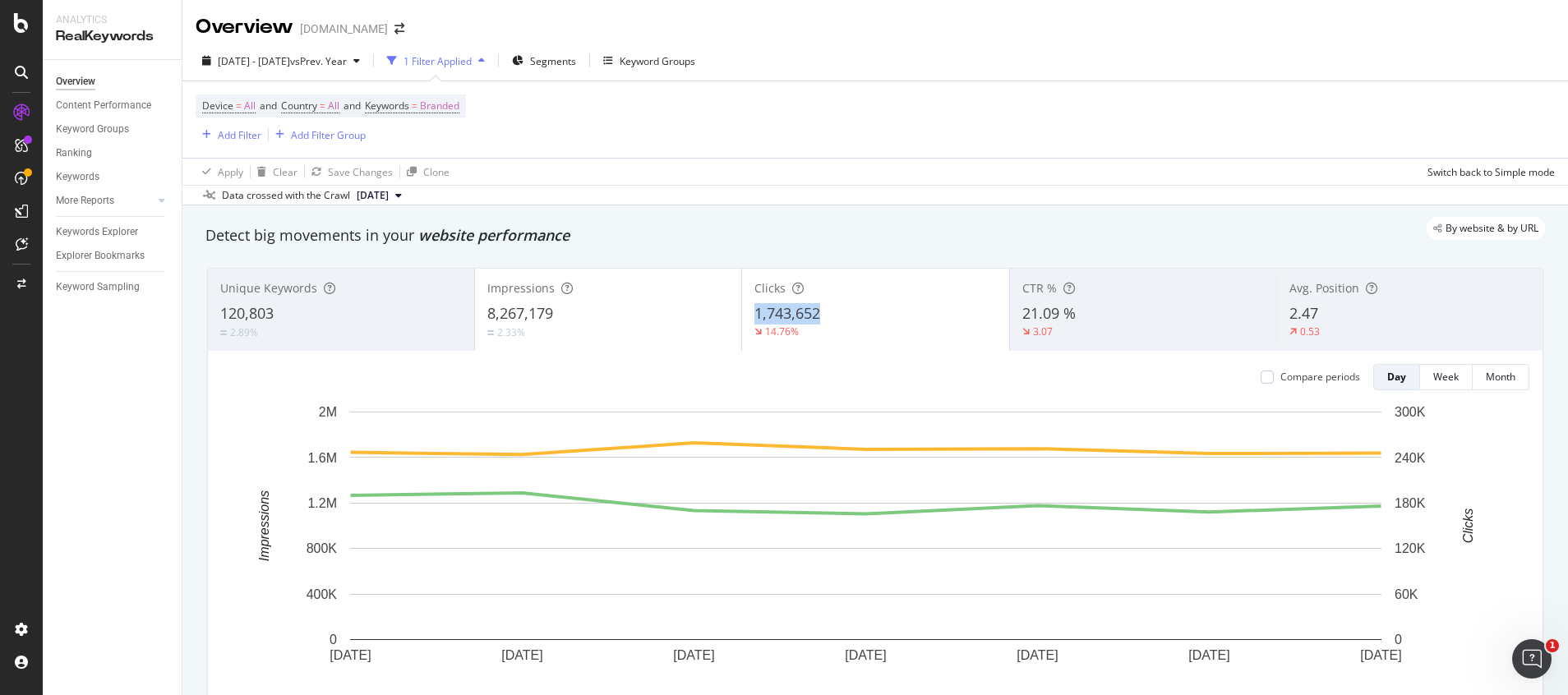
drag, startPoint x: 750, startPoint y: 317, endPoint x: 954, endPoint y: 60, distance: 328.1
click at [827, 308] on div "1,743,652" at bounding box center [875, 314] width 241 height 22
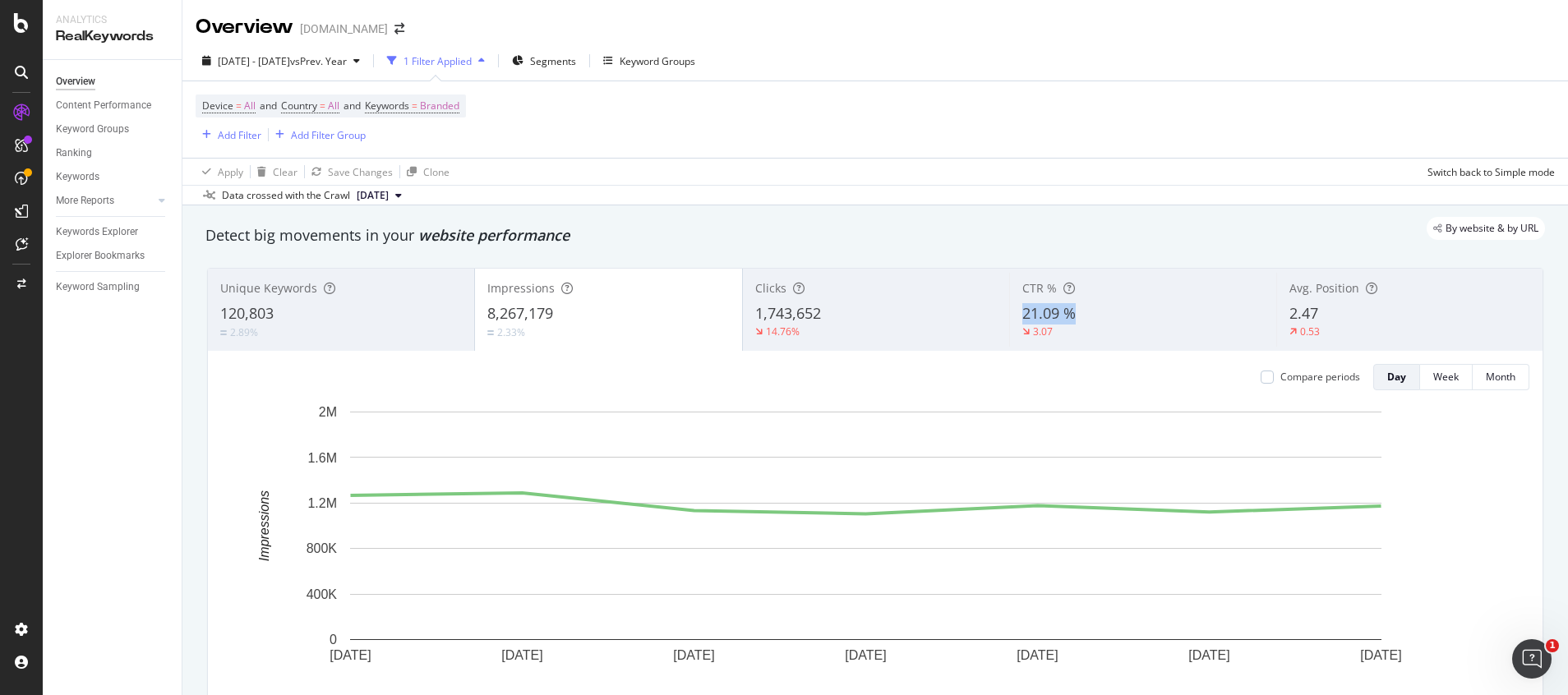
drag, startPoint x: 1005, startPoint y: 318, endPoint x: 1058, endPoint y: 31, distance: 291.9
click at [1073, 310] on div "CTR % 21.09 % 3.07" at bounding box center [1142, 309] width 266 height 74
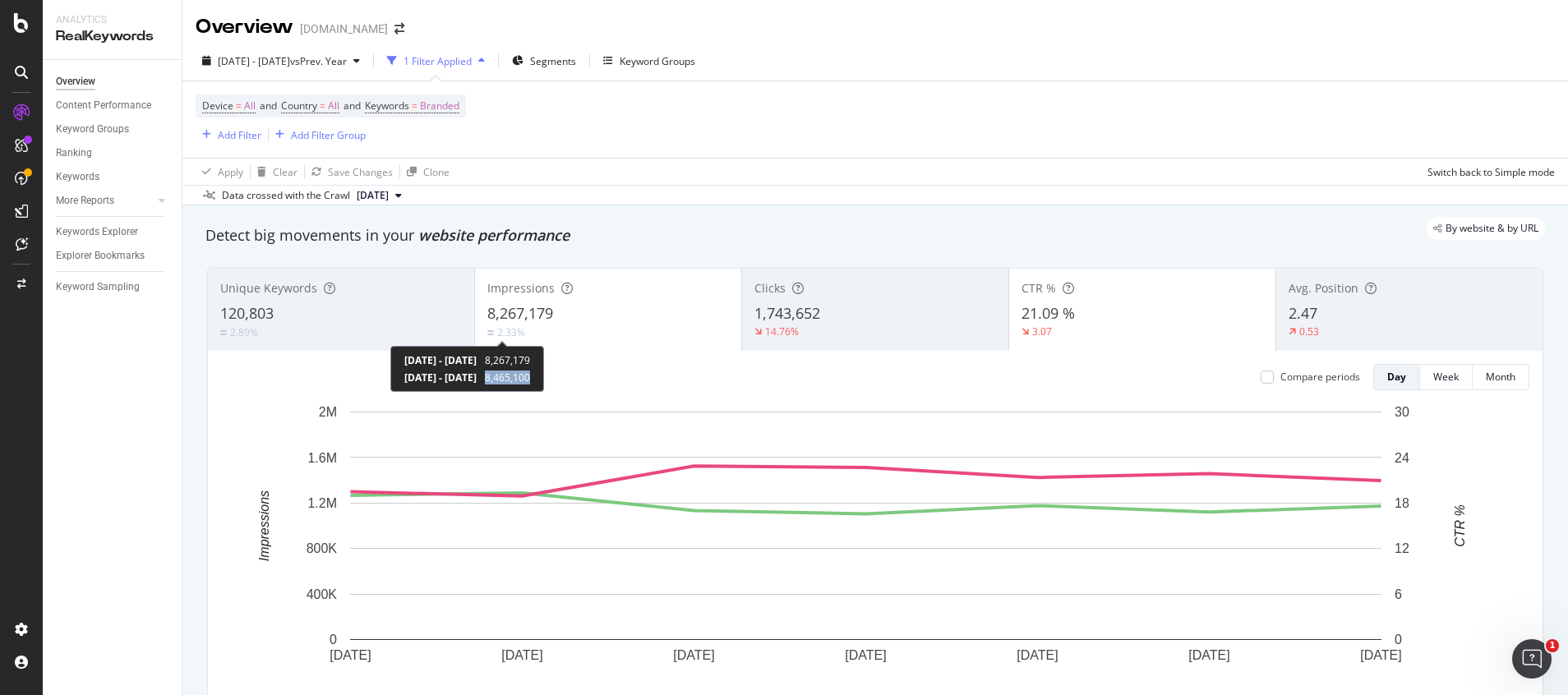
drag, startPoint x: 553, startPoint y: 378, endPoint x: 603, endPoint y: 380, distance: 50.0
click at [544, 380] on div "[DATE] - [DATE] 8,267,179 [DATE] - [DATE] 8,465,100" at bounding box center [466, 369] width 153 height 46
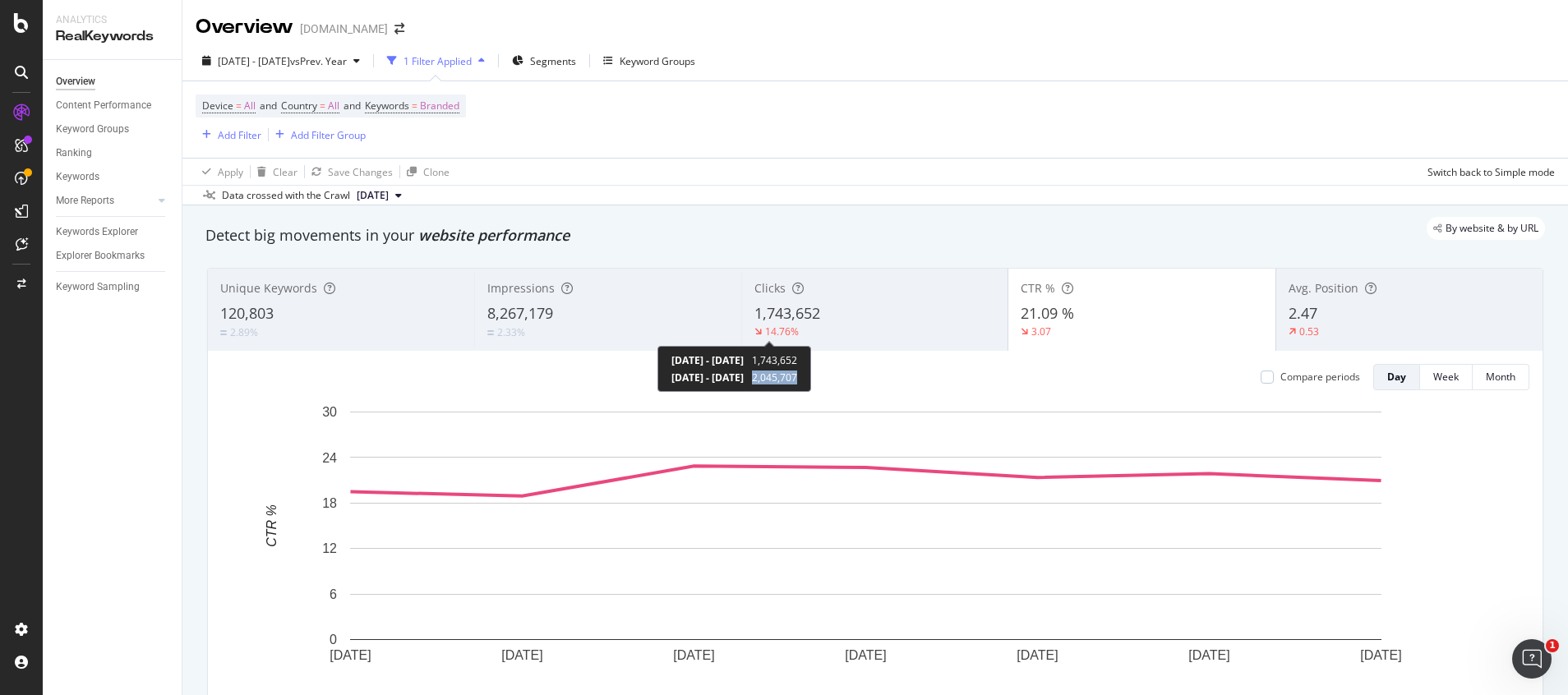
drag, startPoint x: 818, startPoint y: 380, endPoint x: 870, endPoint y: 383, distance: 52.1
click at [811, 383] on div "[DATE] - [DATE] 1,743,652 [DATE] - [DATE] 2,045,707" at bounding box center [734, 369] width 153 height 46
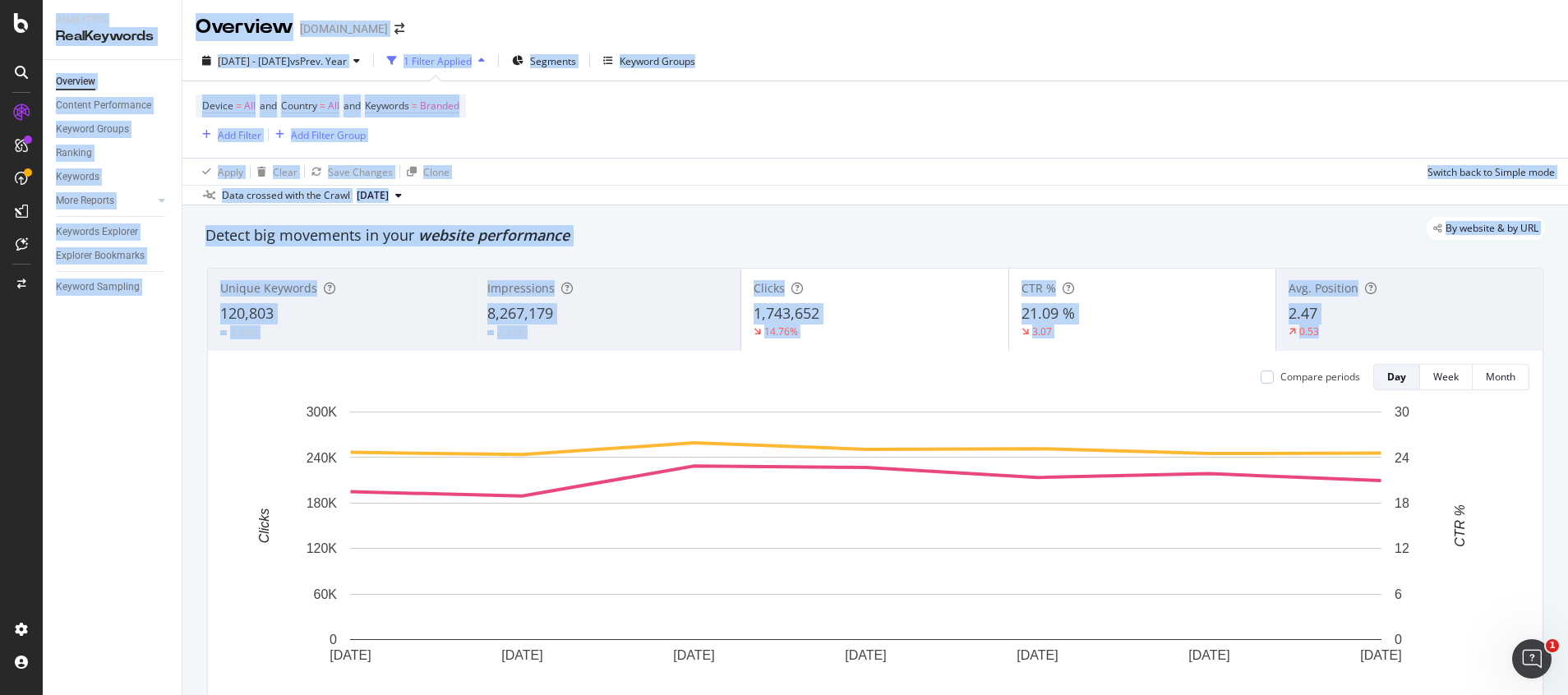
drag, startPoint x: 1077, startPoint y: 383, endPoint x: 1130, endPoint y: 387, distance: 53.2
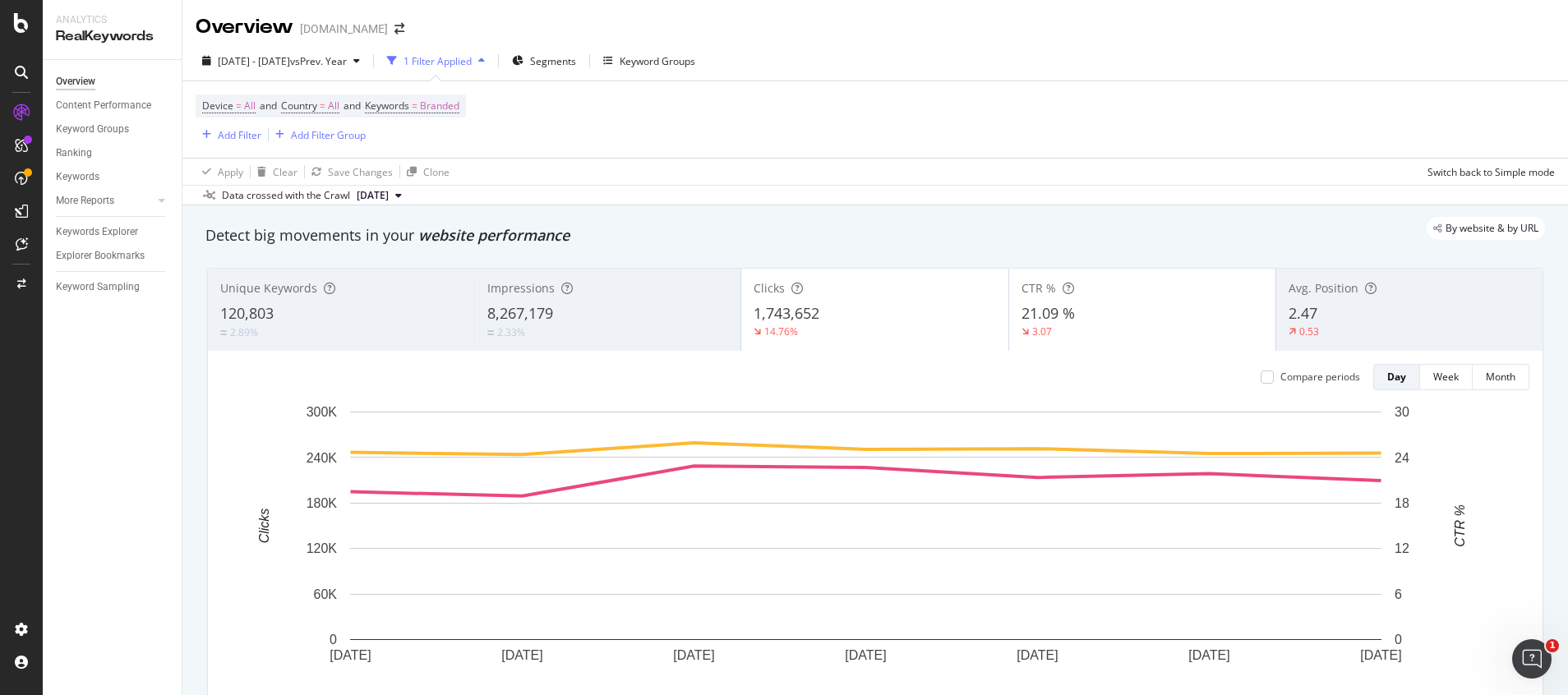
drag, startPoint x: 1130, startPoint y: 387, endPoint x: 1149, endPoint y: 104, distance: 283.6
click at [1146, 64] on div "[DATE] - [DATE] vs Prev. Year 1 Filter Applied Segments Keyword Groups" at bounding box center [875, 64] width 1386 height 33
drag, startPoint x: 1083, startPoint y: 379, endPoint x: 1105, endPoint y: 30, distance: 349.7
click at [1063, 369] on div "[DATE] - [DATE] 21.09 % [DATE] - [DATE] 24.16 %" at bounding box center [989, 369] width 144 height 46
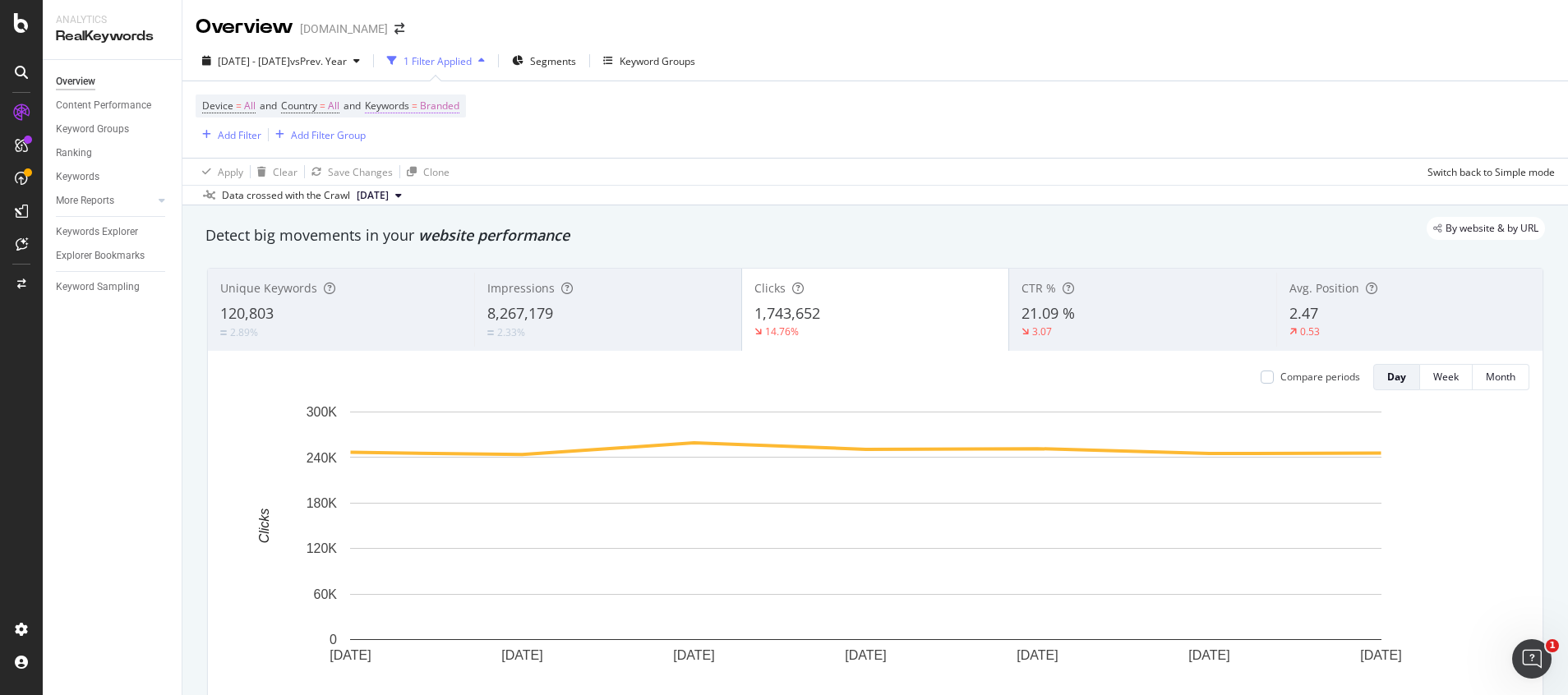
click at [443, 100] on span "Branded" at bounding box center [440, 106] width 39 height 23
click at [424, 152] on div "Branded" at bounding box center [421, 143] width 65 height 24
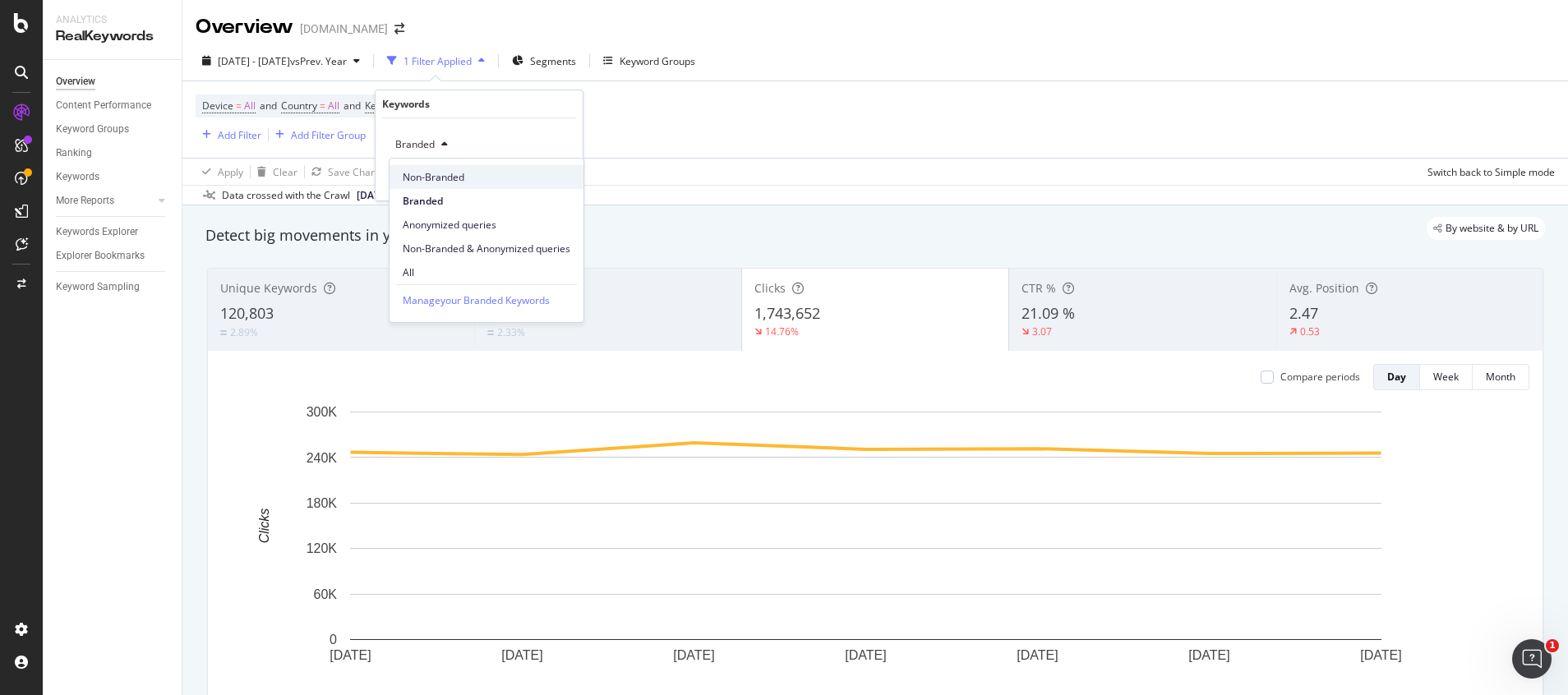
click at [427, 181] on span "Non-Branded" at bounding box center [486, 178] width 168 height 14
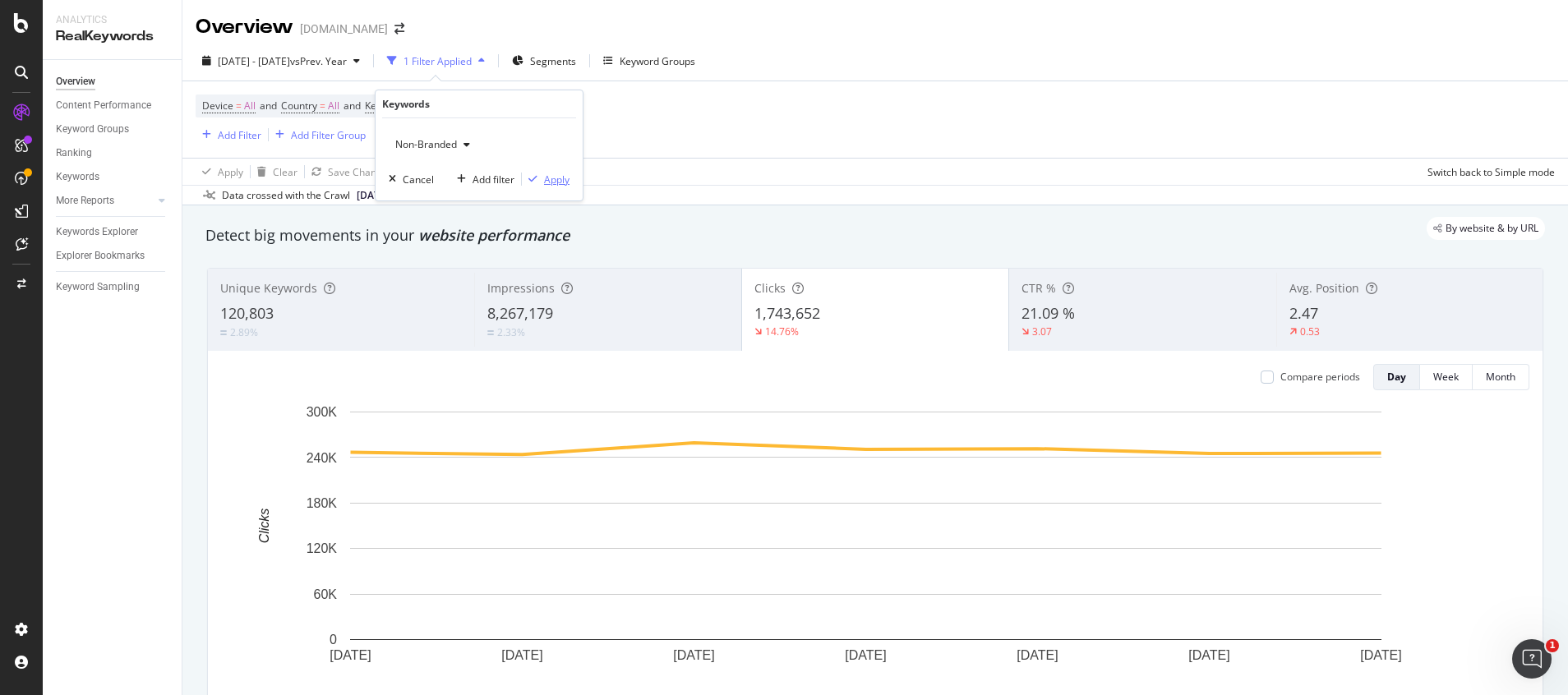
click at [564, 181] on div "Apply" at bounding box center [556, 179] width 25 height 14
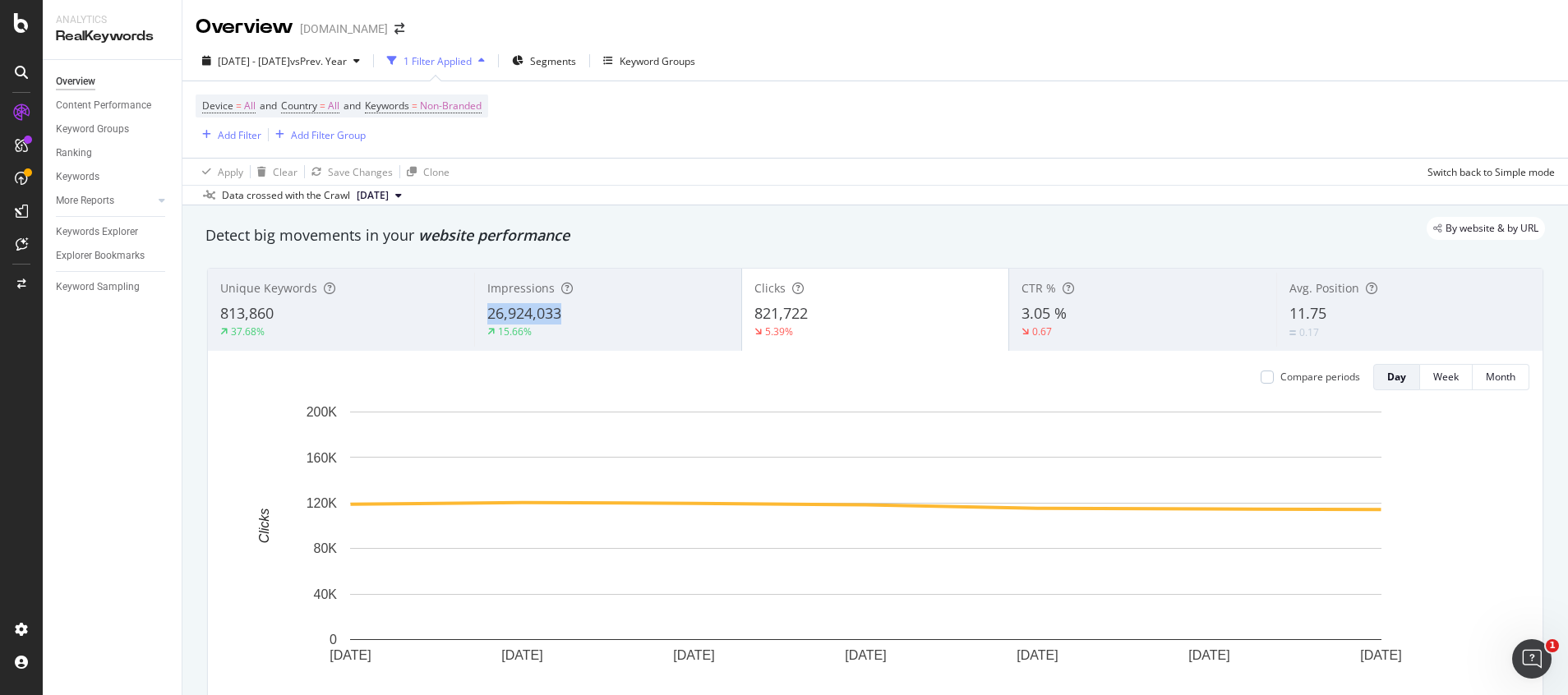
drag, startPoint x: 470, startPoint y: 314, endPoint x: 808, endPoint y: 74, distance: 414.5
click at [566, 316] on div "Impressions 26,924,033 15.66%" at bounding box center [607, 309] width 266 height 74
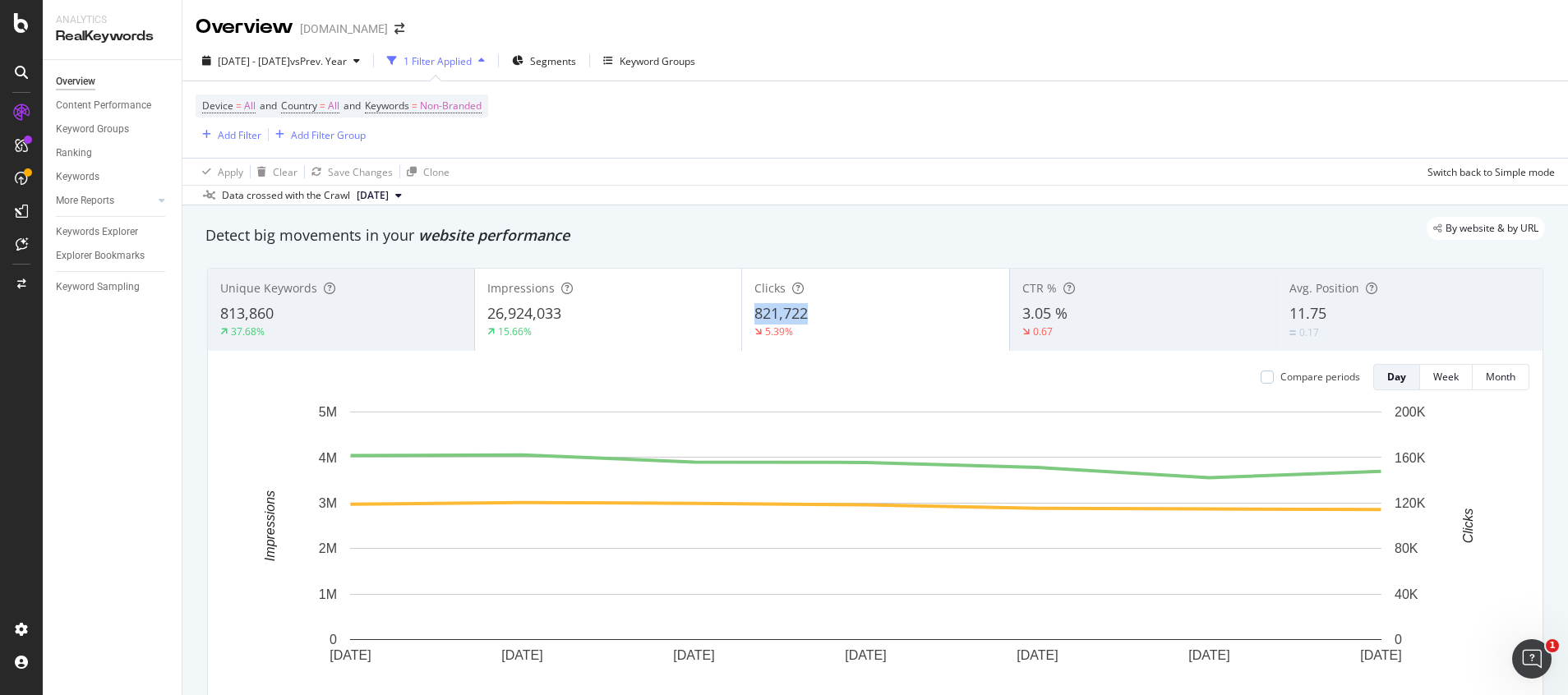
drag, startPoint x: 741, startPoint y: 317, endPoint x: 811, endPoint y: 317, distance: 70.0
click at [811, 317] on div "Clicks 821,722 5.39%" at bounding box center [875, 309] width 266 height 74
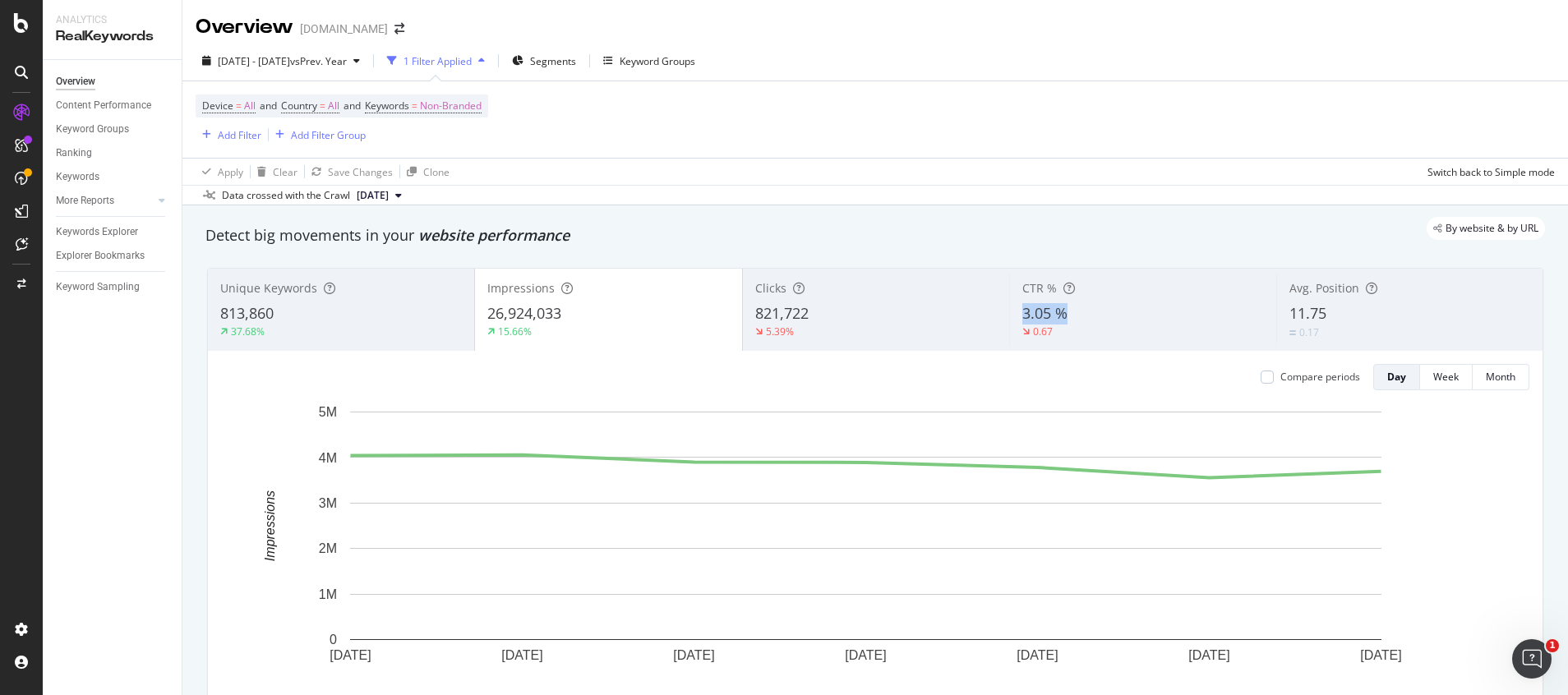
drag, startPoint x: 1014, startPoint y: 317, endPoint x: 1051, endPoint y: 39, distance: 280.5
click at [1058, 311] on div "3.05 %" at bounding box center [1143, 314] width 240 height 22
